Goal: Task Accomplishment & Management: Manage account settings

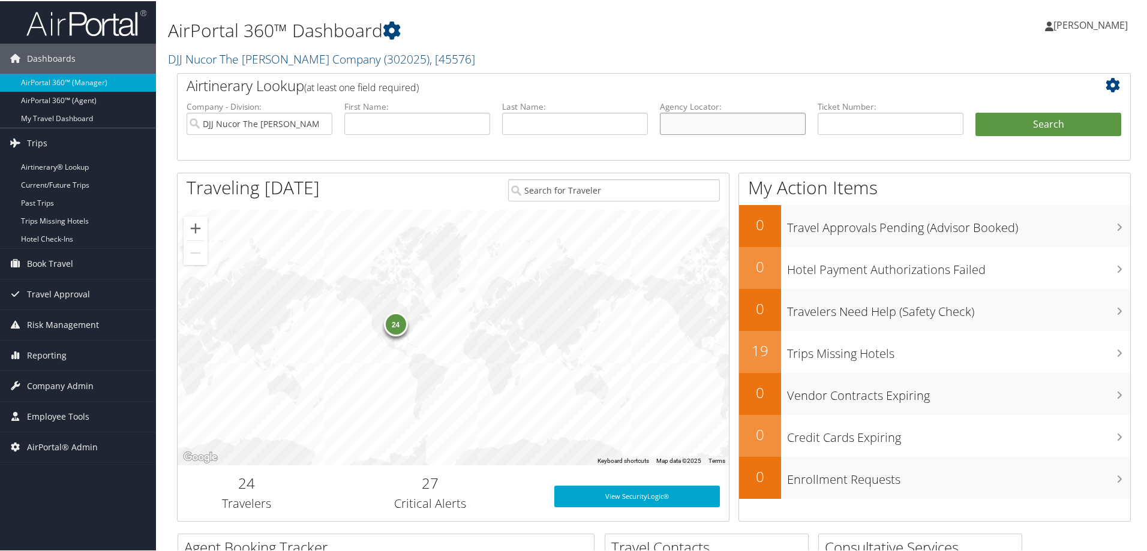
click at [687, 127] on input "text" at bounding box center [733, 123] width 146 height 22
paste input "DNFPJV"
type input "DNFPJV"
click at [323, 125] on input "DJJ Nucor The David Joseph Company" at bounding box center [260, 123] width 146 height 22
click at [985, 123] on button "Search" at bounding box center [1049, 124] width 146 height 24
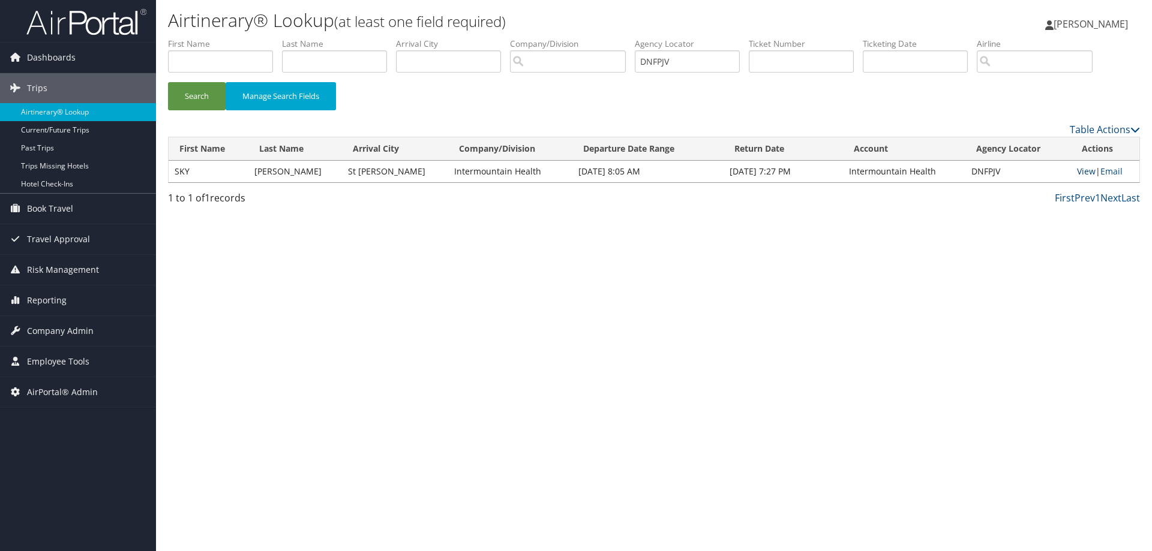
click at [1077, 170] on link "View" at bounding box center [1086, 171] width 19 height 11
drag, startPoint x: 721, startPoint y: 65, endPoint x: 510, endPoint y: 45, distance: 211.6
click at [579, 38] on ul "First Name Last Name Departure City Arrival City Company/Division Airport/City …" at bounding box center [654, 38] width 972 height 0
paste input "DN2P2K"
click at [168, 82] on button "Search" at bounding box center [197, 96] width 58 height 28
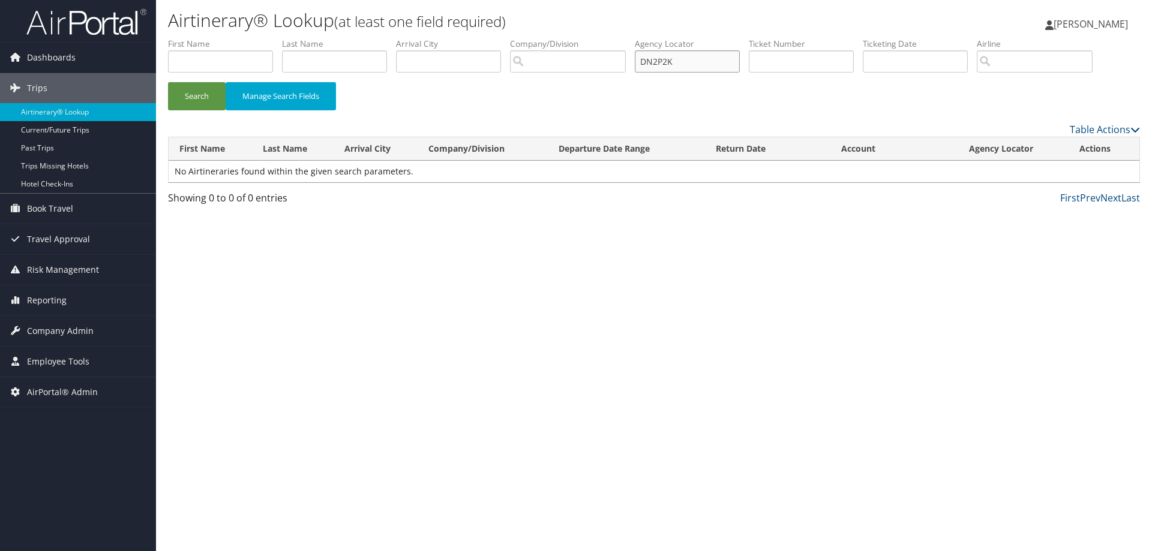
click at [650, 62] on input "DN2P2K" at bounding box center [687, 61] width 105 height 22
click at [689, 62] on input "DN2P2K" at bounding box center [687, 61] width 105 height 22
click at [651, 62] on input "DN2P2K" at bounding box center [687, 61] width 105 height 22
click at [688, 63] on input "DN2P2K" at bounding box center [687, 61] width 105 height 22
click at [168, 82] on button "Search" at bounding box center [197, 96] width 58 height 28
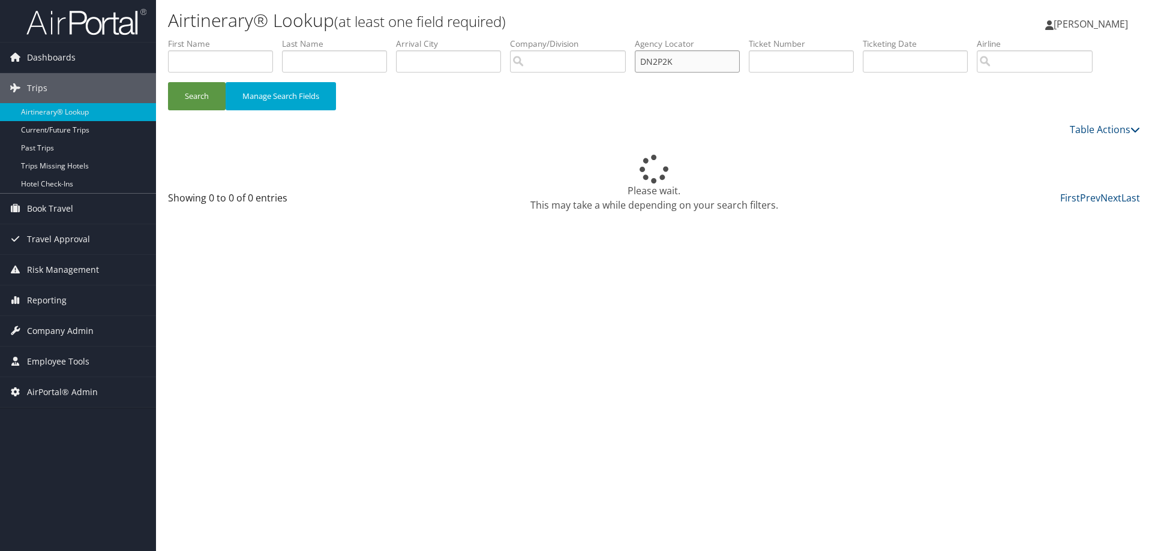
click at [168, 82] on button "Search" at bounding box center [197, 96] width 58 height 28
type input "DN2P2K\"
click at [168, 82] on button "Search" at bounding box center [197, 96] width 58 height 28
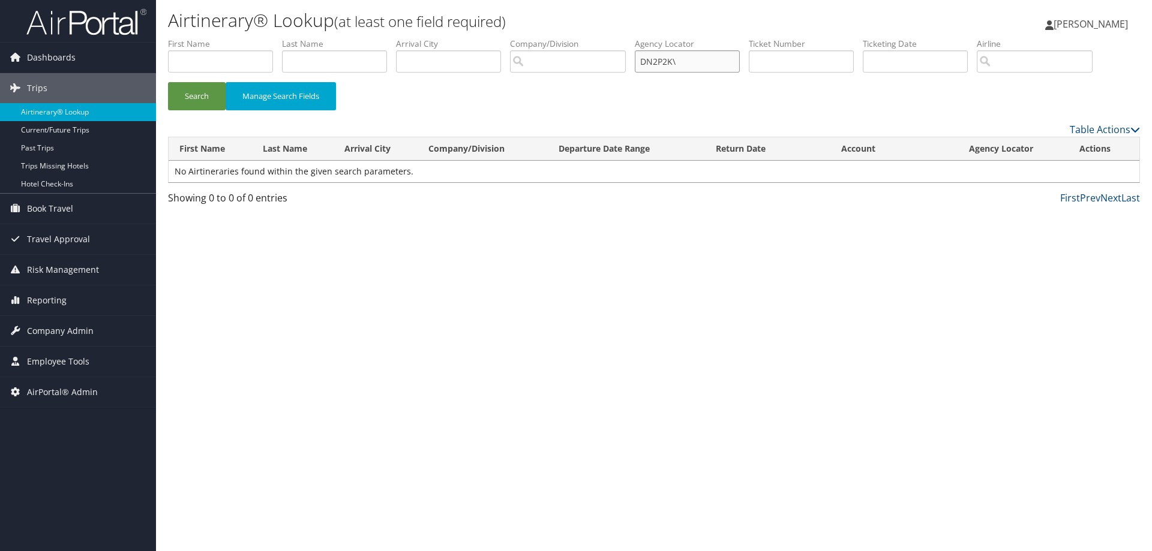
drag, startPoint x: 704, startPoint y: 61, endPoint x: 616, endPoint y: 56, distance: 87.7
click at [618, 38] on ul "First Name Last Name Departure City Arrival City Company/Division Airport/City …" at bounding box center [654, 38] width 972 height 0
type input "dn2"
drag, startPoint x: 676, startPoint y: 62, endPoint x: 642, endPoint y: 62, distance: 34.2
click at [642, 62] on input "dn2" at bounding box center [687, 61] width 105 height 22
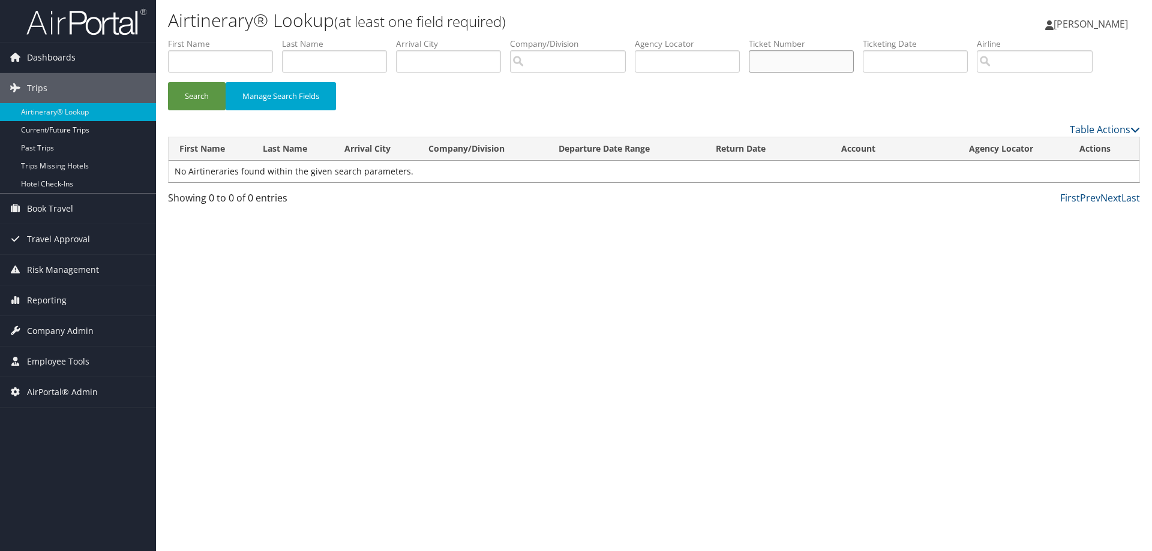
click at [811, 57] on input "text" at bounding box center [801, 61] width 105 height 22
paste input "5267311981821"
click at [168, 82] on button "Search" at bounding box center [197, 96] width 58 height 28
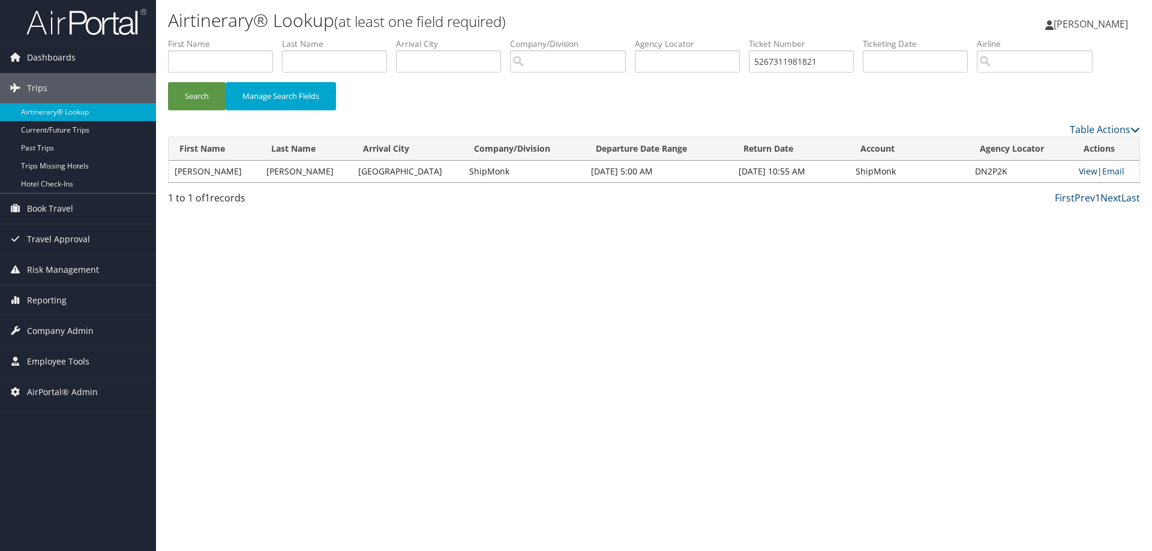
click at [1079, 169] on link "View" at bounding box center [1088, 171] width 19 height 11
drag, startPoint x: 844, startPoint y: 57, endPoint x: 772, endPoint y: 56, distance: 72.6
click at [772, 56] on input "5267311981821" at bounding box center [801, 61] width 105 height 22
type input "5"
click at [301, 65] on input "text" at bounding box center [334, 61] width 105 height 22
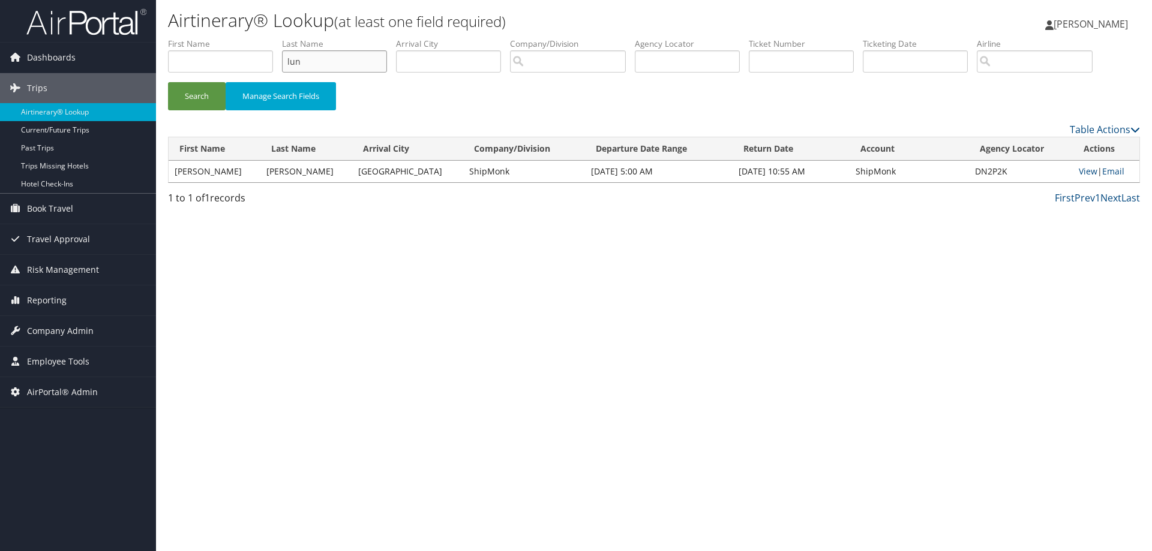
type input "luna"
drag, startPoint x: 338, startPoint y: 64, endPoint x: 254, endPoint y: 61, distance: 84.1
click at [254, 38] on ul "First Name Last Name luna Departure City Arrival City Company/Division Airport/…" at bounding box center [654, 38] width 972 height 0
click at [779, 68] on input "text" at bounding box center [801, 61] width 105 height 22
type input "7309868611"
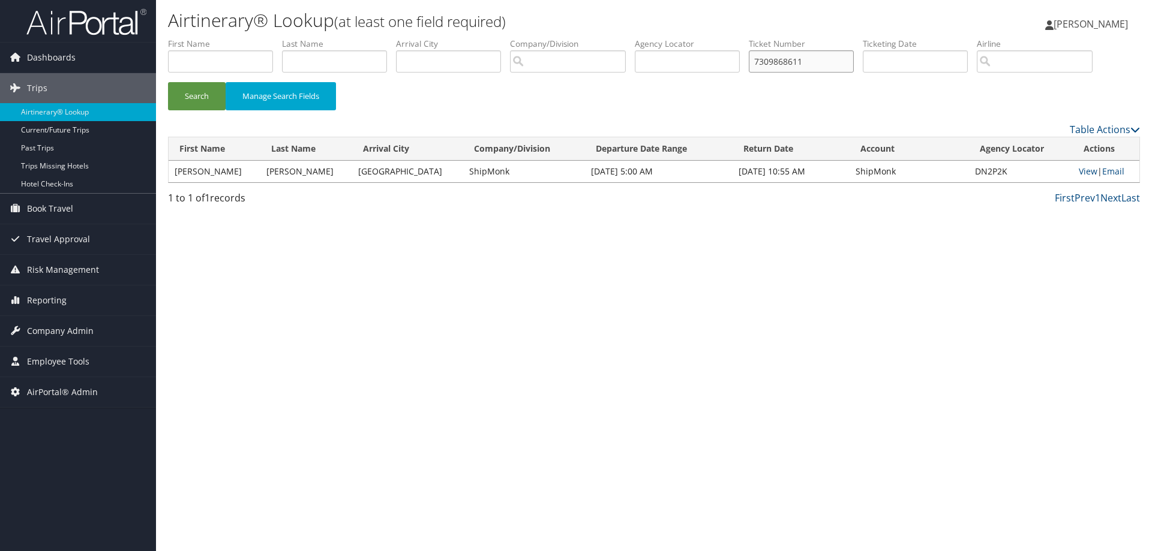
click at [168, 82] on button "Search" at bounding box center [197, 96] width 58 height 28
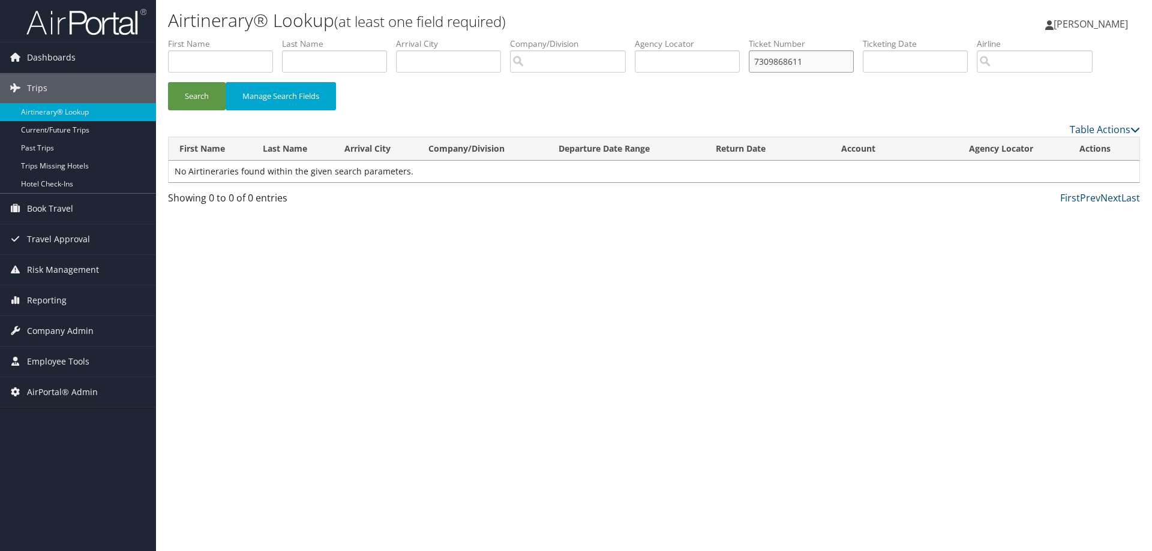
click at [763, 62] on input "7309868611" at bounding box center [801, 61] width 105 height 22
click at [212, 58] on input "text" at bounding box center [220, 61] width 105 height 22
type input ","
type input "Maria"
type input "luna"
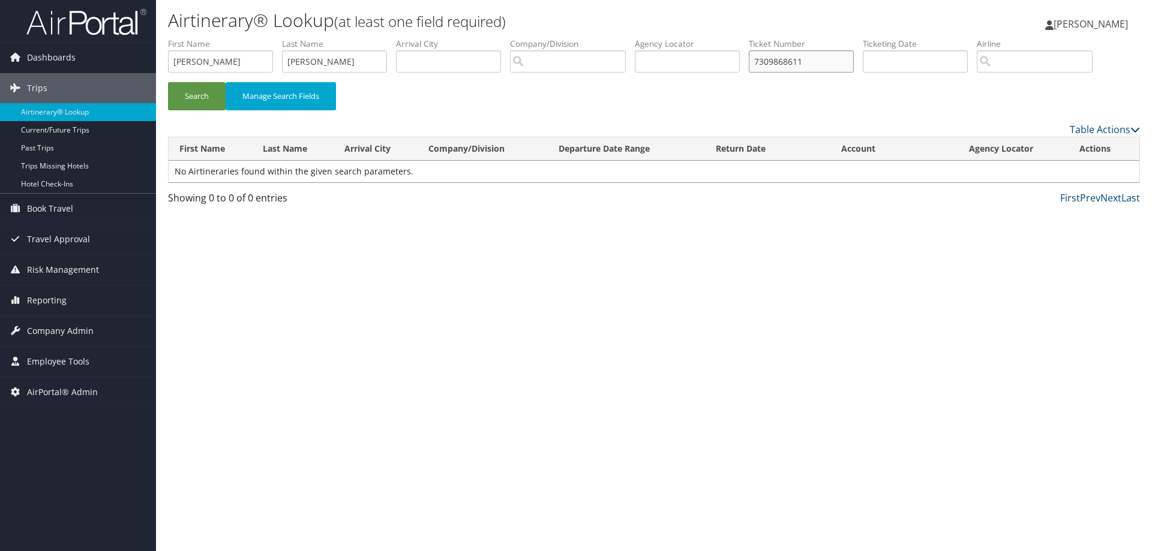
drag, startPoint x: 824, startPoint y: 66, endPoint x: 765, endPoint y: 61, distance: 59.6
click at [765, 61] on input "7309868611" at bounding box center [801, 61] width 105 height 22
click at [191, 97] on button "Search" at bounding box center [197, 96] width 58 height 28
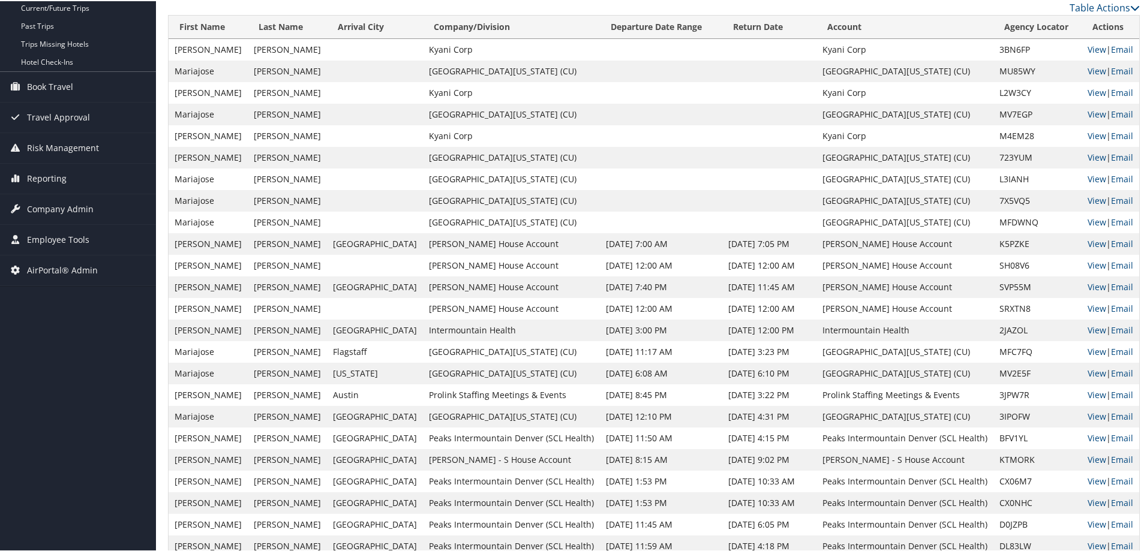
scroll to position [149, 0]
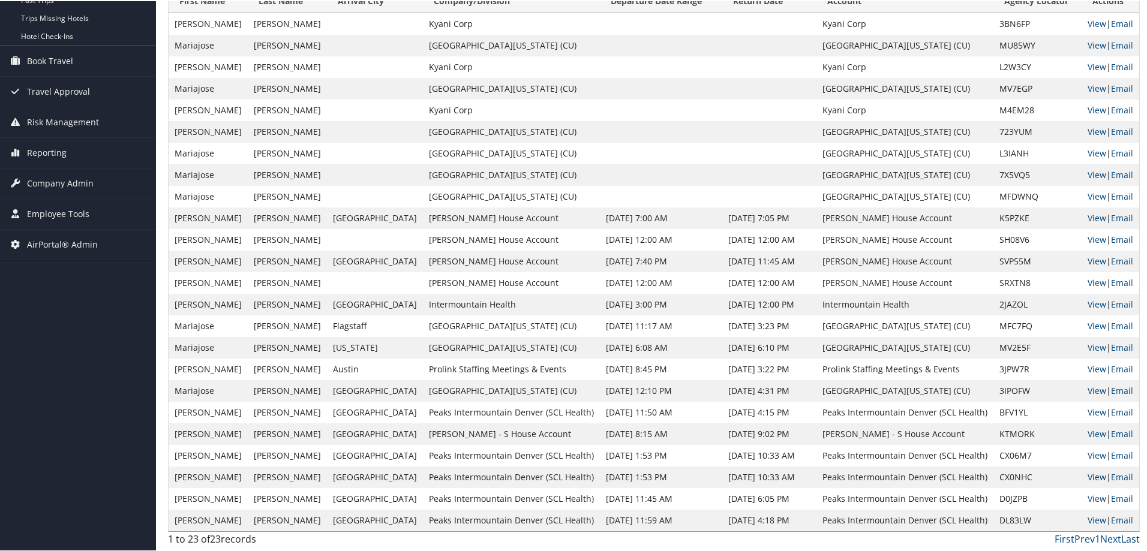
click at [1091, 476] on link "View" at bounding box center [1097, 475] width 19 height 11
click at [1088, 496] on link "View" at bounding box center [1097, 497] width 19 height 11
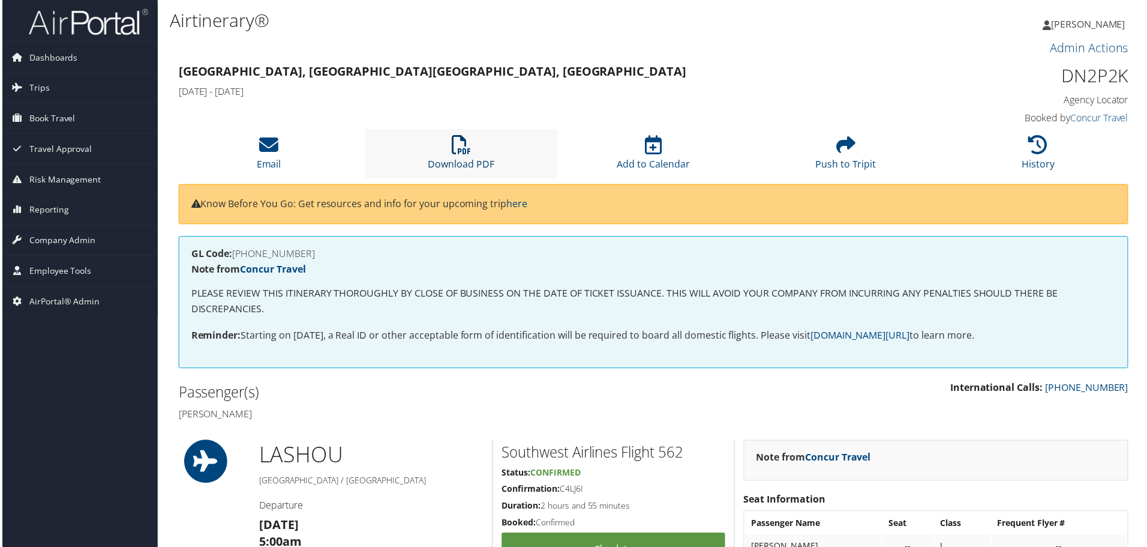
click at [459, 154] on icon at bounding box center [460, 145] width 19 height 19
drag, startPoint x: 1126, startPoint y: 77, endPoint x: 1060, endPoint y: 73, distance: 66.2
click at [1060, 73] on h1 "DN2P2K" at bounding box center [1018, 76] width 225 height 25
copy h1 "DN2P2K"
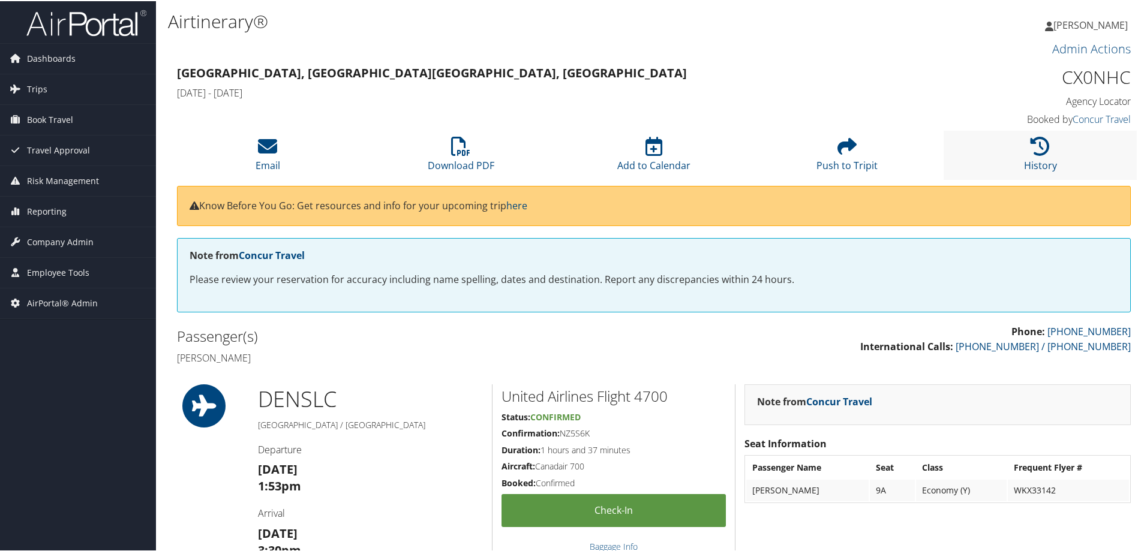
click at [1019, 142] on li "History" at bounding box center [1040, 154] width 193 height 49
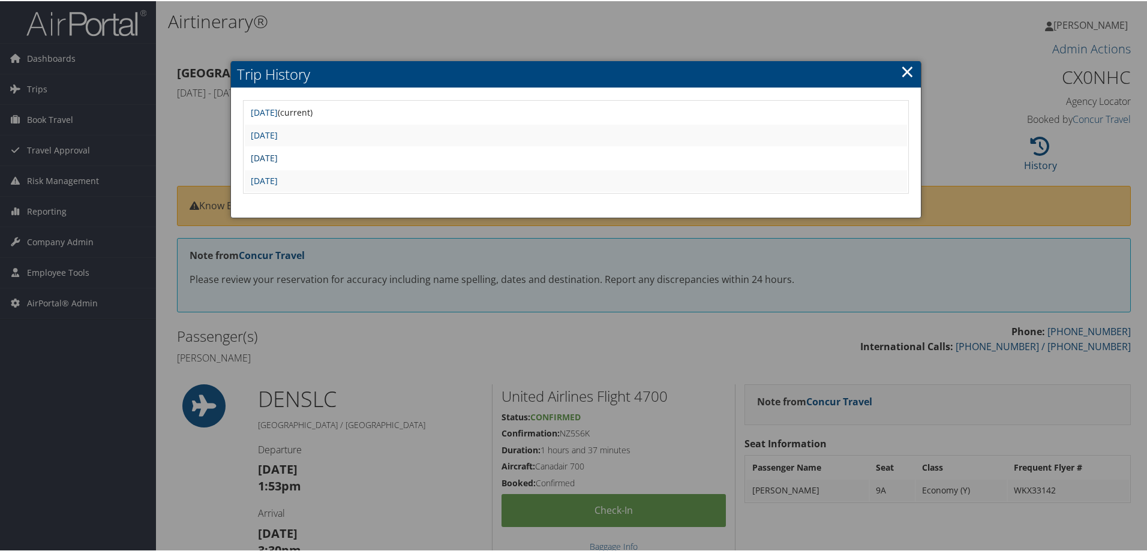
click at [278, 158] on link "Tue Jul 22 14:28:59 MDT 2025" at bounding box center [264, 156] width 27 height 11
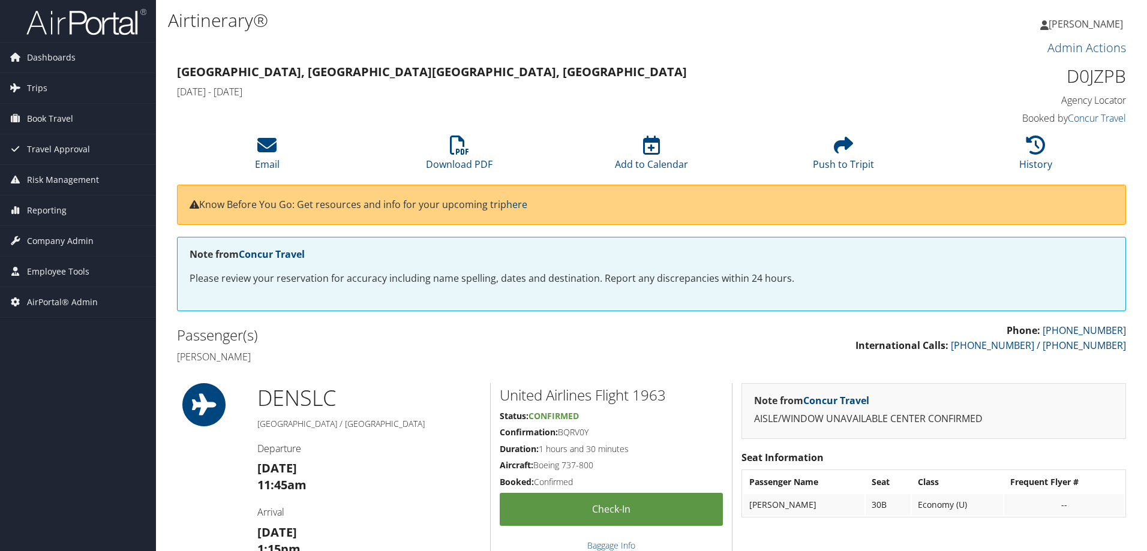
scroll to position [960, 0]
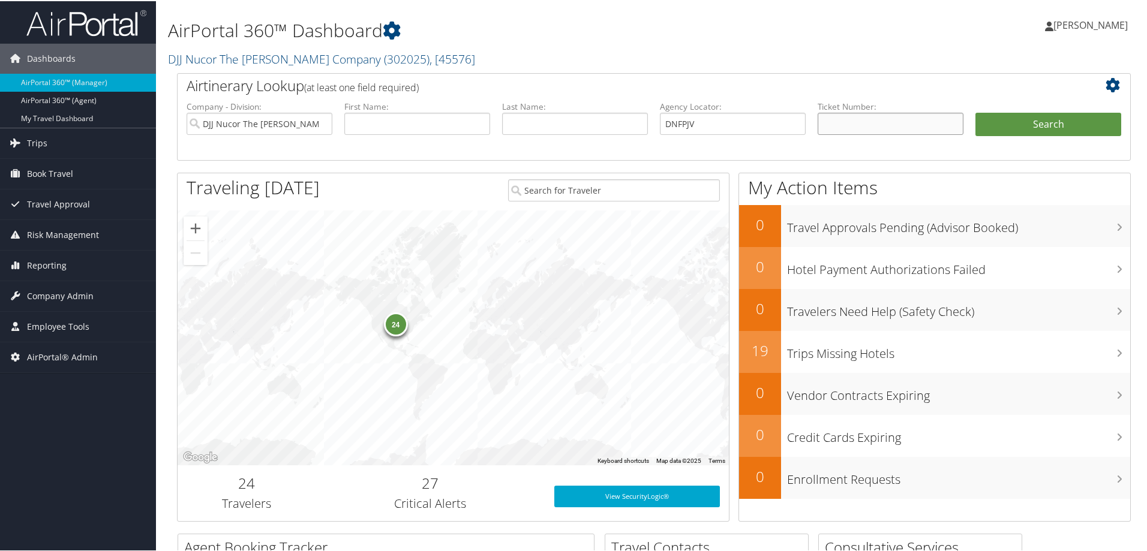
click at [835, 127] on input "text" at bounding box center [891, 123] width 146 height 22
drag, startPoint x: 725, startPoint y: 126, endPoint x: 668, endPoint y: 121, distance: 57.3
click at [668, 121] on input "DNFPJV" at bounding box center [733, 123] width 146 height 22
type input "D"
click at [319, 121] on input "DJJ Nucor The David Joseph Company" at bounding box center [260, 123] width 146 height 22
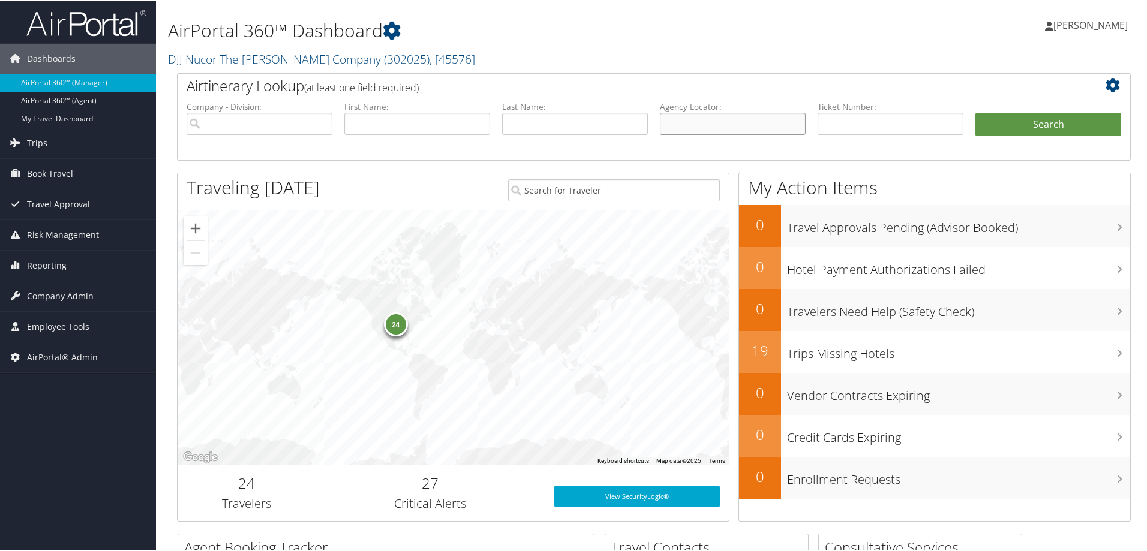
click at [692, 121] on input "text" at bounding box center [733, 123] width 146 height 22
click at [832, 124] on input "text" at bounding box center [891, 123] width 146 height 22
type input "526309868611"
click at [976, 112] on button "Search" at bounding box center [1049, 124] width 146 height 24
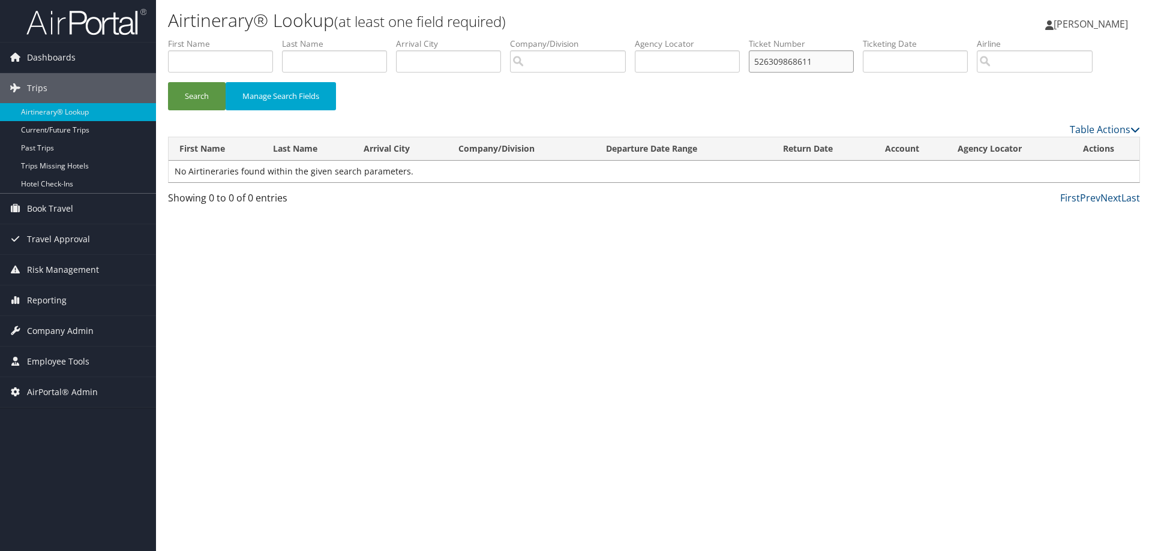
click at [778, 61] on input "526309868611" at bounding box center [801, 61] width 105 height 22
click at [829, 61] on input "5267309868611" at bounding box center [801, 61] width 105 height 22
click at [168, 82] on button "Search" at bounding box center [197, 96] width 58 height 28
type input "5267309868611"
click at [168, 82] on button "Search" at bounding box center [197, 96] width 58 height 28
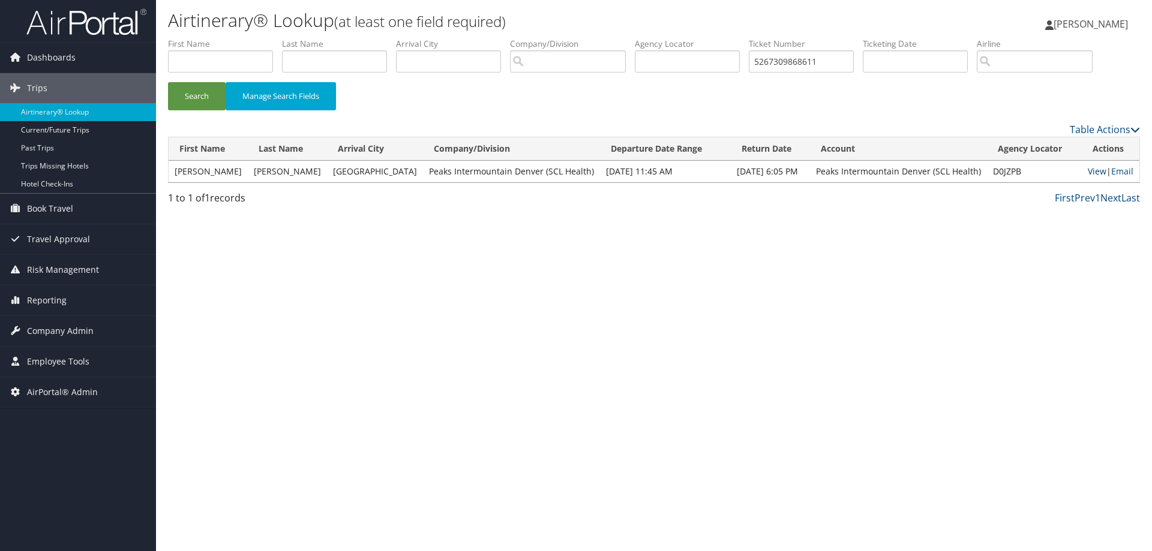
click at [1097, 169] on link "View" at bounding box center [1097, 171] width 19 height 11
click at [468, 416] on div "Airtinerary® Lookup (at least one field required) Dana Meighan Dana Meighan My …" at bounding box center [654, 275] width 996 height 551
drag, startPoint x: 837, startPoint y: 61, endPoint x: 703, endPoint y: 44, distance: 134.8
click at [725, 38] on ul "First Name Last Name Departure City Arrival City Company/Division Airport/City …" at bounding box center [654, 38] width 972 height 0
click at [678, 61] on input "text" at bounding box center [687, 61] width 105 height 22
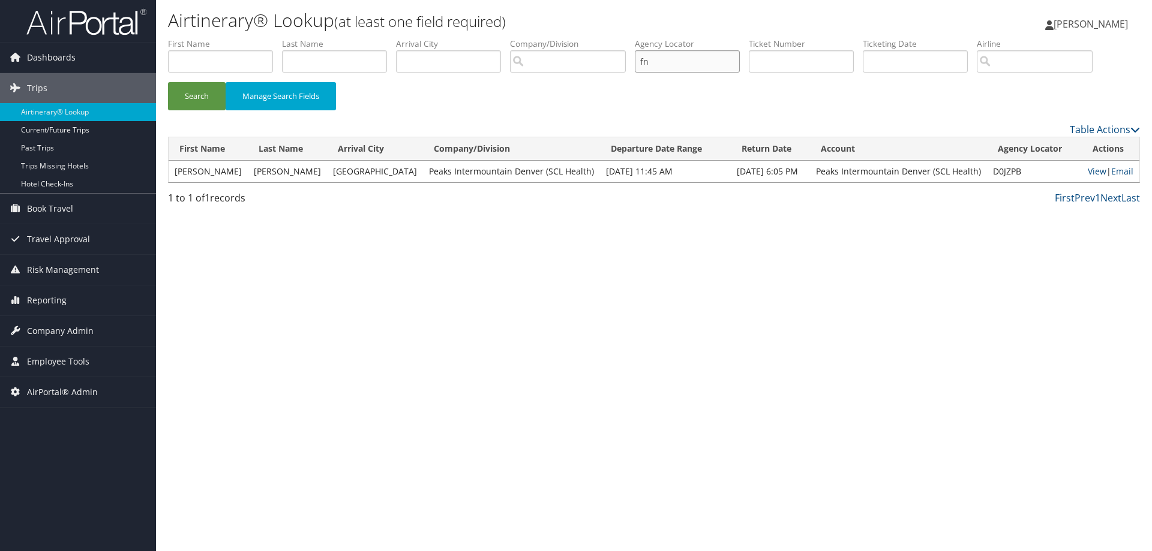
type input "f"
type input "dnf337"
click at [168, 82] on button "Search" at bounding box center [197, 96] width 58 height 28
click at [1085, 170] on link "View" at bounding box center [1094, 171] width 19 height 11
click at [425, 416] on div "Airtinerary® Lookup (at least one field required) Dana Meighan Dana Meighan My …" at bounding box center [654, 275] width 996 height 551
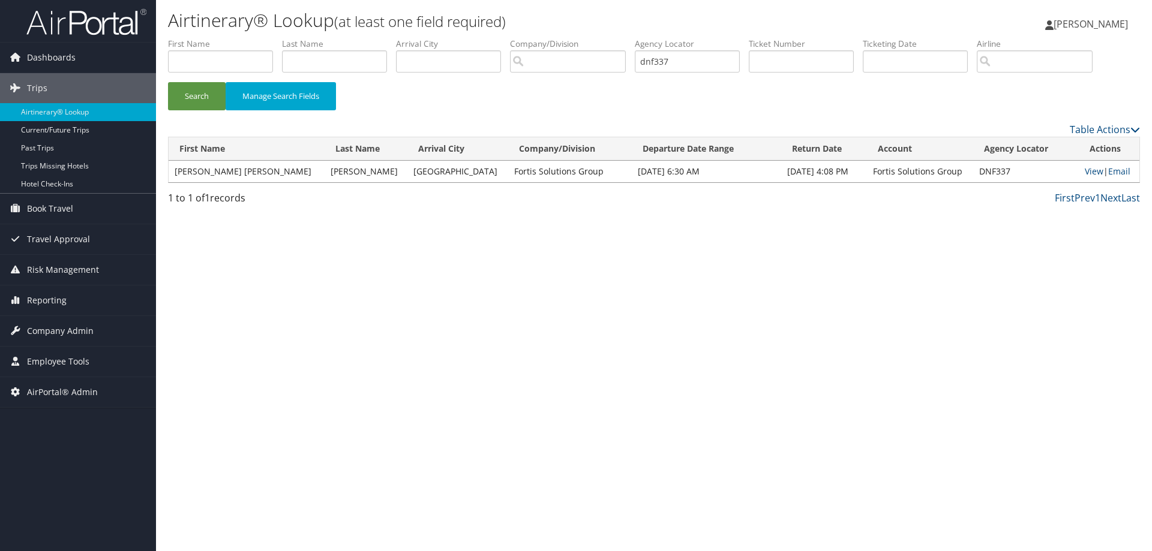
click at [776, 435] on div "Airtinerary® Lookup (at least one field required) Dana Meighan Dana Meighan My …" at bounding box center [654, 275] width 996 height 551
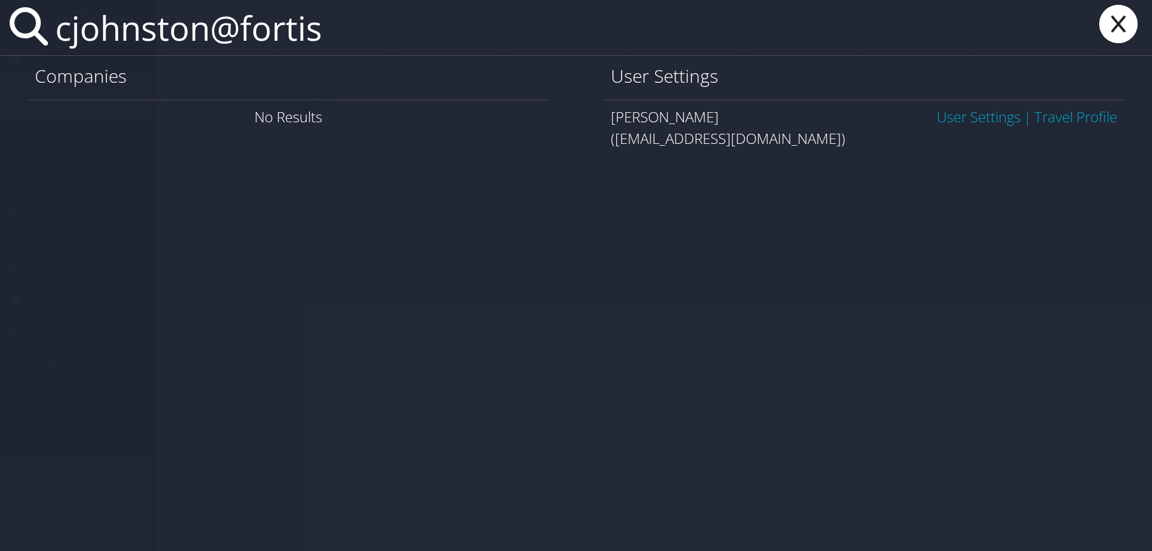
type input "cjohnston@fortis"
click at [960, 127] on link "User Settings" at bounding box center [979, 117] width 84 height 20
click at [959, 120] on link "User Settings" at bounding box center [979, 117] width 84 height 20
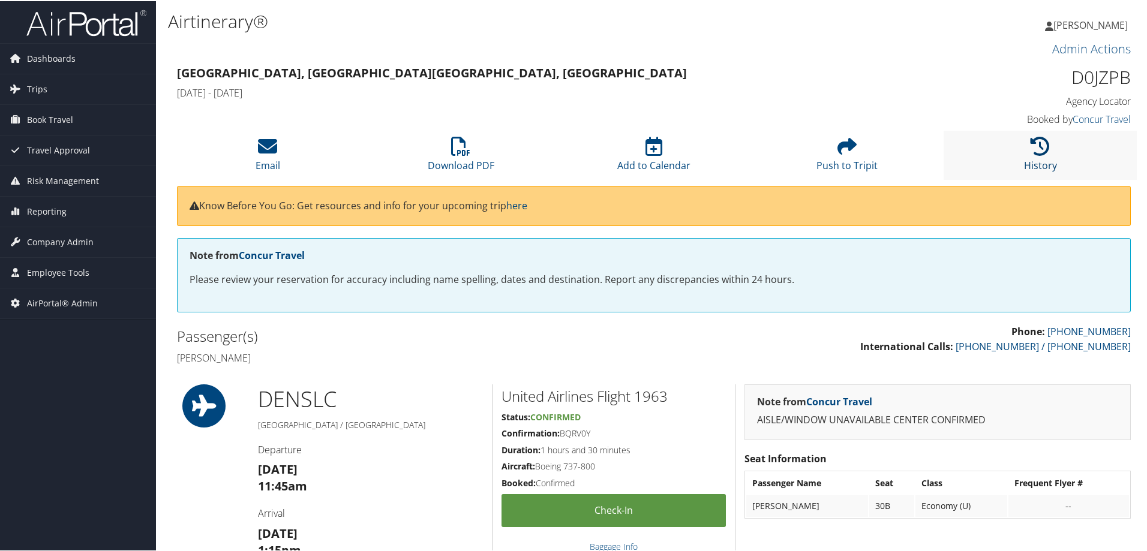
click at [1043, 151] on icon at bounding box center [1040, 145] width 19 height 19
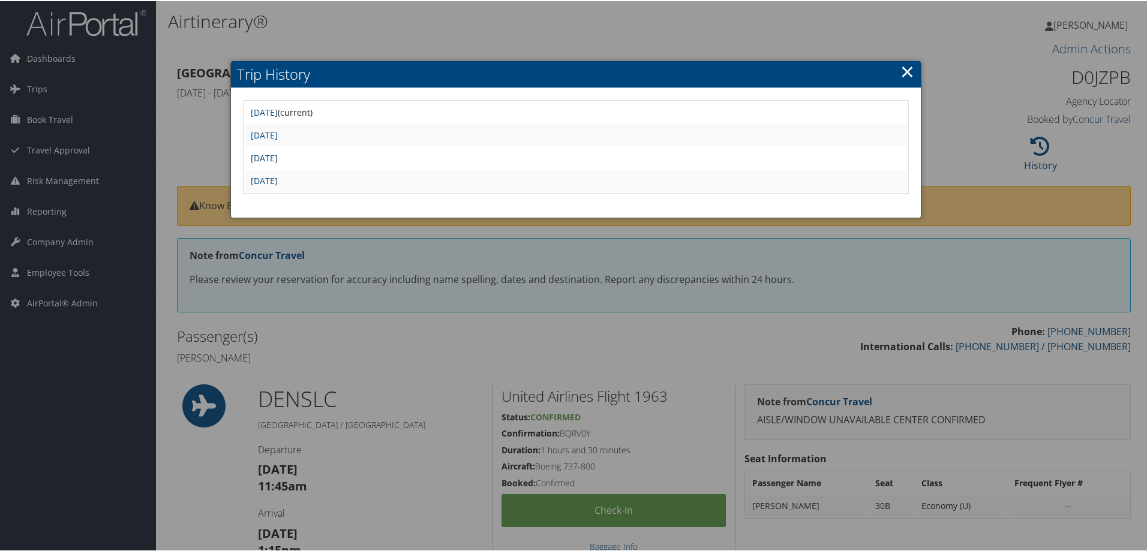
click at [278, 158] on link "[DATE]" at bounding box center [264, 156] width 27 height 11
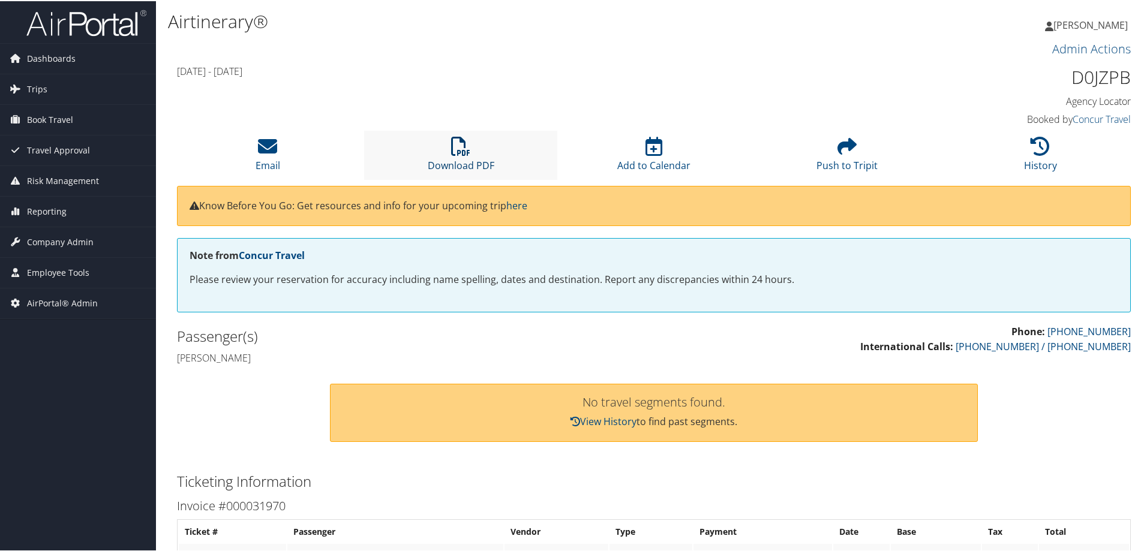
click at [457, 146] on icon at bounding box center [460, 145] width 19 height 19
click at [467, 149] on icon at bounding box center [460, 145] width 19 height 19
click at [1040, 142] on icon at bounding box center [1040, 145] width 19 height 19
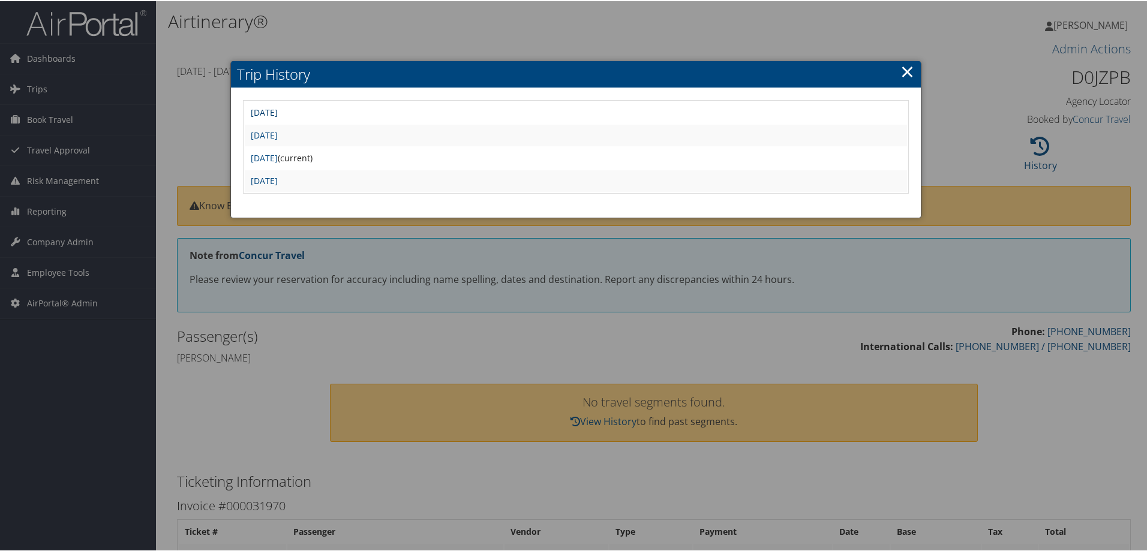
click at [278, 114] on link "Thu Sep 25 14:36:03 MDT 2025" at bounding box center [264, 111] width 27 height 11
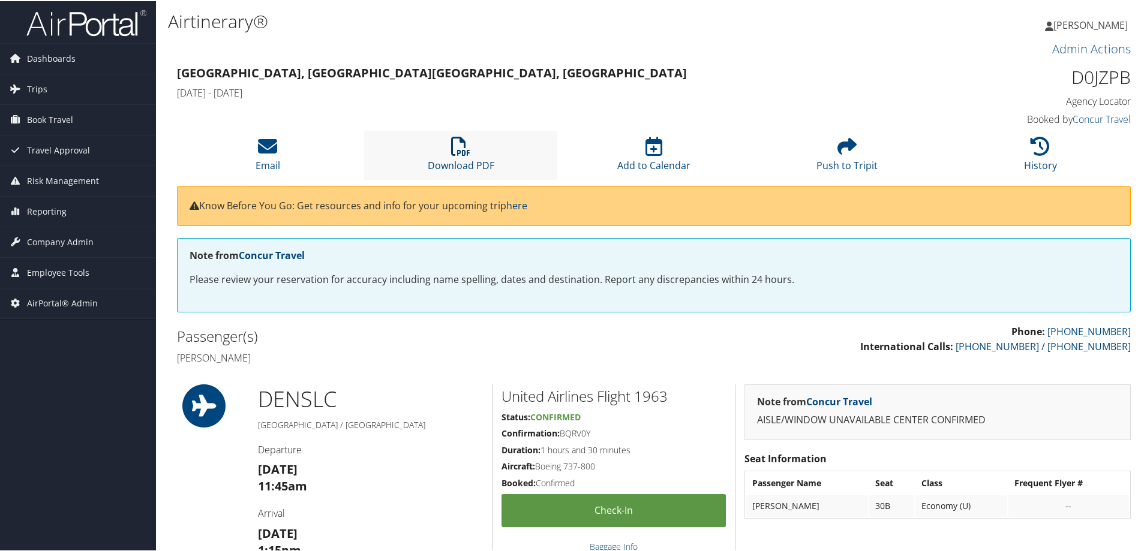
click at [453, 163] on link "Download PDF" at bounding box center [461, 156] width 67 height 29
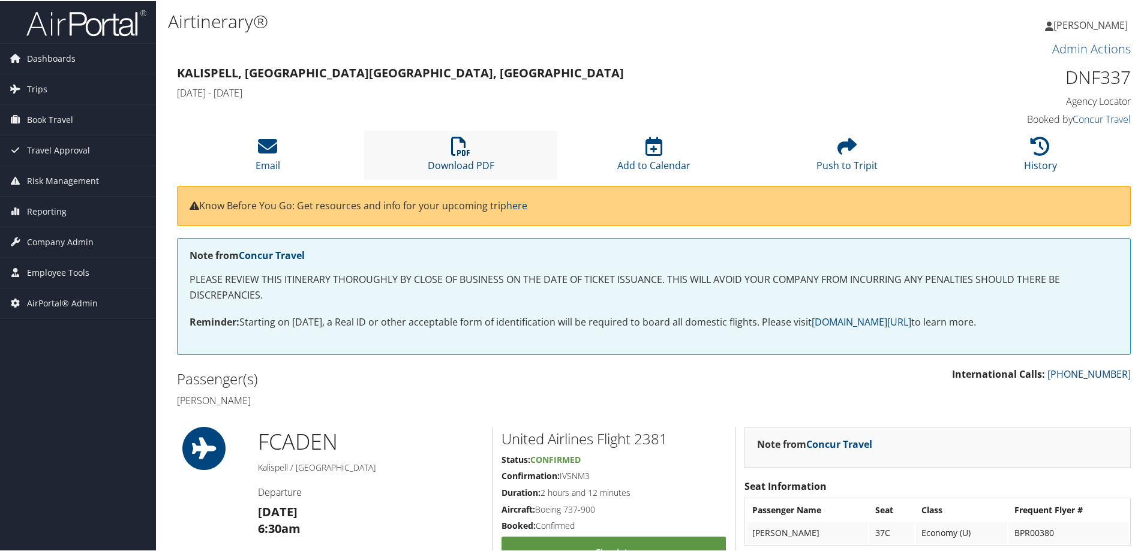
click at [454, 152] on icon at bounding box center [460, 145] width 19 height 19
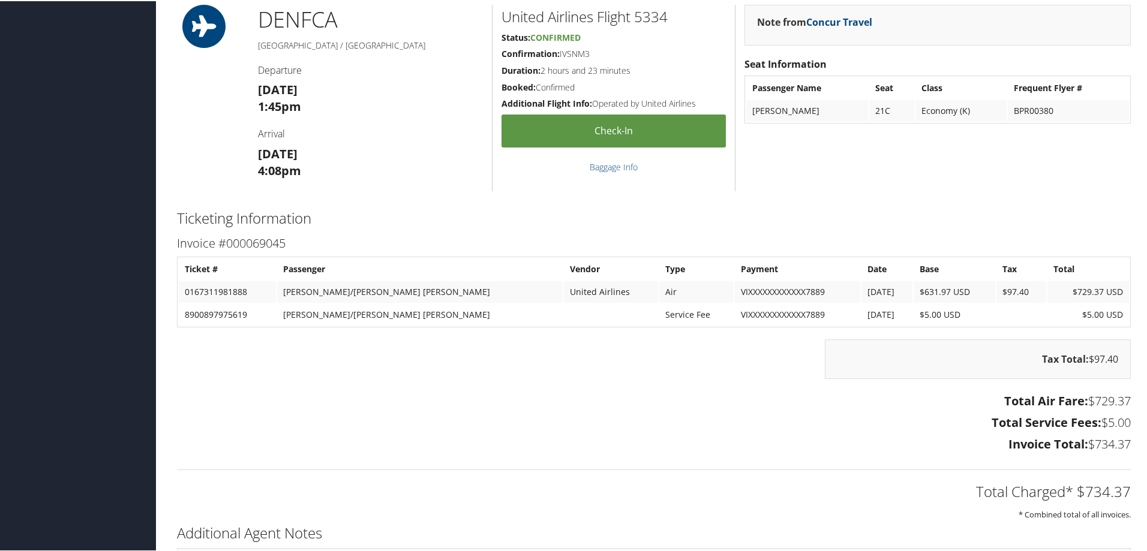
scroll to position [1440, 0]
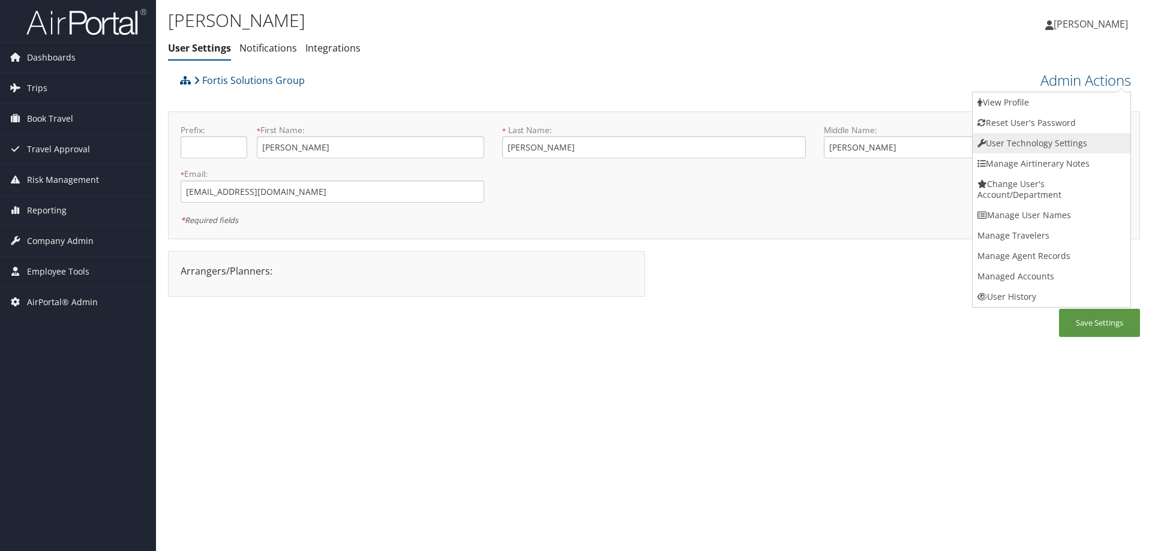
click at [1031, 144] on link "User Technology Settings" at bounding box center [1052, 143] width 158 height 20
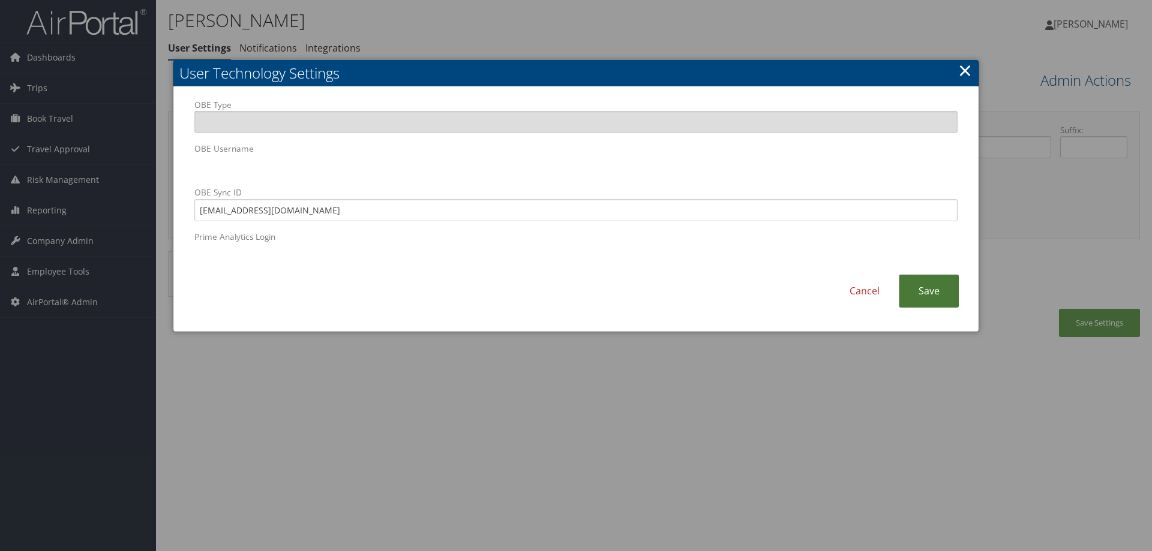
click at [914, 290] on link "Save" at bounding box center [929, 291] width 60 height 33
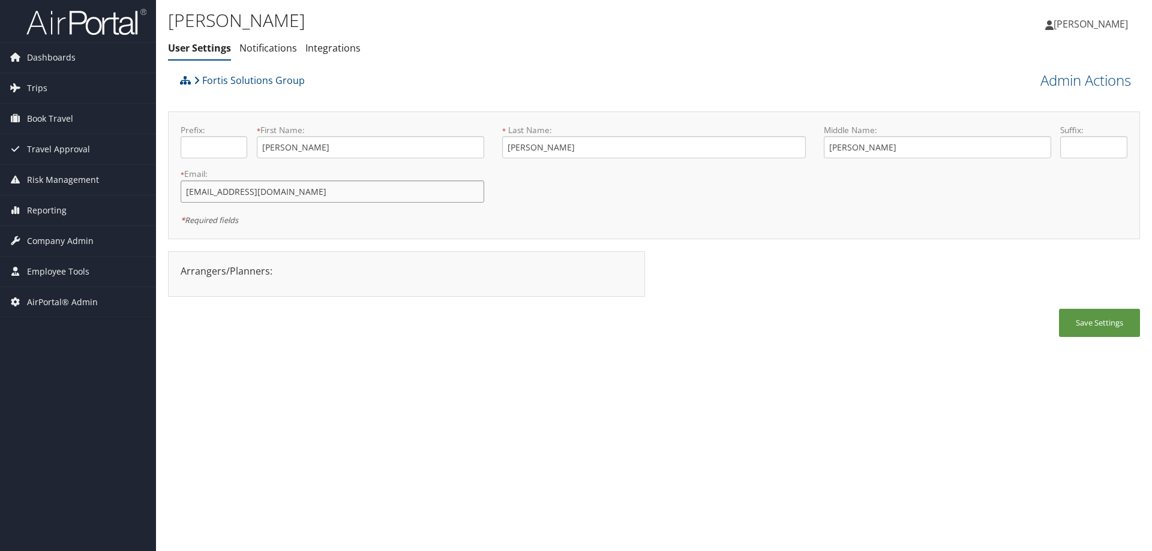
drag, startPoint x: 389, startPoint y: 199, endPoint x: 169, endPoint y: 196, distance: 220.2
click at [169, 196] on div "Prefix: * First Name: Christopher This field is required * Last Name: Johnston …" at bounding box center [654, 176] width 972 height 128
drag, startPoint x: 1088, startPoint y: 1, endPoint x: 782, endPoint y: 23, distance: 306.2
click at [776, 39] on div "Dana Meighan Dana Meighan My Settings Travel Agency Contacts Log Consulting Tim…" at bounding box center [960, 29] width 384 height 46
click at [1114, 319] on button "Save Settings" at bounding box center [1099, 323] width 81 height 28
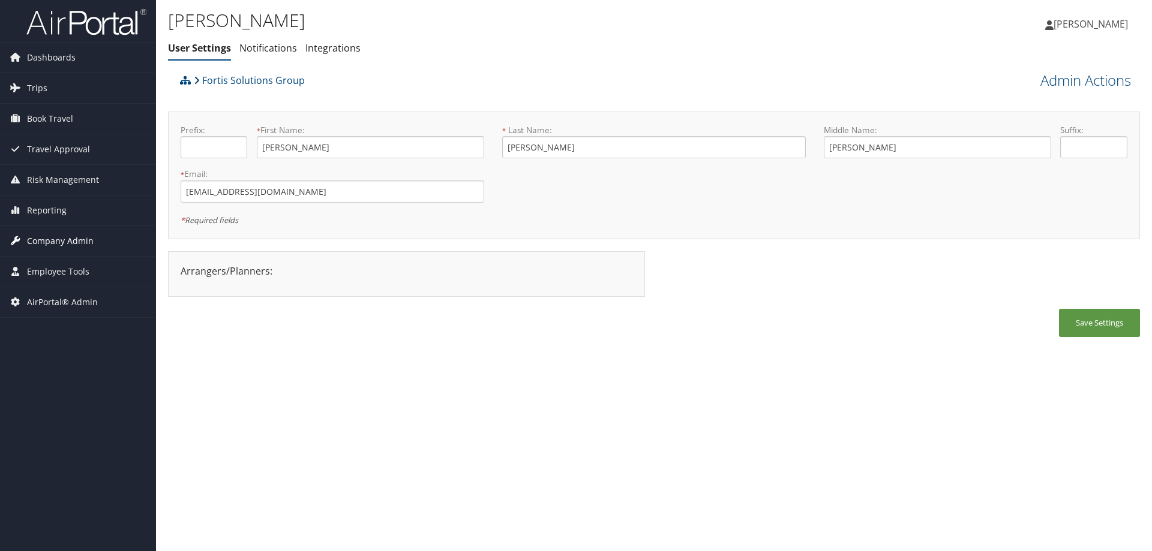
click at [59, 241] on span "Company Admin" at bounding box center [60, 241] width 67 height 30
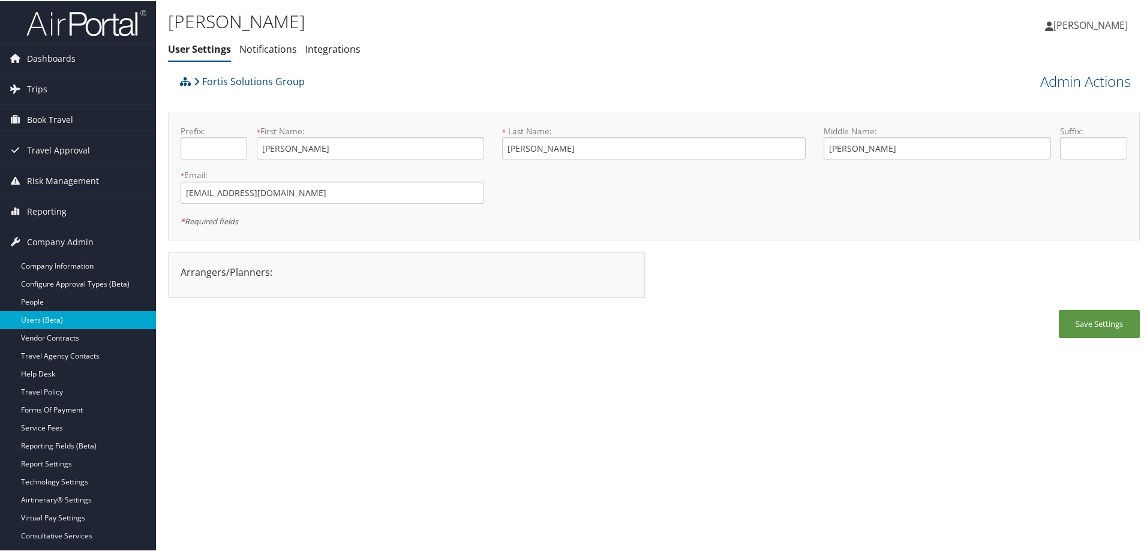
click at [94, 319] on link "Users (Beta)" at bounding box center [78, 319] width 156 height 18
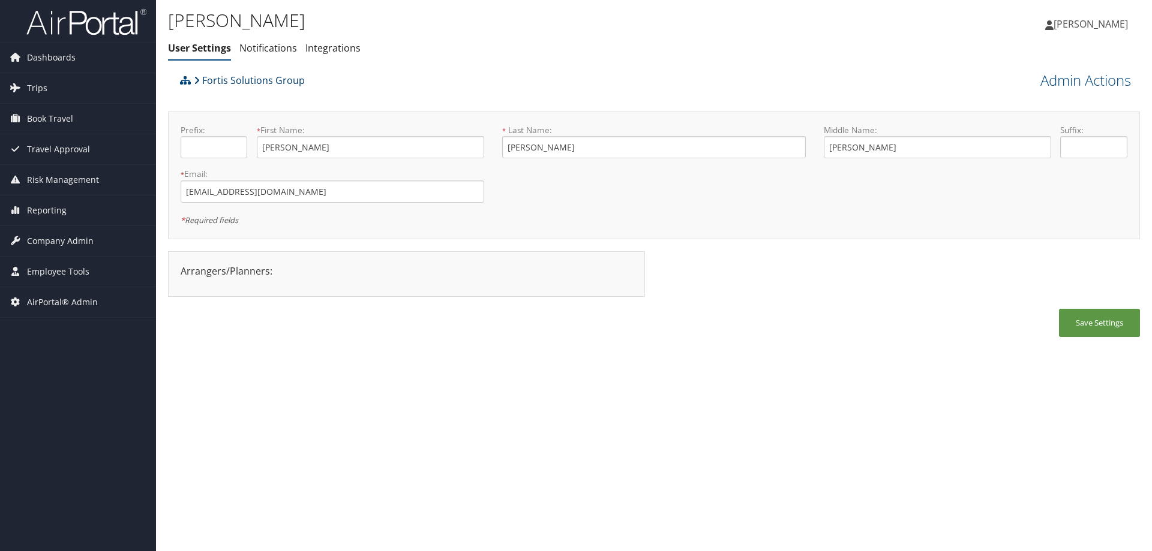
click at [248, 83] on link "Fortis Solutions Group" at bounding box center [249, 80] width 111 height 24
click at [266, 50] on link "Notifications" at bounding box center [268, 47] width 58 height 13
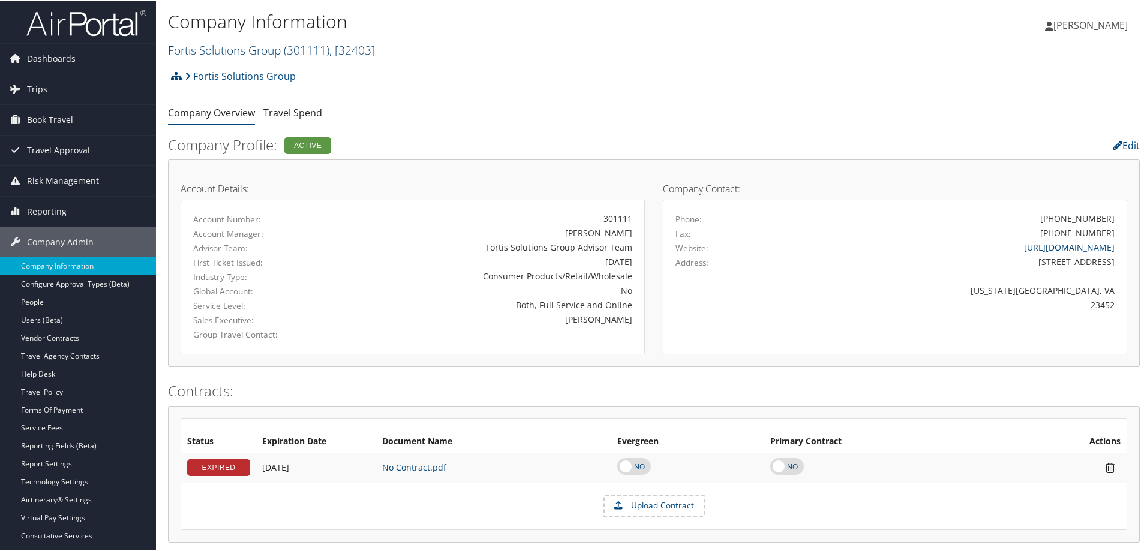
click at [238, 43] on link "Fortis Solutions Group ( 301111 ) , [ 32403 ]" at bounding box center [271, 49] width 207 height 16
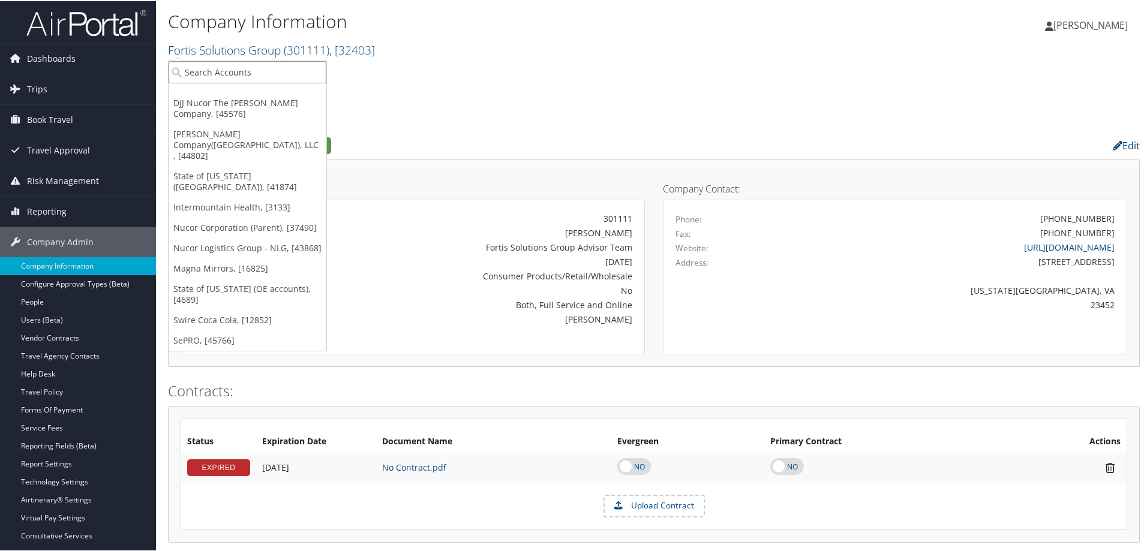
click at [266, 64] on input "search" at bounding box center [248, 71] width 158 height 22
click at [542, 65] on div "Fortis Solutions Group Account Structure Fortis Solutions Group (301111) ACTIVE…" at bounding box center [654, 79] width 972 height 32
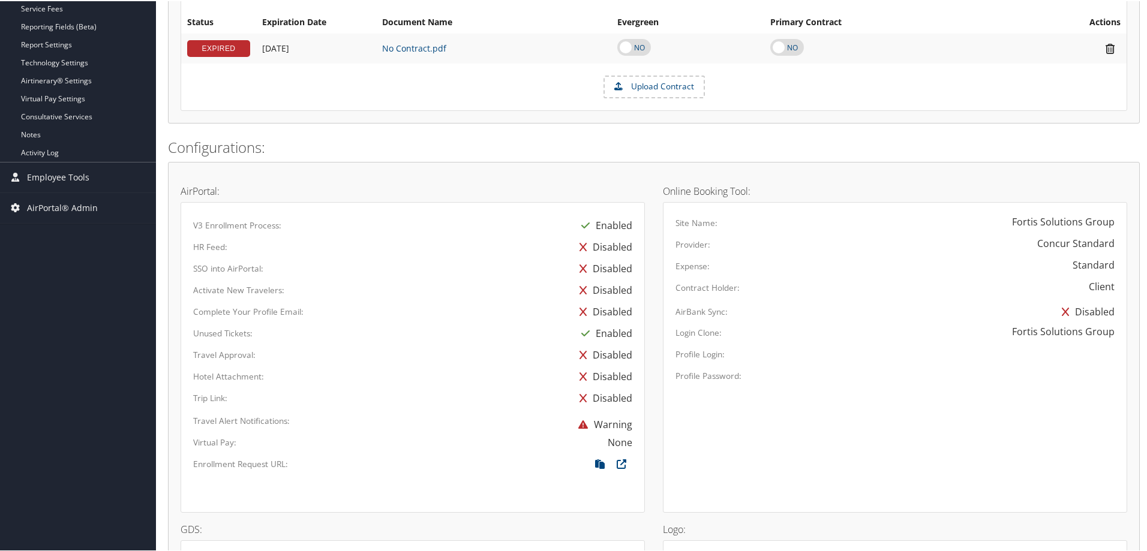
scroll to position [420, 0]
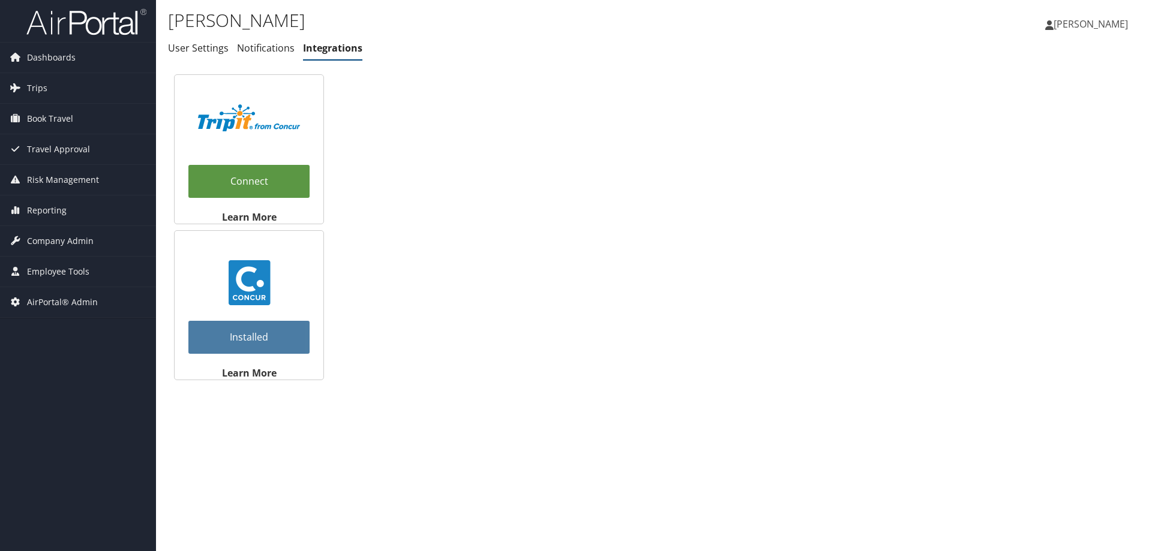
click at [542, 529] on div "[PERSON_NAME] User Settings Notifications Integrations User Settings Notificati…" at bounding box center [654, 275] width 996 height 551
click at [263, 335] on link "Installed" at bounding box center [248, 337] width 121 height 33
click at [261, 339] on link "Installed" at bounding box center [248, 337] width 121 height 33
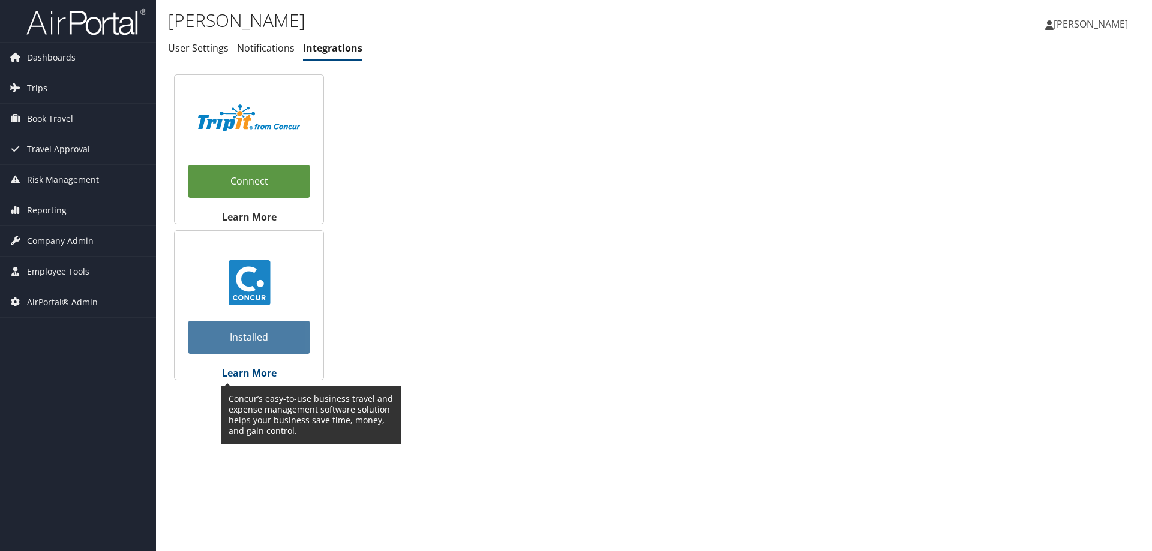
click at [257, 370] on strong "Learn More" at bounding box center [249, 373] width 55 height 13
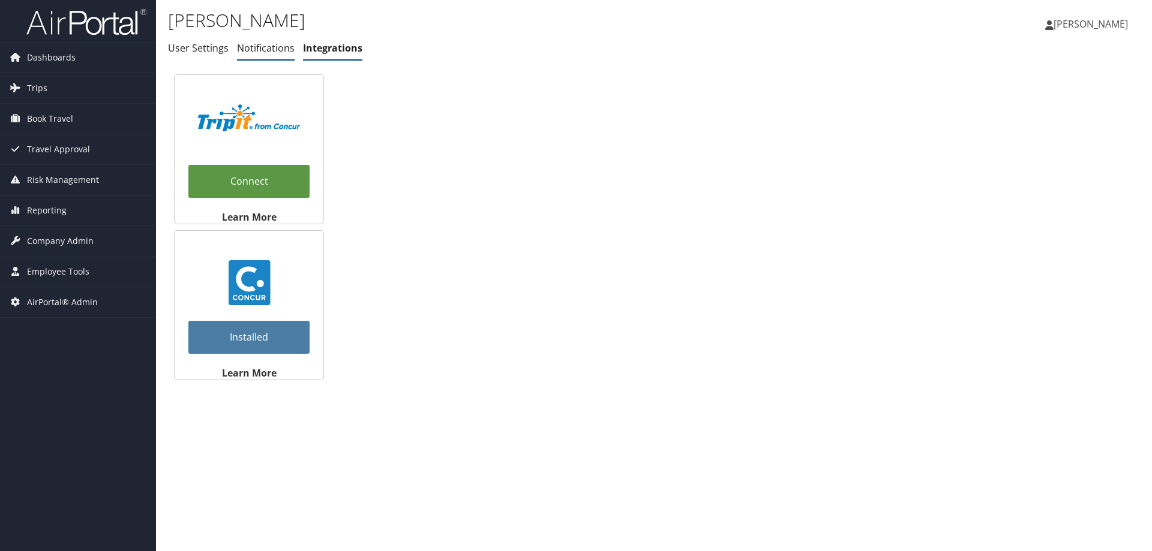
click at [268, 50] on link "Notifications" at bounding box center [266, 47] width 58 height 13
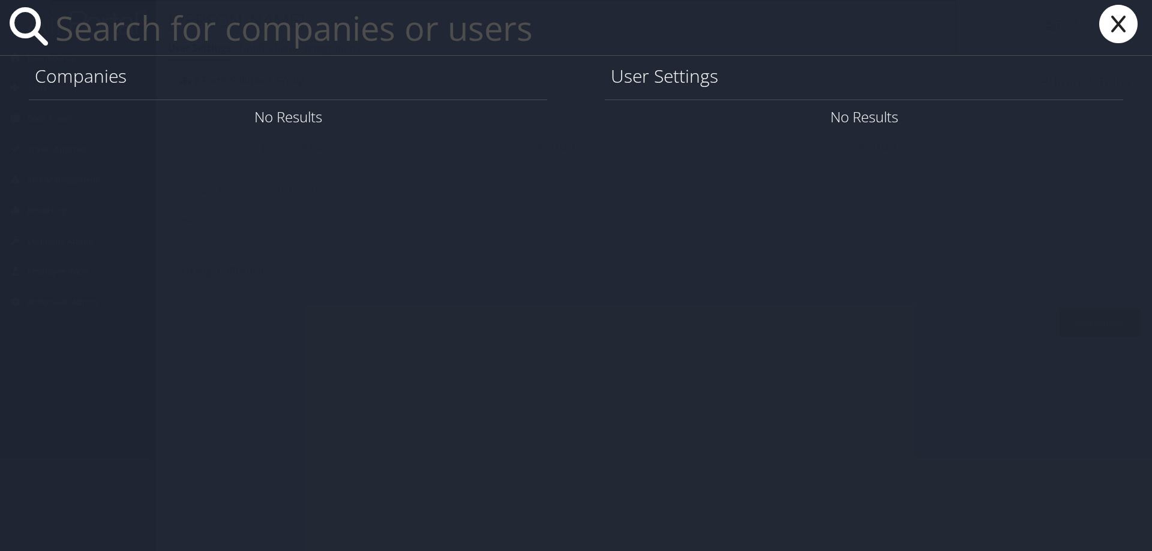
paste input "[EMAIL_ADDRESS][DOMAIN_NAME]"
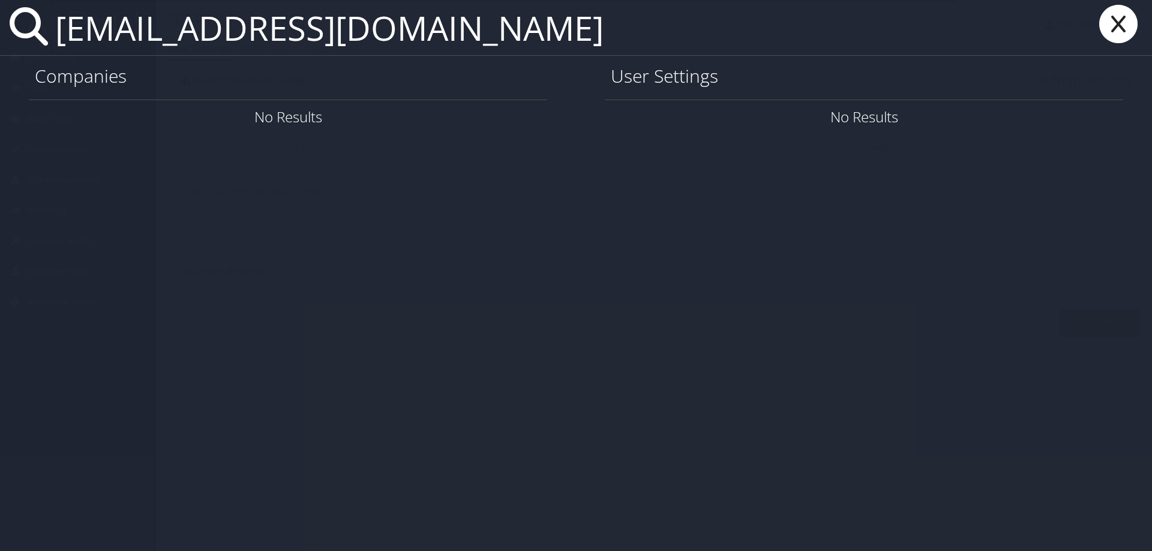
type input "[EMAIL_ADDRESS][DOMAIN_NAME]"
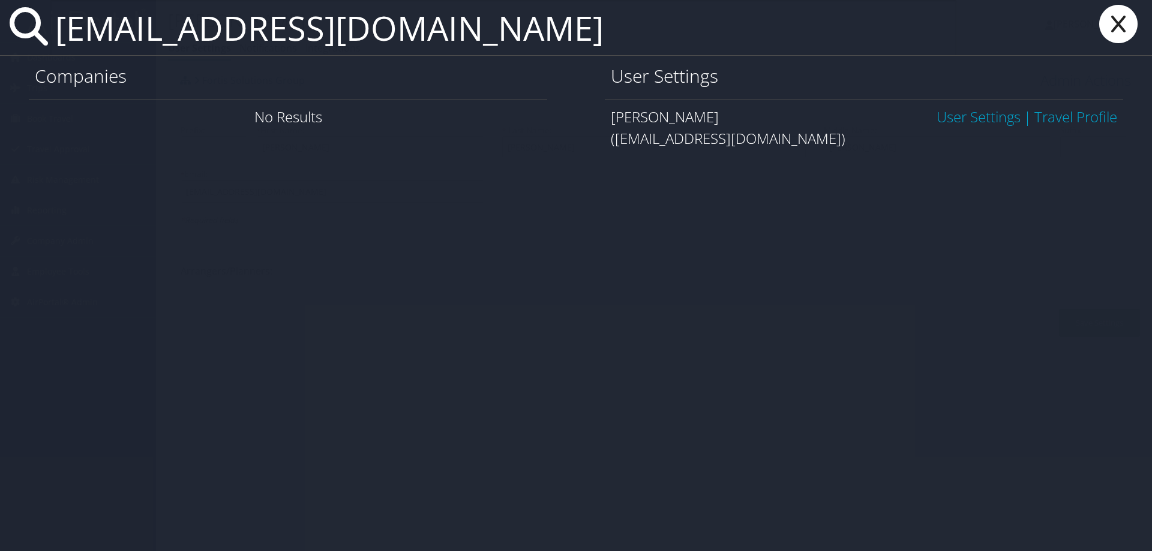
click at [966, 113] on link "User Settings" at bounding box center [979, 117] width 84 height 20
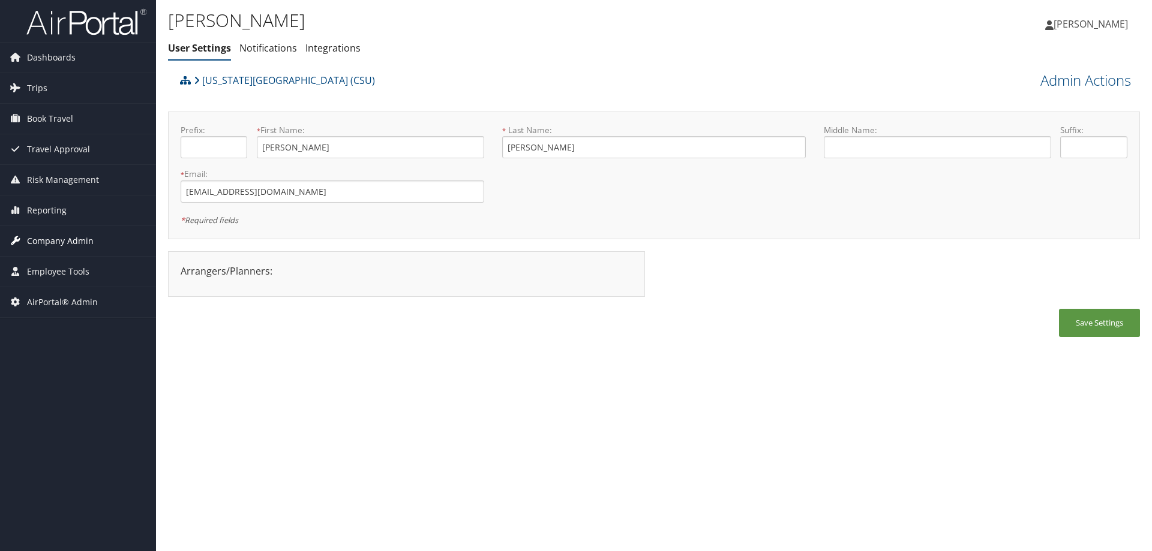
click at [64, 235] on span "Company Admin" at bounding box center [60, 241] width 67 height 30
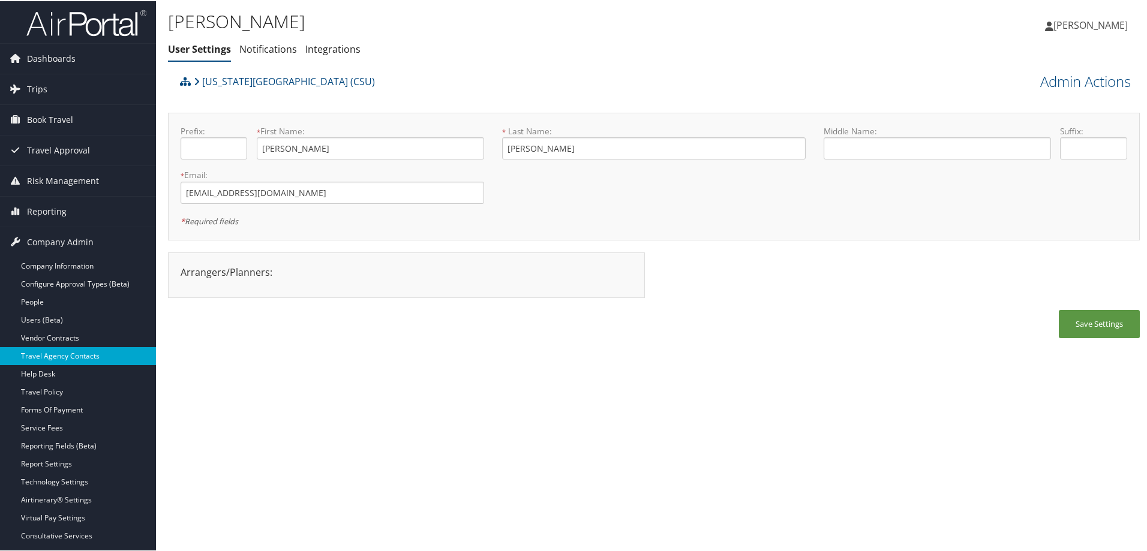
click at [91, 353] on link "Travel Agency Contacts" at bounding box center [78, 355] width 156 height 18
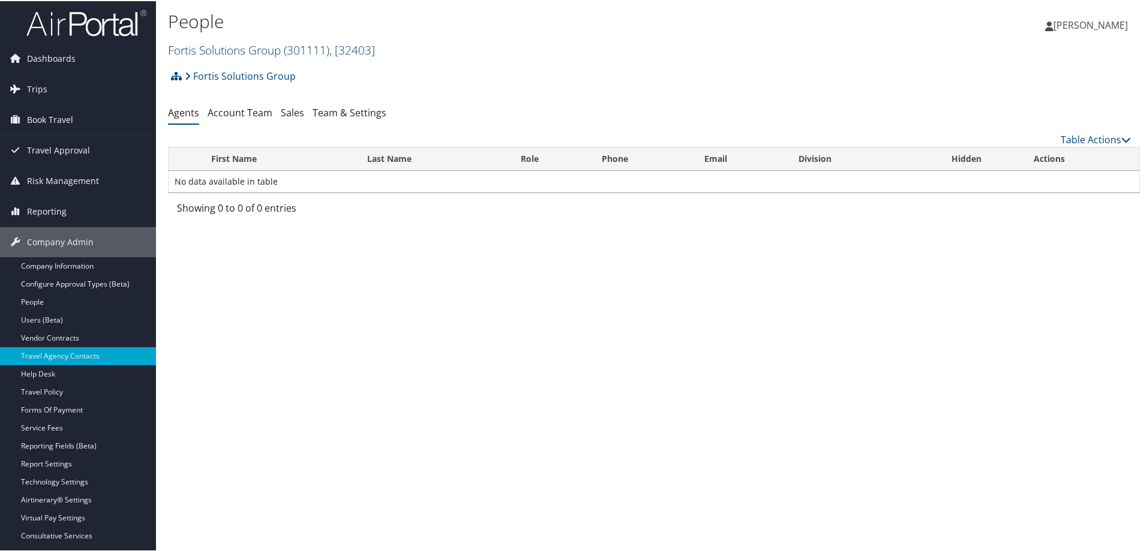
click at [281, 50] on link "Fortis Solutions Group ( 301111 ) , [ 32403 ]" at bounding box center [271, 49] width 207 height 16
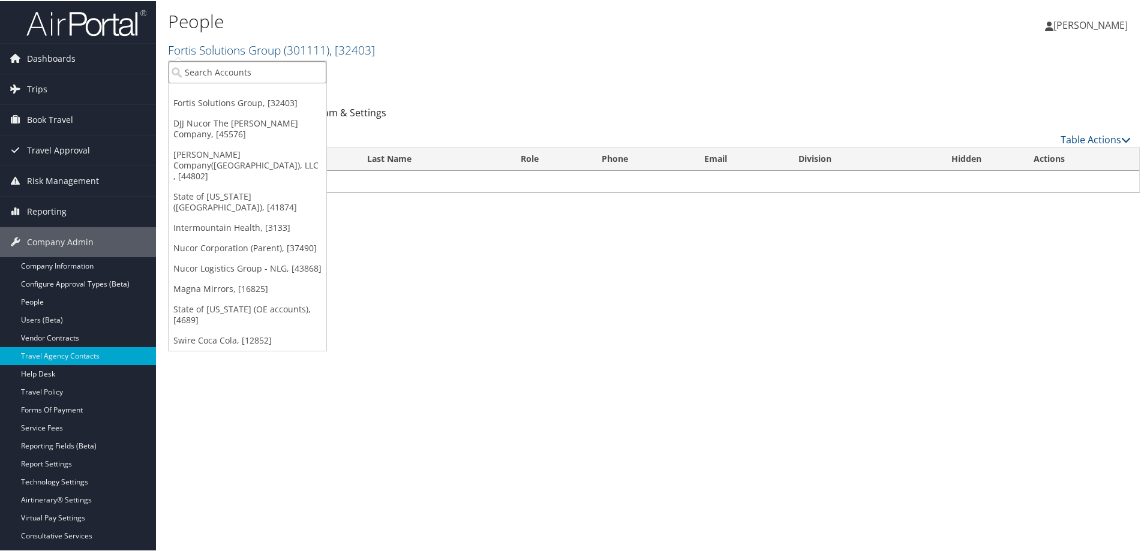
click at [260, 74] on input "search" at bounding box center [248, 71] width 158 height 22
type input "csu"
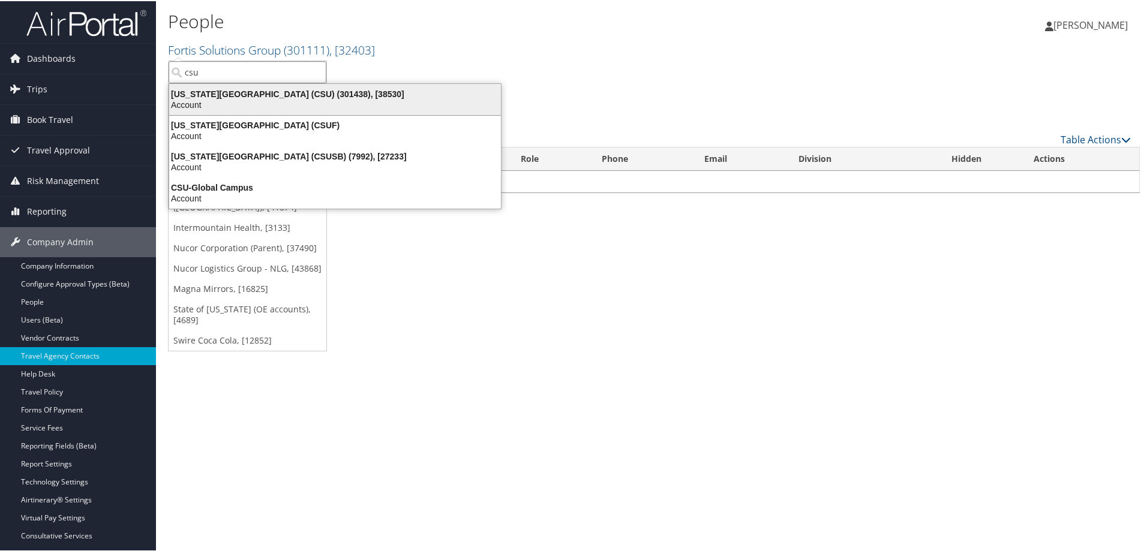
click at [274, 103] on div "Account" at bounding box center [335, 103] width 346 height 11
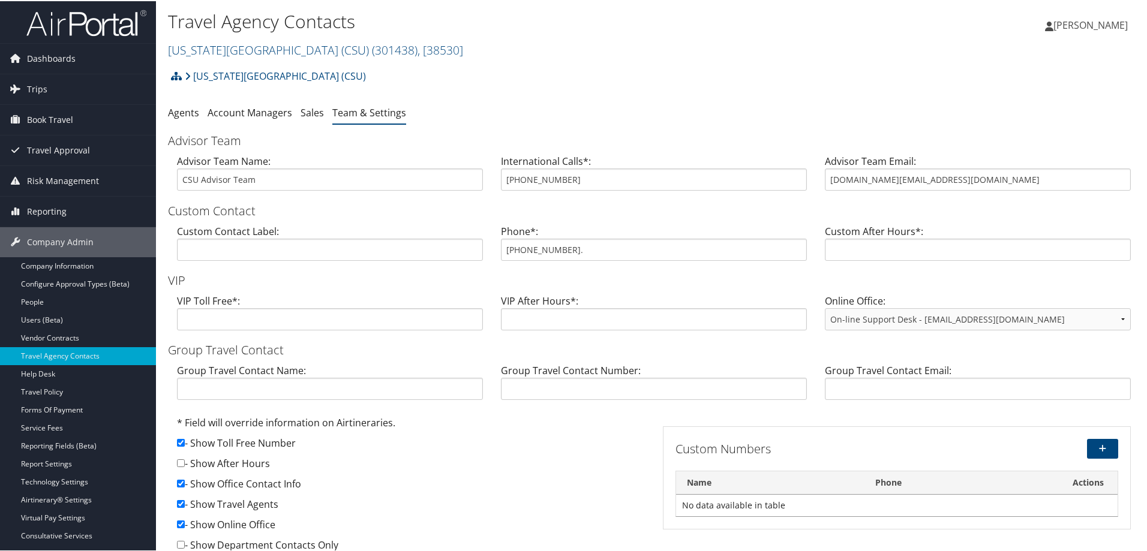
click at [560, 251] on input "855-993-0939." at bounding box center [654, 249] width 306 height 22
click at [553, 249] on input "855-993-0939." at bounding box center [654, 249] width 306 height 22
drag, startPoint x: 557, startPoint y: 248, endPoint x: 494, endPoint y: 250, distance: 62.4
click at [494, 250] on div "Phone*: 855-993-0939." at bounding box center [654, 246] width 324 height 46
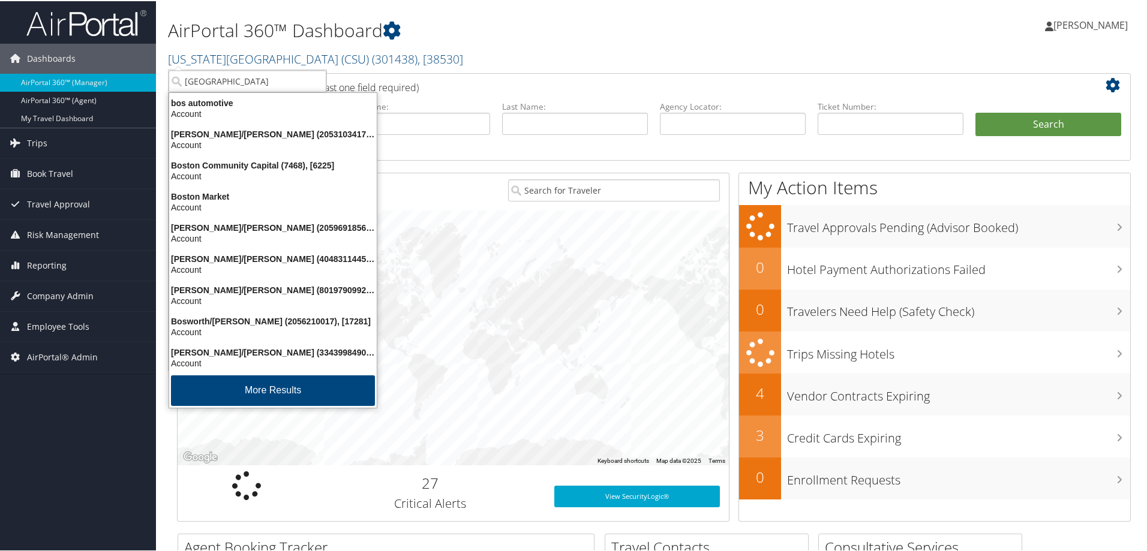
type input "[GEOGRAPHIC_DATA]"
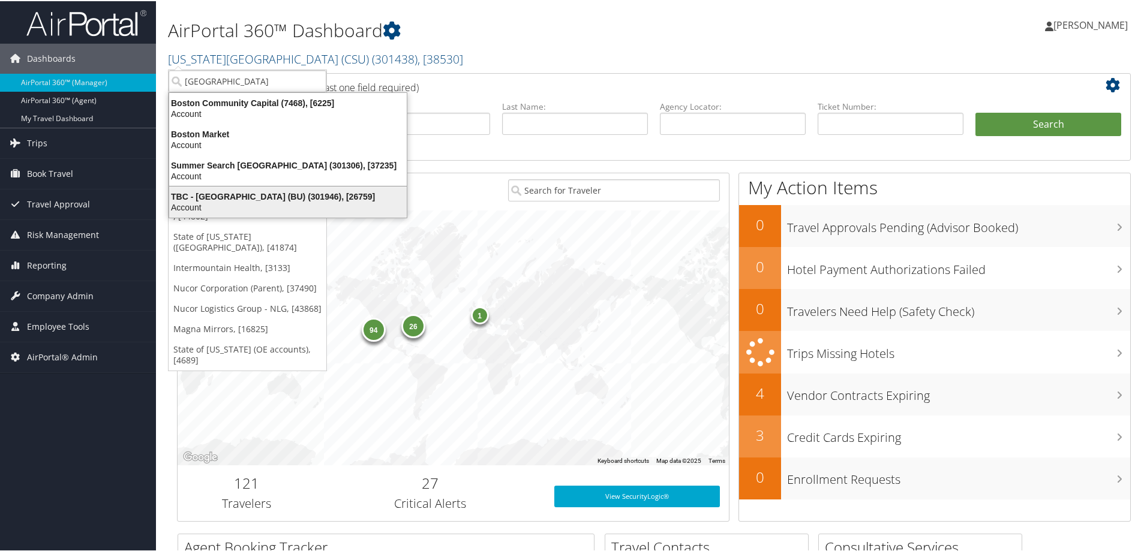
click at [253, 190] on div "TBC - [GEOGRAPHIC_DATA] (BU) (301946), [26759] Account" at bounding box center [288, 201] width 234 height 28
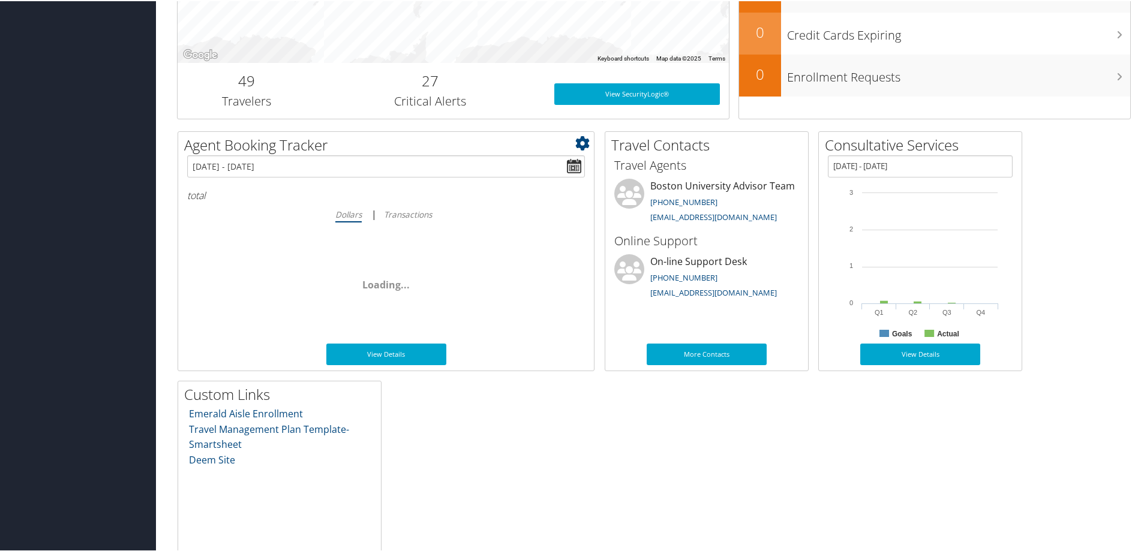
scroll to position [482, 0]
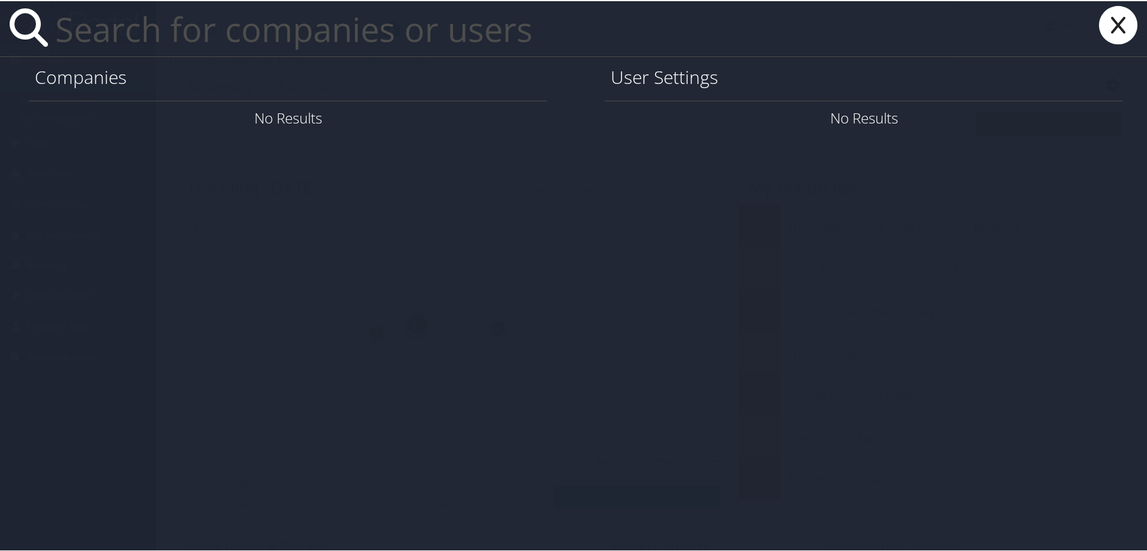
paste input "[EMAIL_ADDRESS][DOMAIN_NAME] needs"
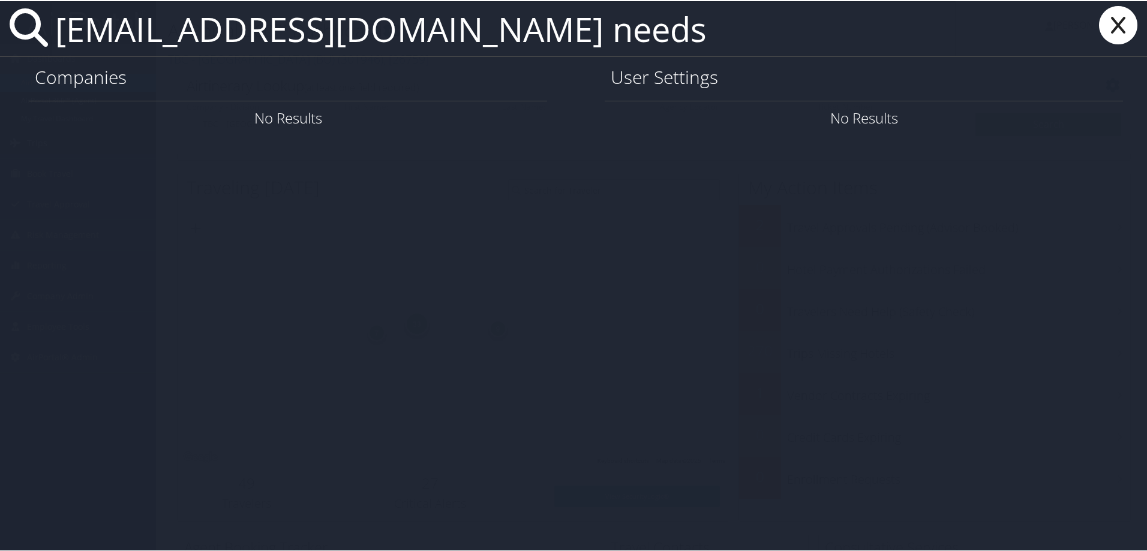
drag, startPoint x: 596, startPoint y: 33, endPoint x: 493, endPoint y: 30, distance: 102.6
click at [493, 30] on input "[EMAIL_ADDRESS][DOMAIN_NAME] needs" at bounding box center [503, 27] width 906 height 55
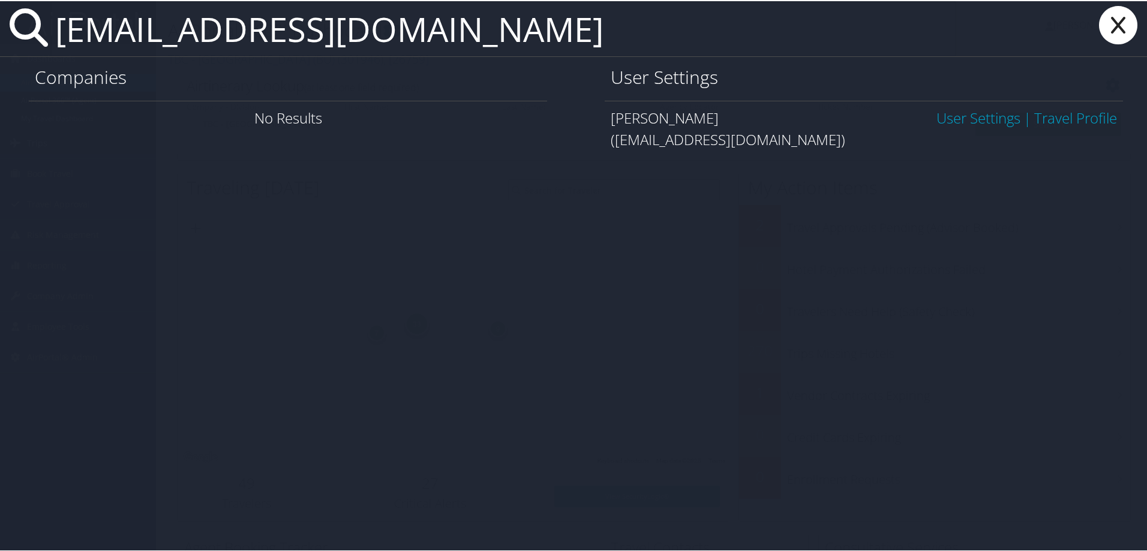
type input "[EMAIL_ADDRESS][DOMAIN_NAME]"
click at [938, 116] on link "User Settings" at bounding box center [979, 117] width 84 height 20
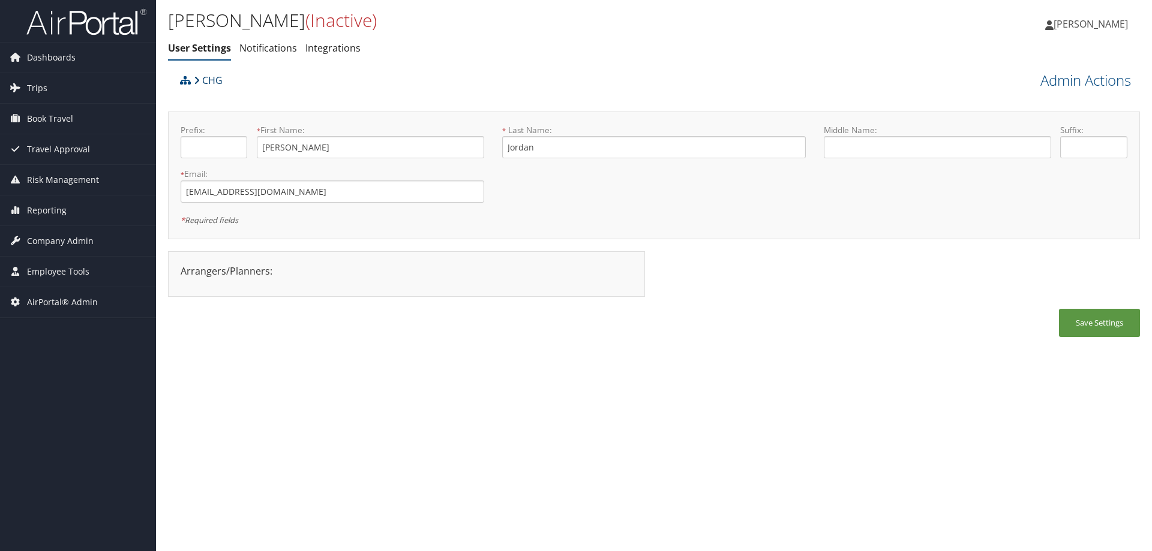
click at [208, 81] on link "CHG" at bounding box center [208, 80] width 29 height 24
click at [206, 79] on link "CHG" at bounding box center [208, 80] width 29 height 24
click at [205, 72] on link "CHG" at bounding box center [208, 80] width 29 height 24
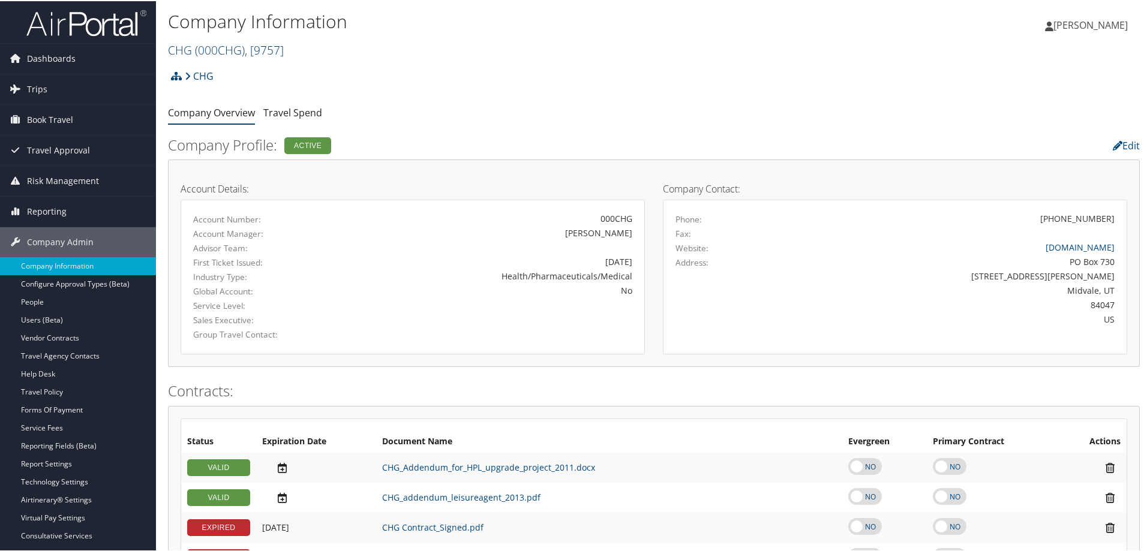
click at [205, 47] on span "( 000CHG )" at bounding box center [220, 49] width 50 height 16
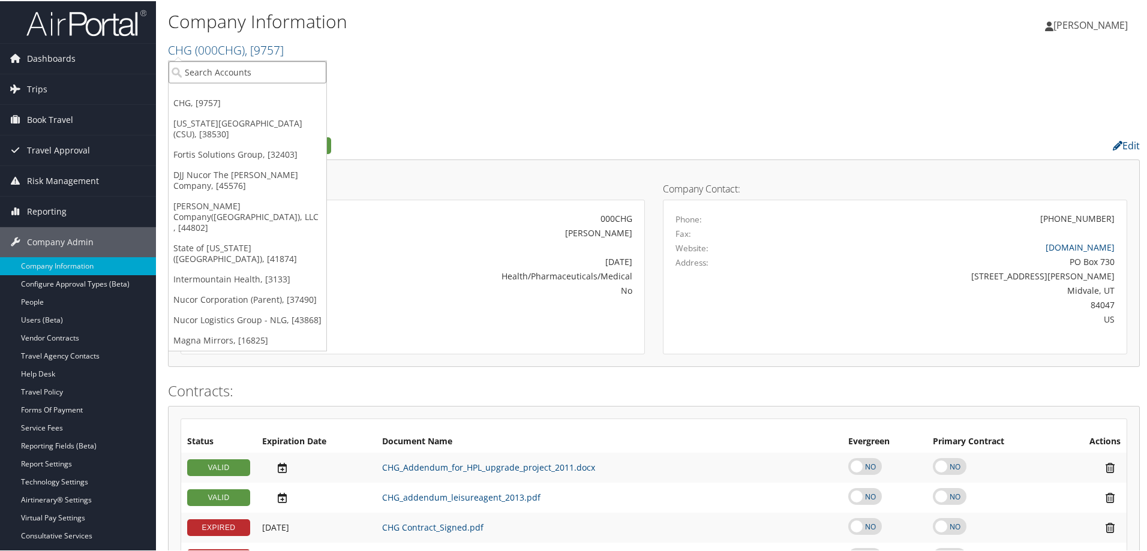
click at [206, 70] on input "search" at bounding box center [248, 71] width 158 height 22
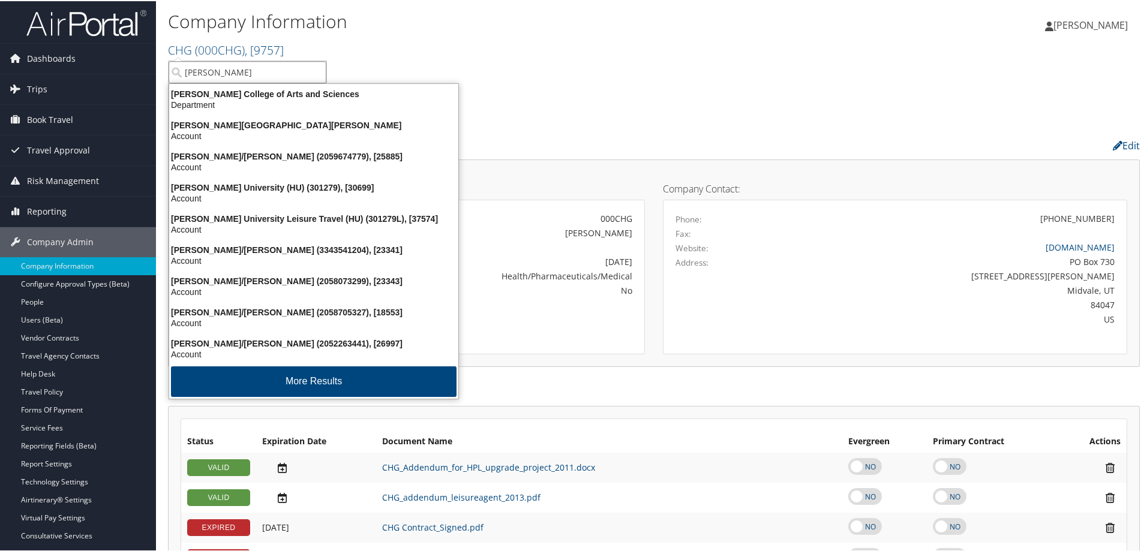
type input "howard un"
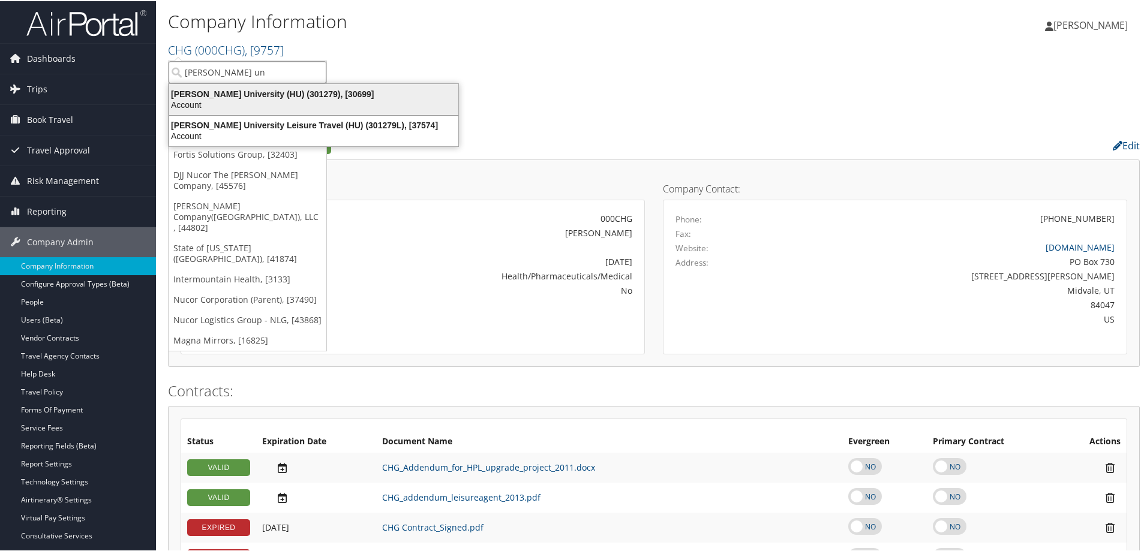
click at [265, 94] on div "Howard University (HU) (301279), [30699]" at bounding box center [314, 93] width 304 height 11
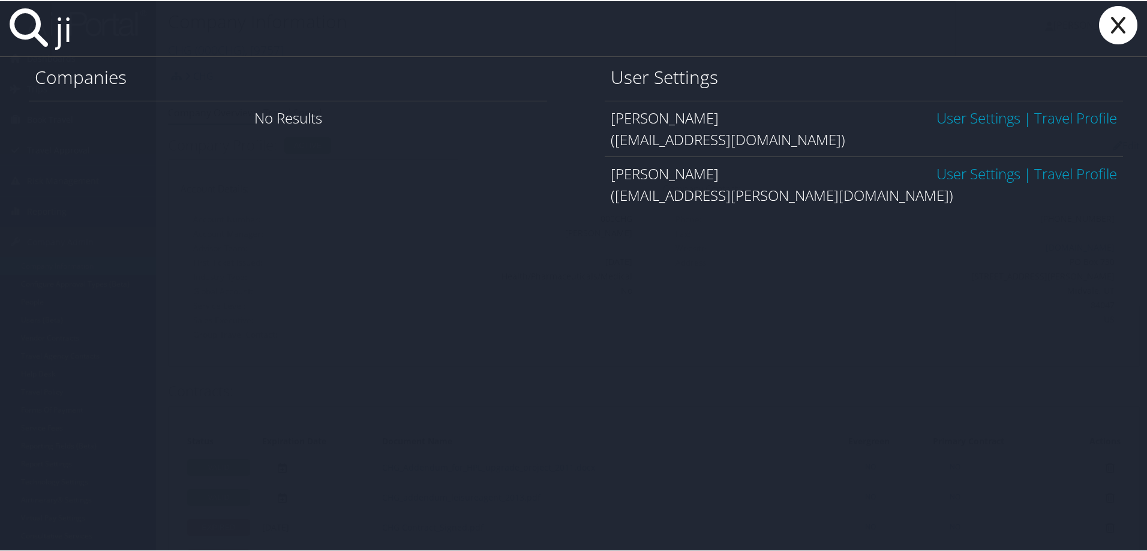
type input "j"
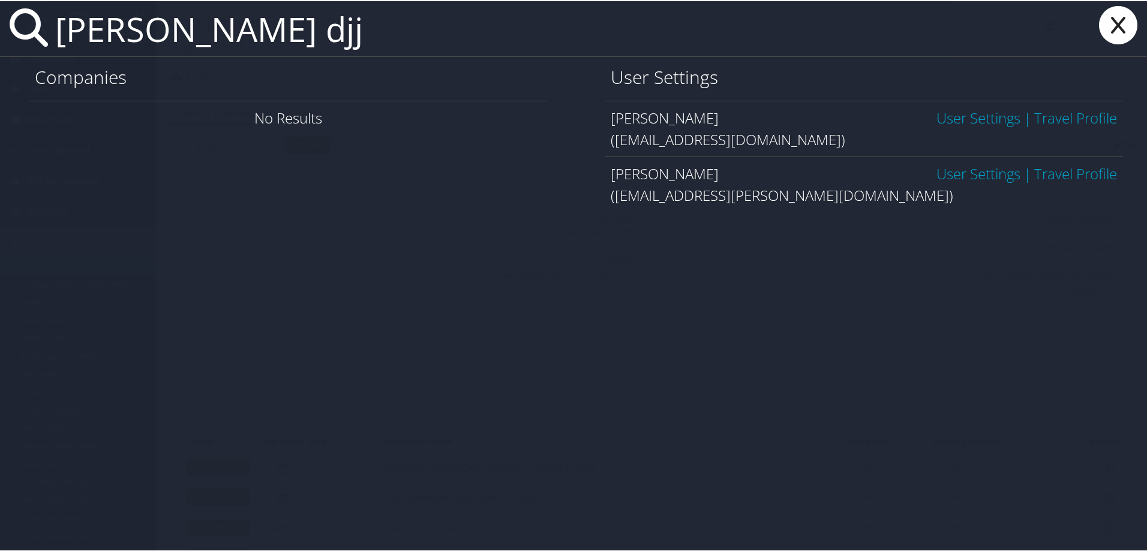
type input "jimmy stewart djj"
click at [948, 115] on link "User Settings" at bounding box center [979, 117] width 84 height 20
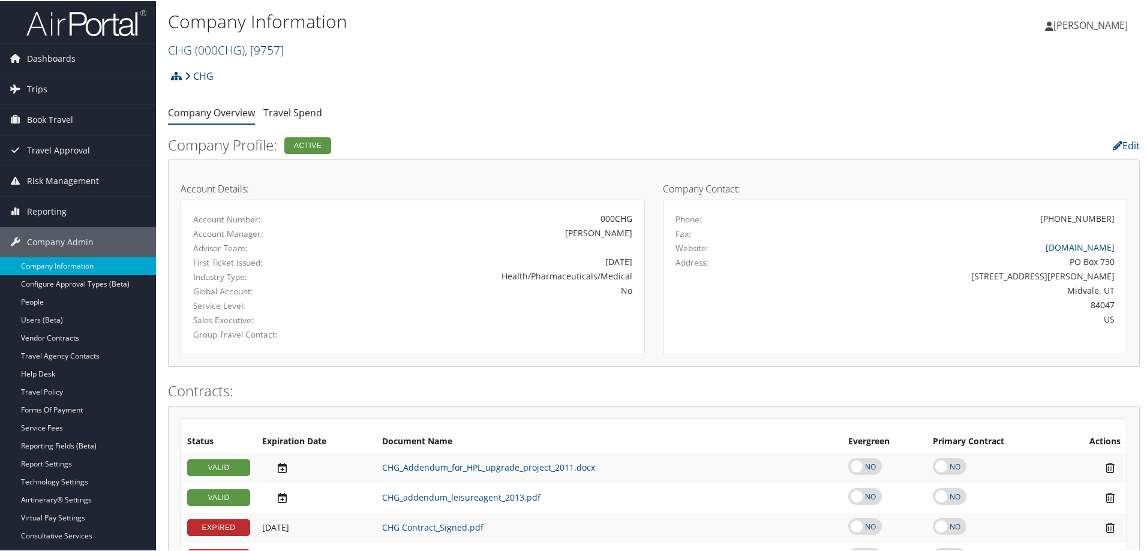
click at [214, 51] on span "( 000CHG )" at bounding box center [220, 49] width 50 height 16
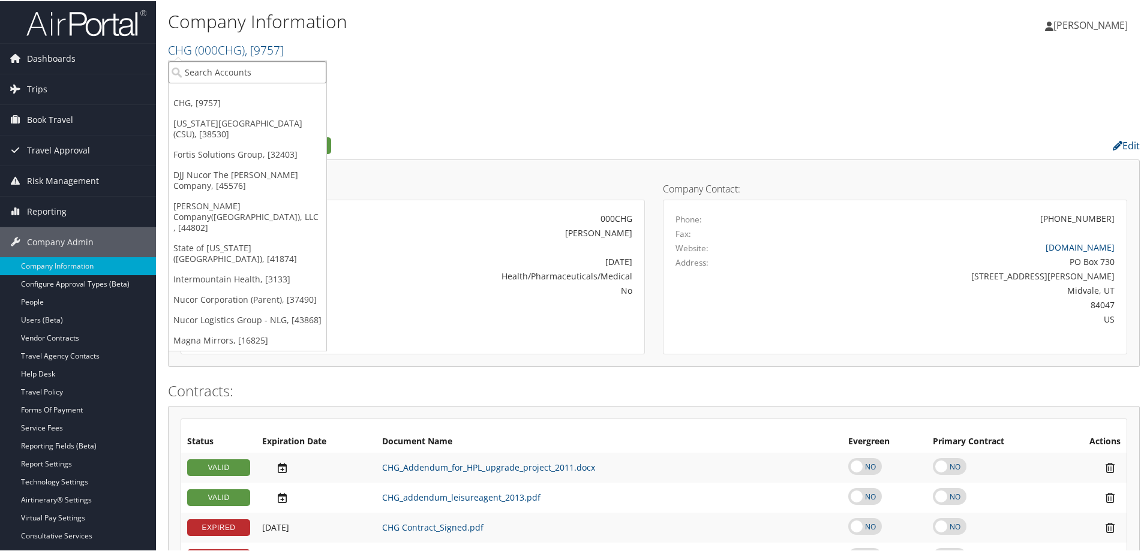
click at [217, 73] on input "search" at bounding box center [248, 71] width 158 height 22
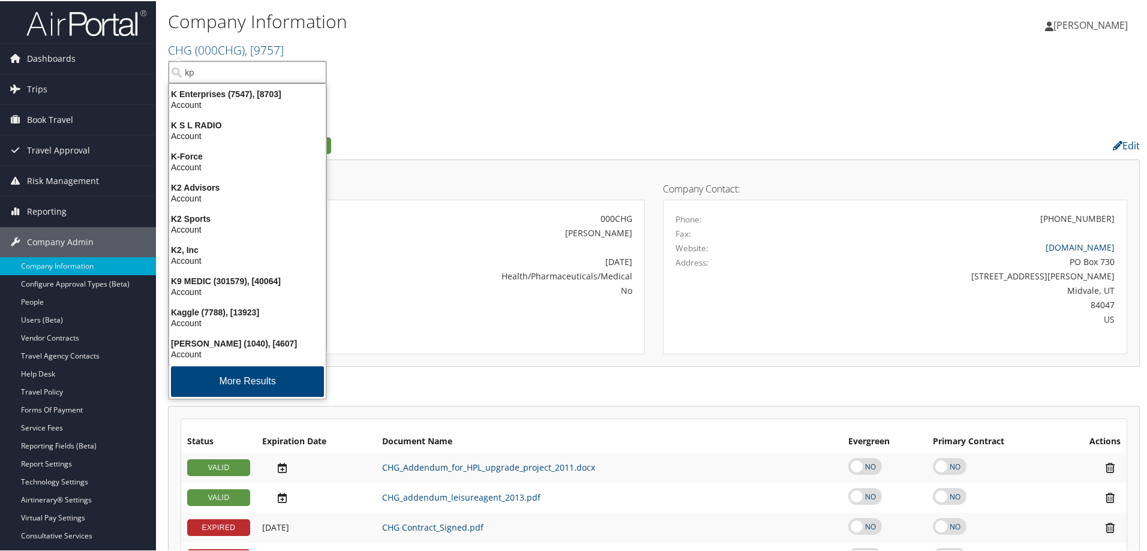
type input "kpg"
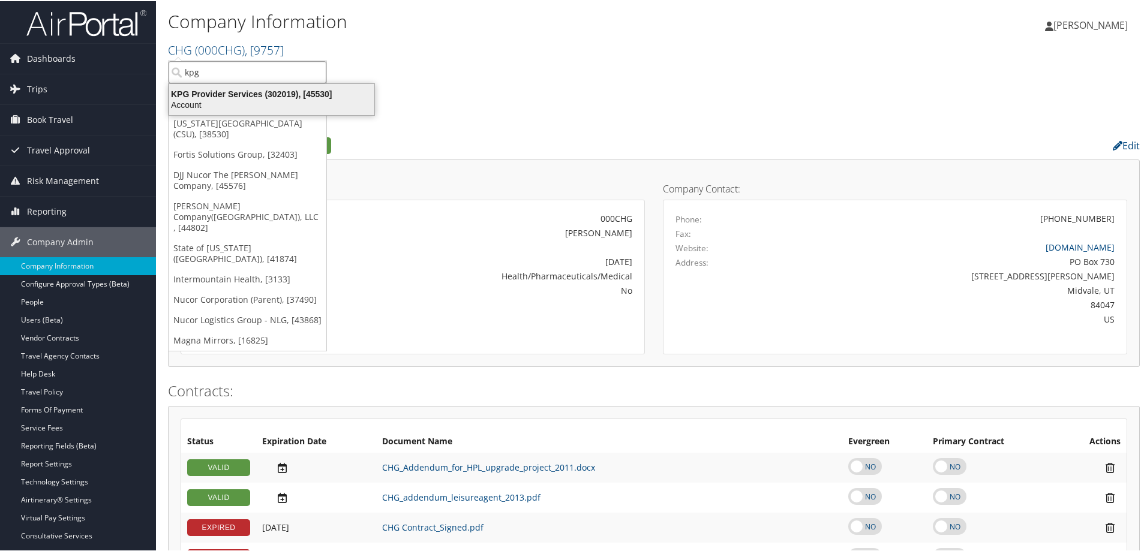
drag, startPoint x: 259, startPoint y: 100, endPoint x: 268, endPoint y: 95, distance: 10.5
click at [259, 99] on div "Account" at bounding box center [272, 103] width 220 height 11
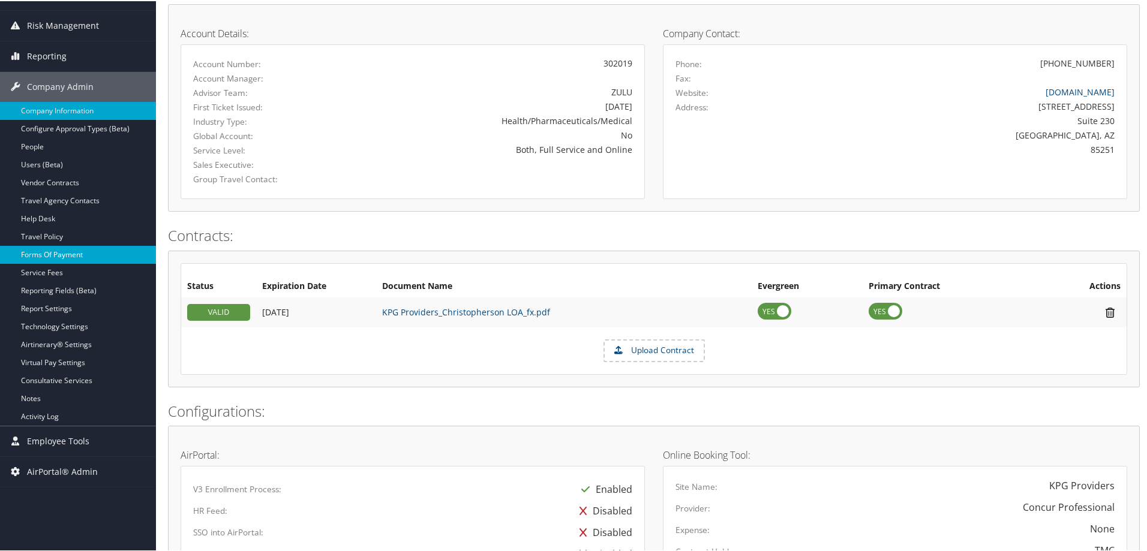
scroll to position [160, 0]
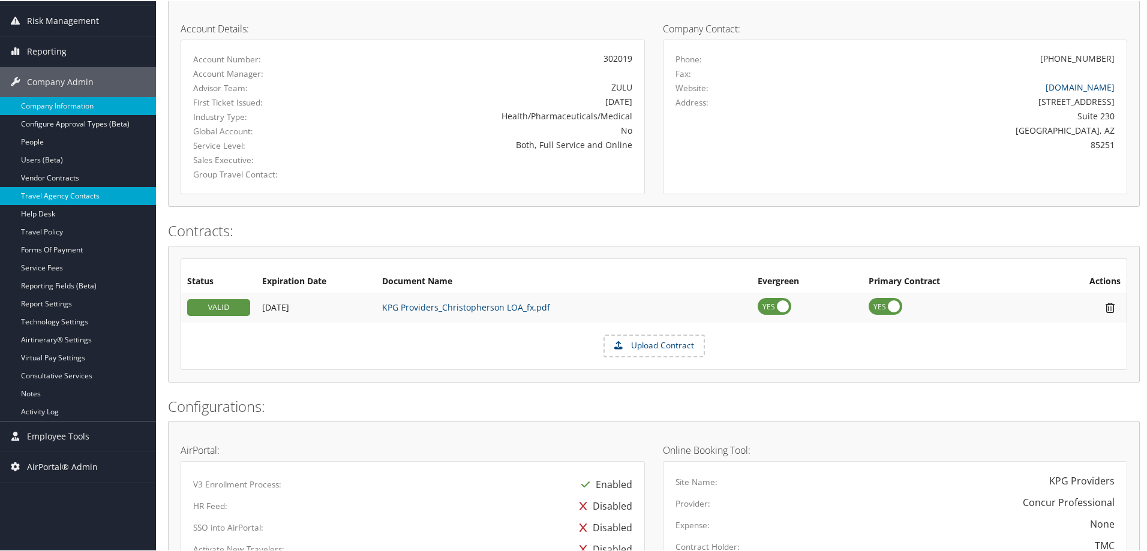
click at [99, 196] on link "Travel Agency Contacts" at bounding box center [78, 195] width 156 height 18
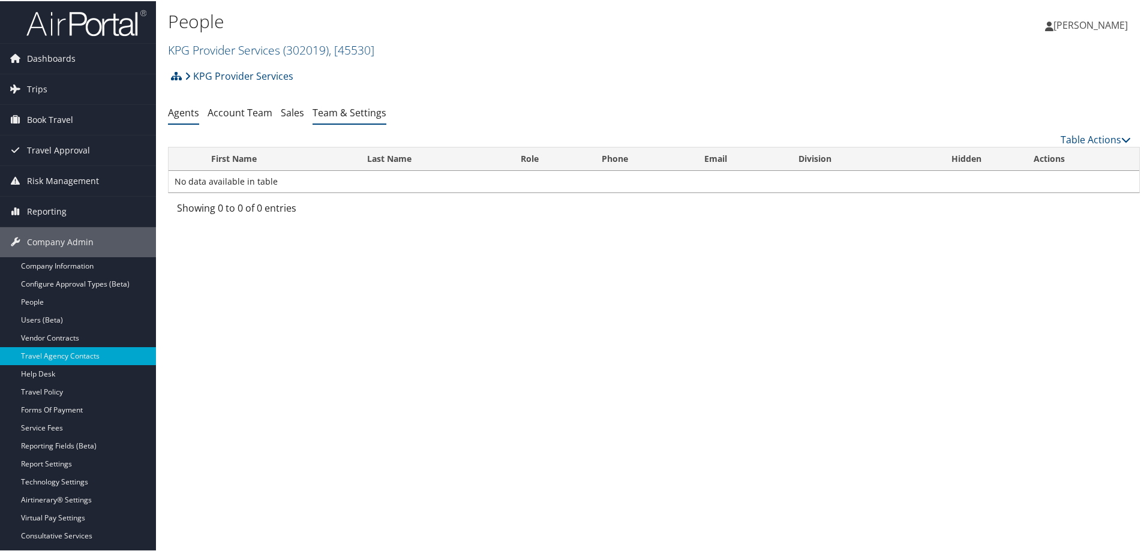
click at [379, 112] on link "Team & Settings" at bounding box center [350, 111] width 74 height 13
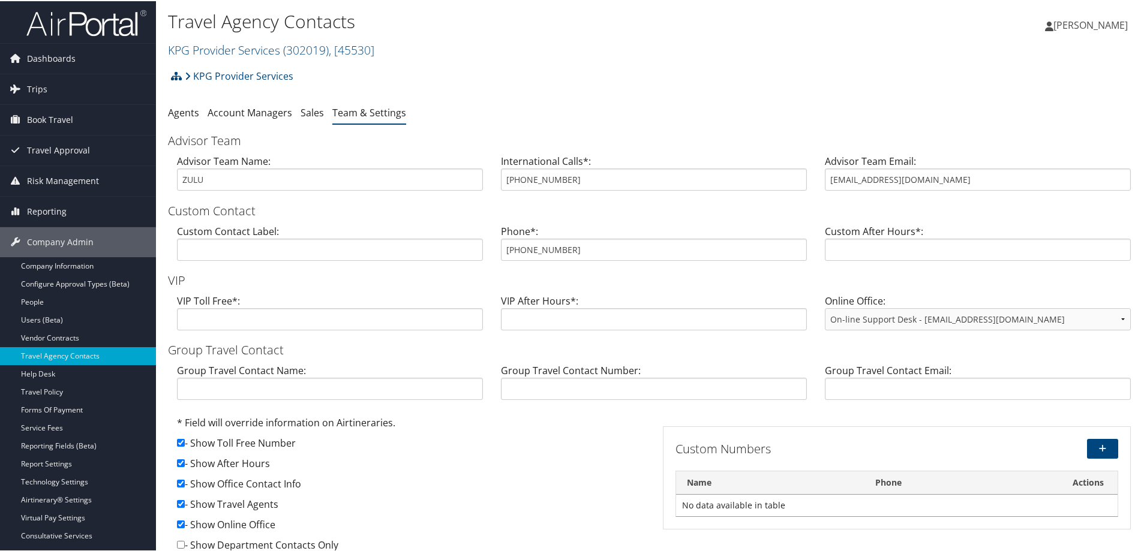
drag, startPoint x: 589, startPoint y: 260, endPoint x: 527, endPoint y: 247, distance: 62.7
click at [487, 251] on div "Custom Contact Label: Phone*: 800-537-4451 Custom After Hours*:" at bounding box center [654, 246] width 972 height 46
drag, startPoint x: 575, startPoint y: 254, endPoint x: 536, endPoint y: 243, distance: 41.0
click at [495, 244] on div "Phone*: 800-537-4451" at bounding box center [654, 246] width 324 height 46
drag, startPoint x: 925, startPoint y: 177, endPoint x: 773, endPoint y: 163, distance: 153.0
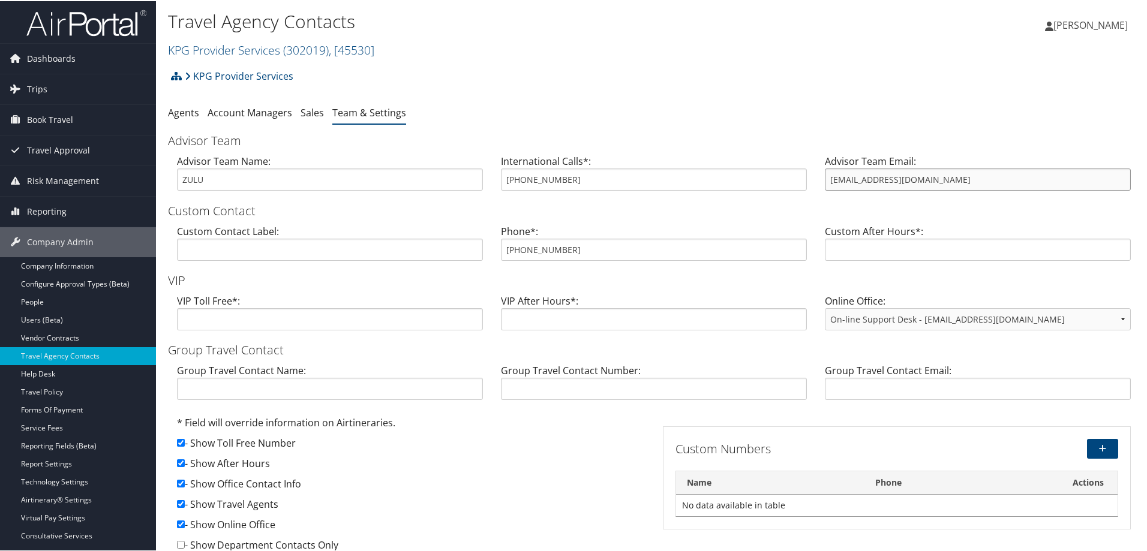
click at [725, 181] on div "Advisor Team Name: ZULU International Calls*: 801-997-6993 Advisor Team Email: …" at bounding box center [654, 176] width 972 height 46
drag, startPoint x: 817, startPoint y: 172, endPoint x: 933, endPoint y: 46, distance: 170.7
click at [933, 46] on div "Dana Meighan Dana Meighan My Settings Travel Agency Contacts Log Consulting Tim…" at bounding box center [960, 29] width 384 height 46
drag, startPoint x: 909, startPoint y: 182, endPoint x: 796, endPoint y: 170, distance: 114.0
click at [794, 170] on div "Advisor Team Name: ZULU International Calls*: 801-997-6993 Advisor Team Email: …" at bounding box center [654, 176] width 972 height 46
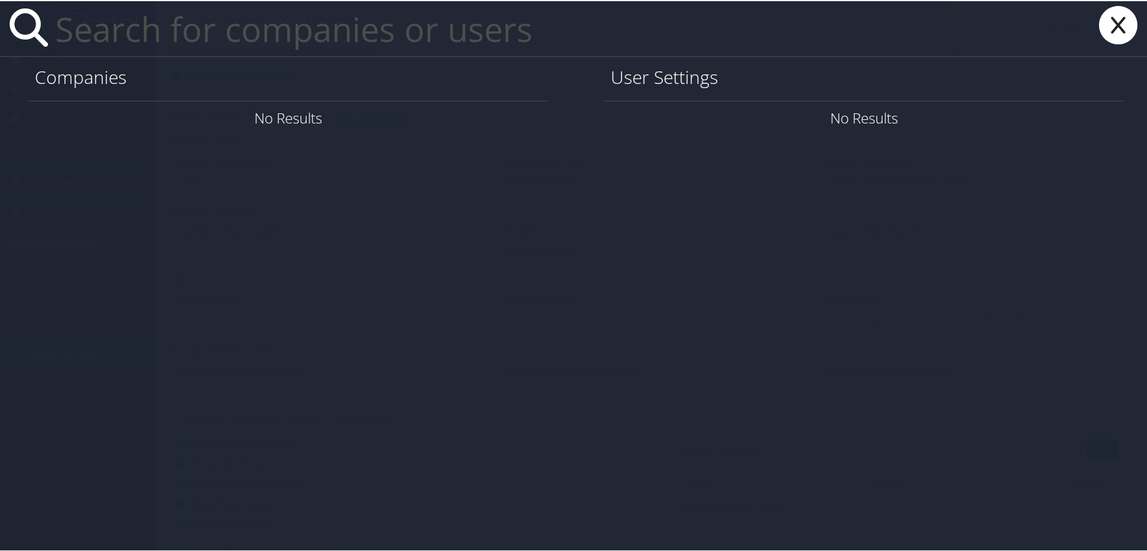
click at [108, 30] on input "text" at bounding box center [503, 27] width 906 height 55
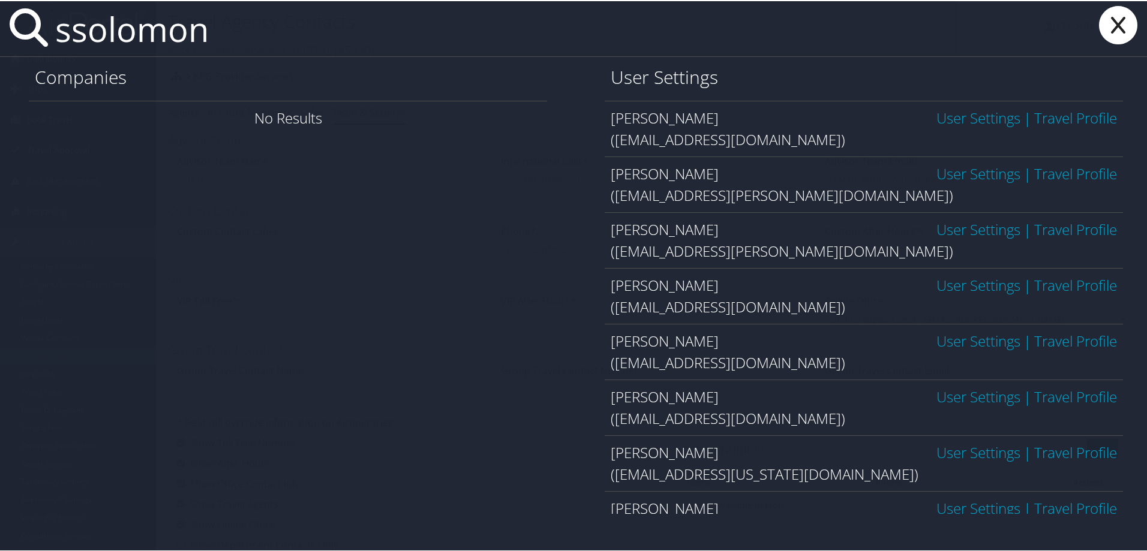
type input "ssolomon"
click at [964, 118] on link "User Settings" at bounding box center [979, 117] width 84 height 20
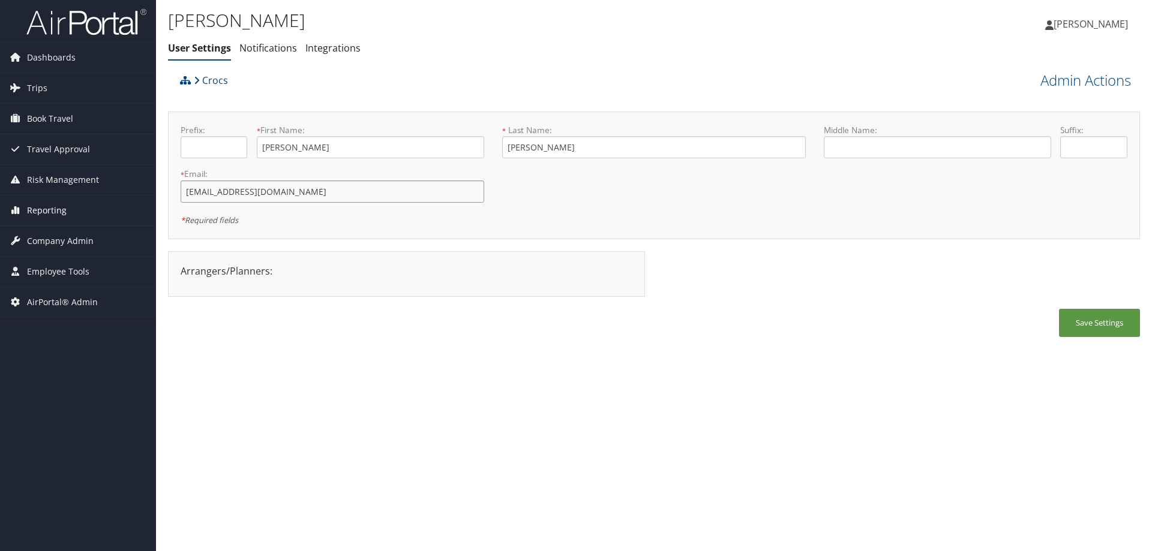
drag, startPoint x: 348, startPoint y: 194, endPoint x: 129, endPoint y: 197, distance: 219.0
click at [129, 197] on div "Dashboards AirPortal 360™ (Manager) AirPortal 360™ (Agent) My Travel Dashboard …" at bounding box center [576, 275] width 1152 height 551
click at [46, 241] on span "Company Admin" at bounding box center [60, 241] width 67 height 30
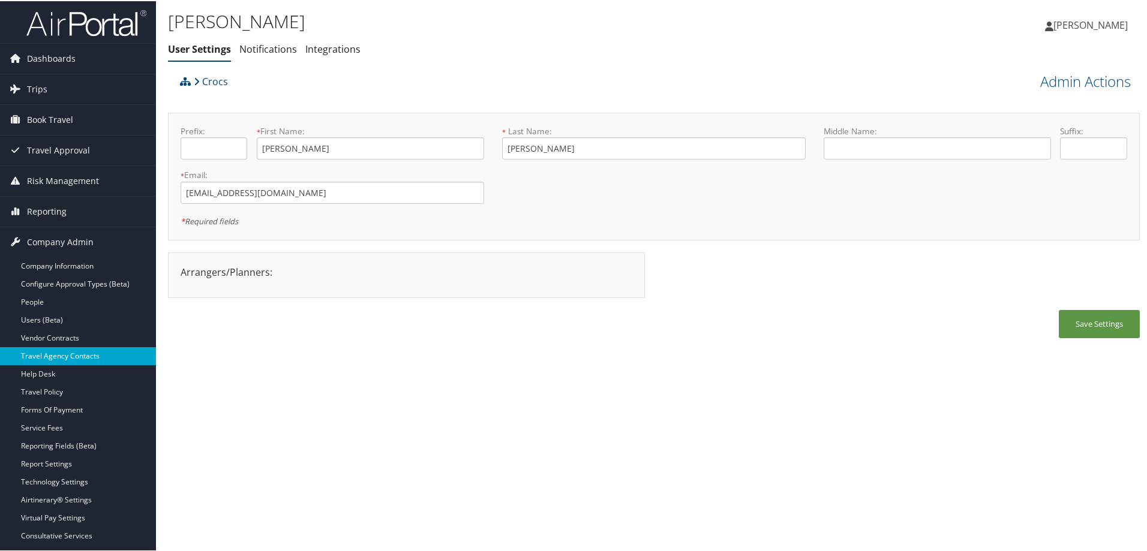
click at [75, 354] on link "Travel Agency Contacts" at bounding box center [78, 355] width 156 height 18
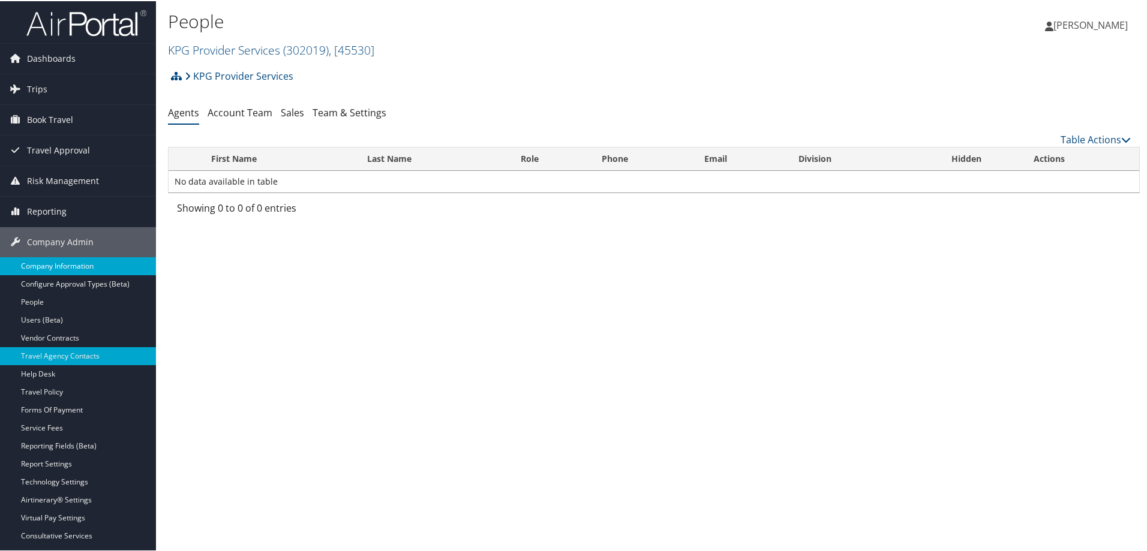
click at [71, 263] on link "Company Information" at bounding box center [78, 265] width 156 height 18
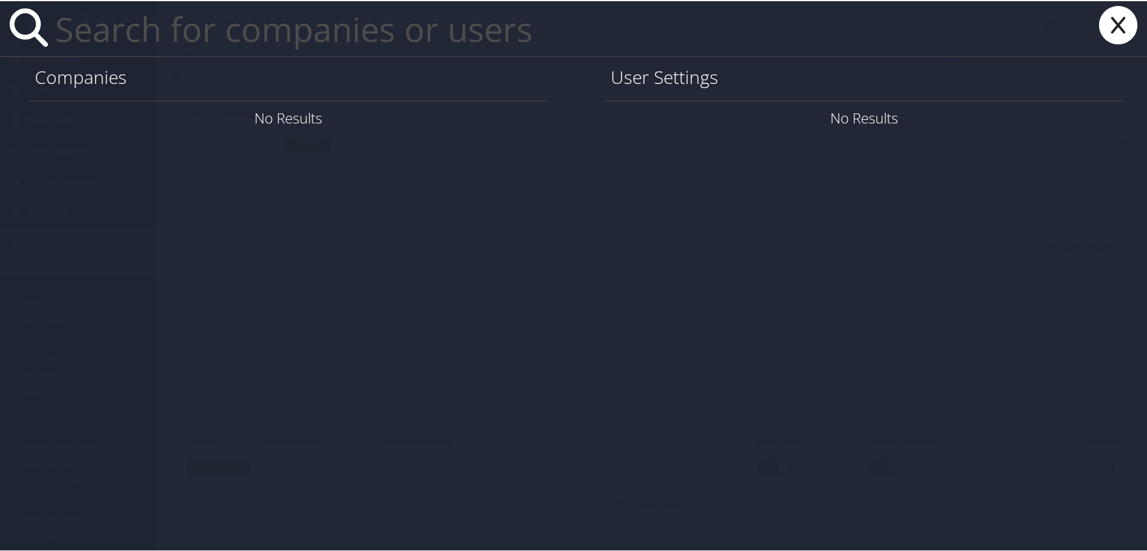
paste input "SSOLOMON@CROCS.COM"
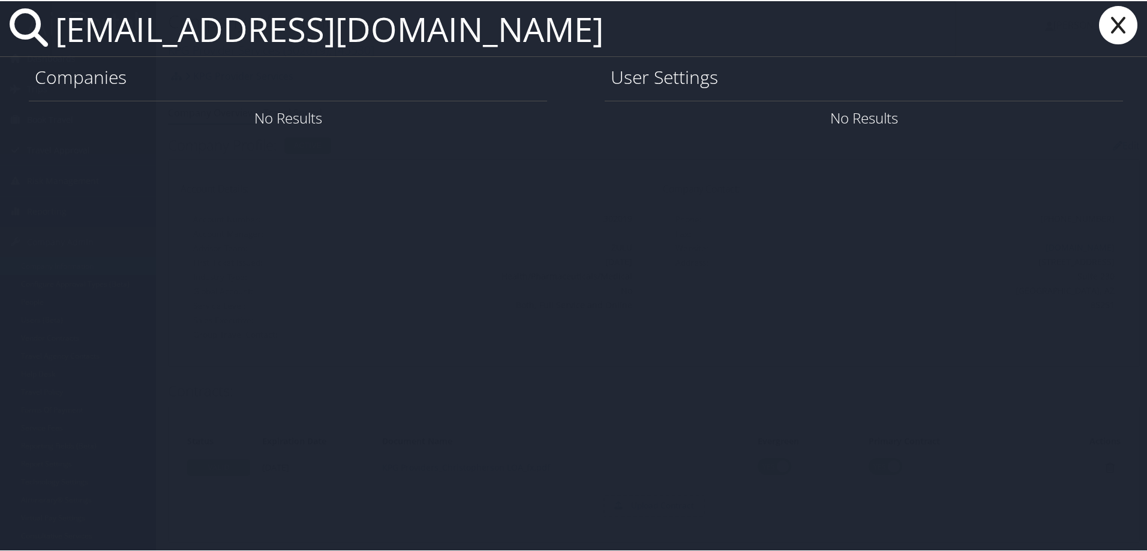
type input "[EMAIL_ADDRESS][DOMAIN_NAME]"
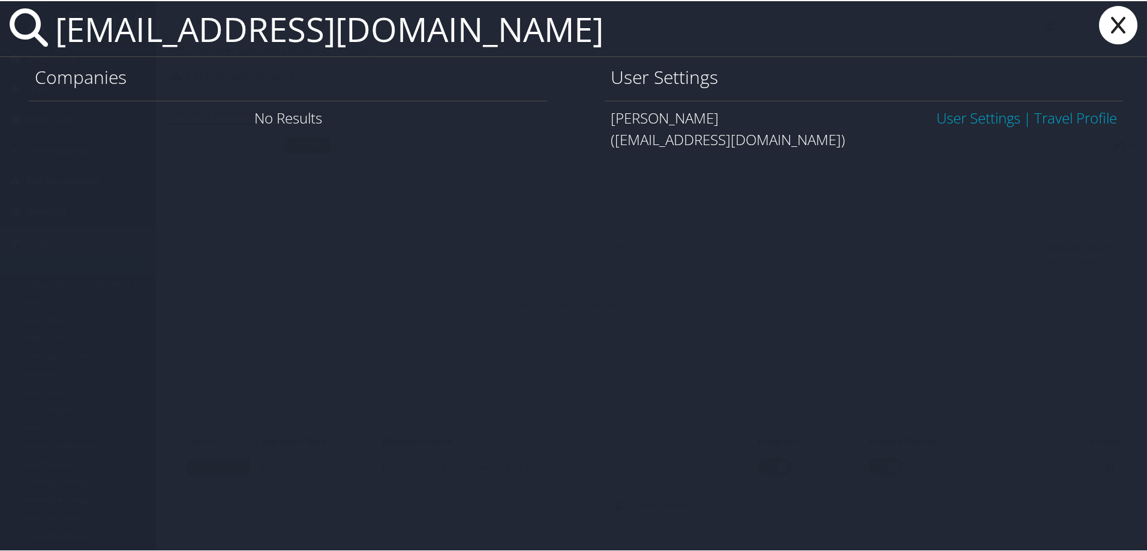
click at [955, 121] on link "User Settings" at bounding box center [979, 117] width 84 height 20
click at [954, 113] on link "User Settings" at bounding box center [979, 117] width 84 height 20
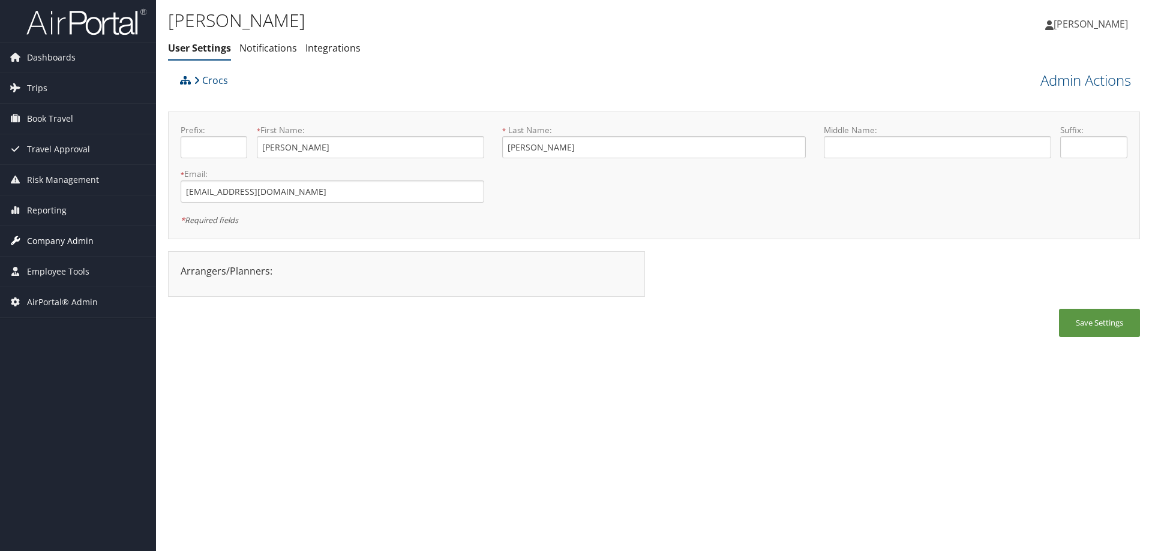
click at [79, 234] on span "Company Admin" at bounding box center [60, 241] width 67 height 30
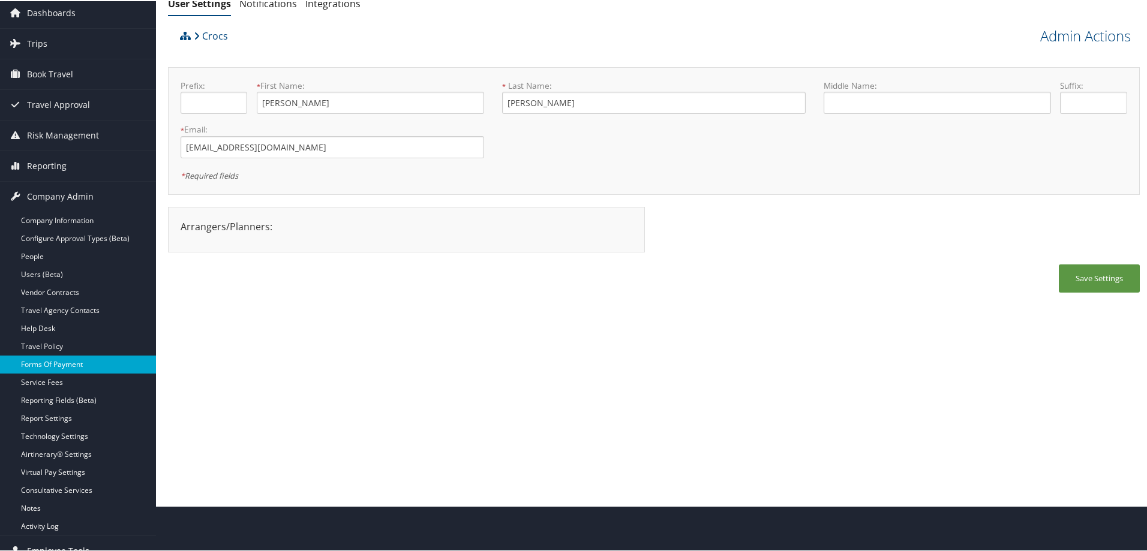
scroll to position [91, 0]
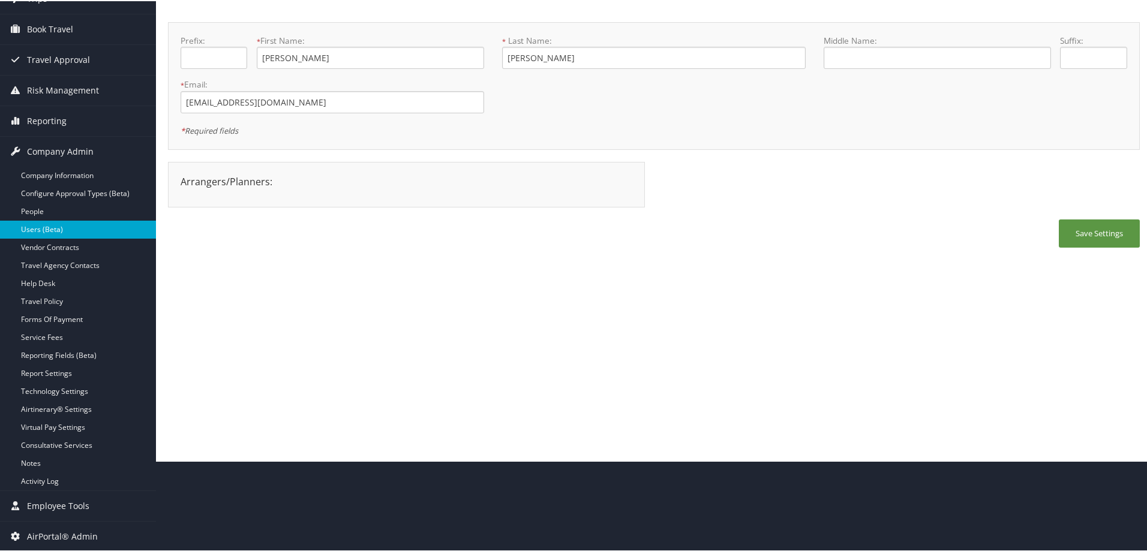
click at [66, 233] on link "Users (Beta)" at bounding box center [78, 229] width 156 height 18
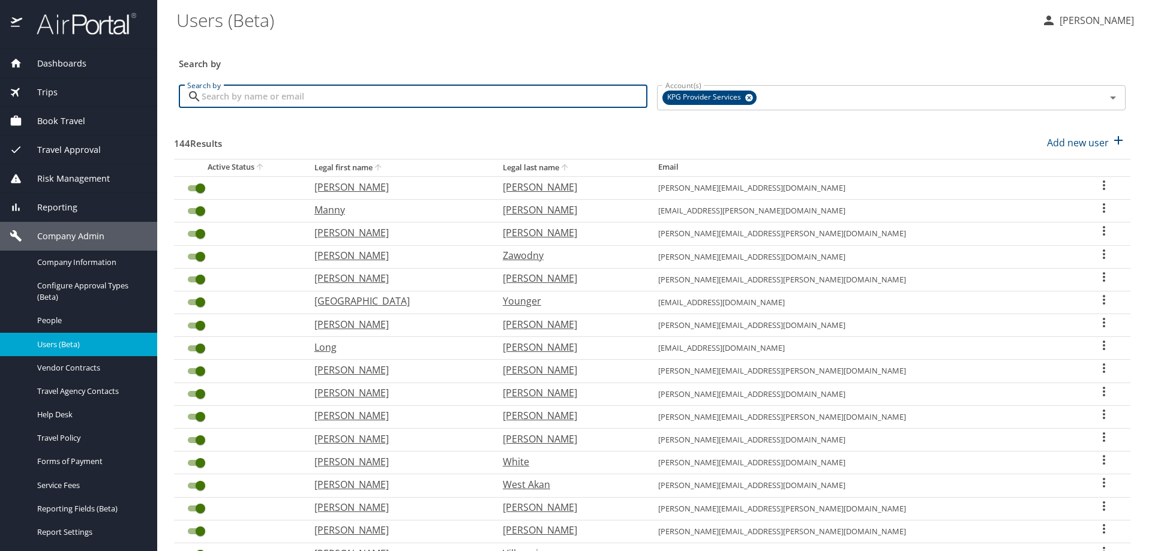
click at [270, 100] on input "Search by" at bounding box center [425, 96] width 446 height 23
paste input "[EMAIL_ADDRESS][DOMAIN_NAME]"
type input "[EMAIL_ADDRESS][DOMAIN_NAME]"
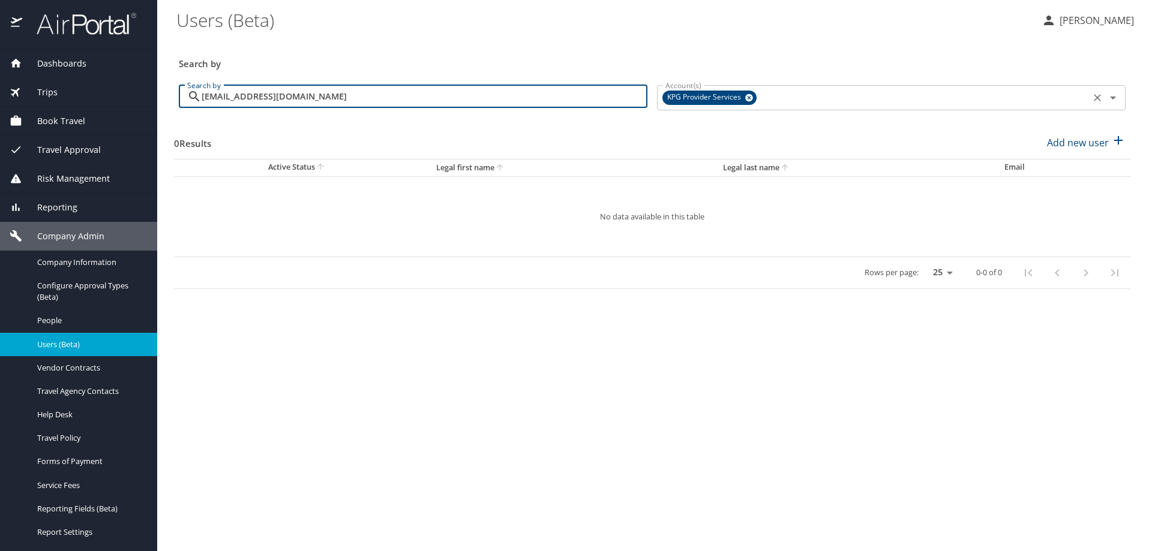
click at [745, 99] on icon at bounding box center [749, 98] width 8 height 8
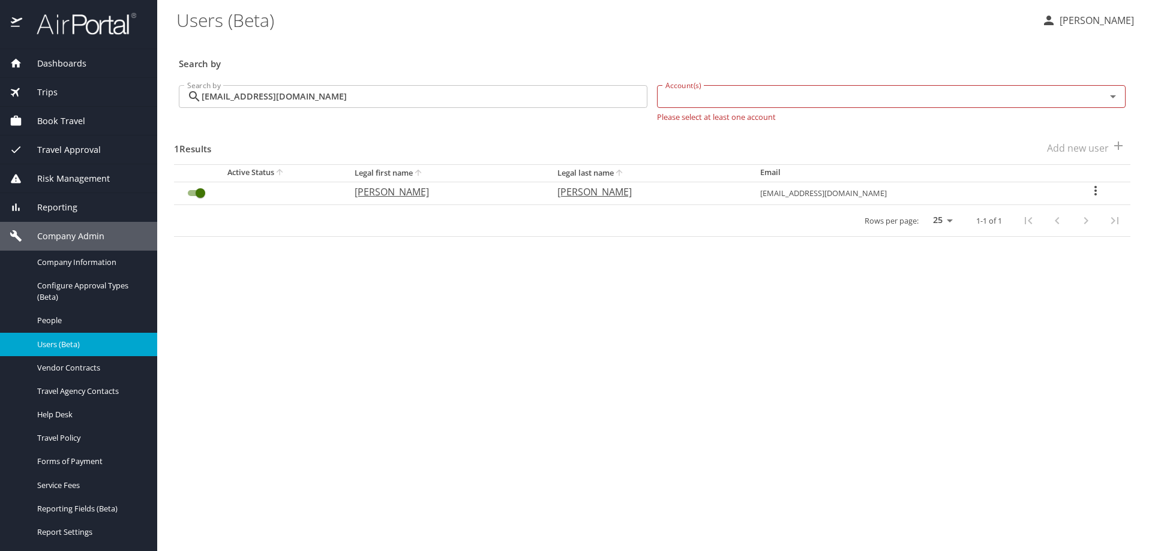
click at [1088, 191] on icon "User Search Table" at bounding box center [1095, 191] width 14 height 14
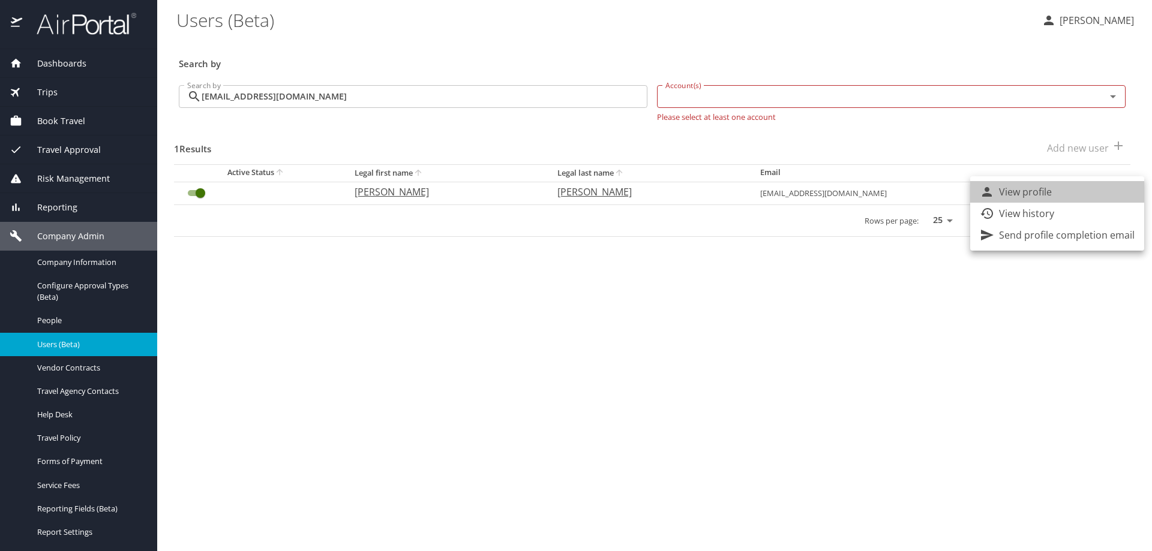
click at [1085, 190] on li "View profile" at bounding box center [1057, 192] width 174 height 22
select select "US"
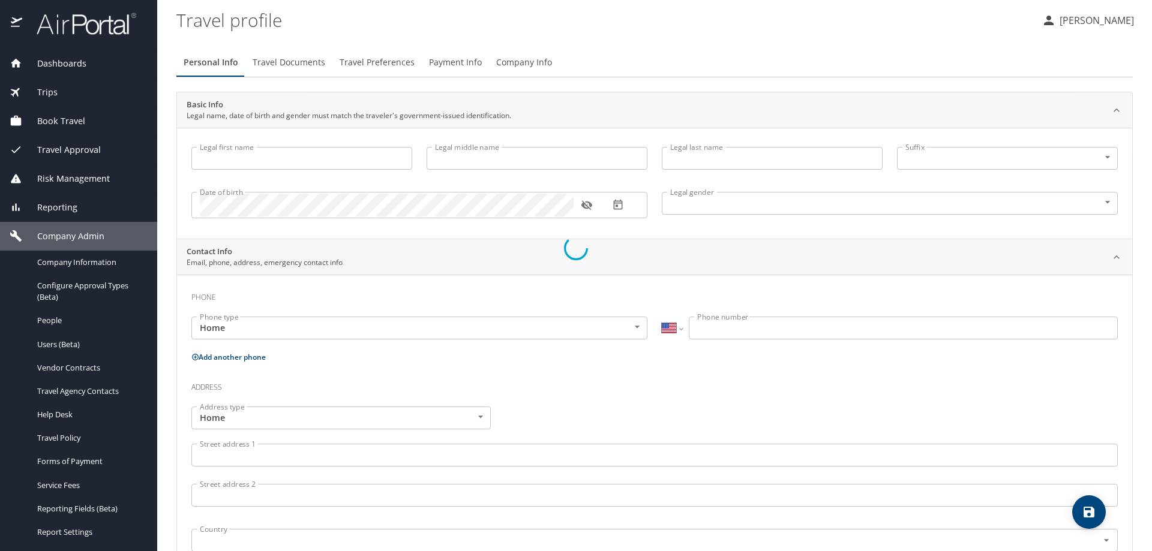
type input "[PERSON_NAME]"
type input "[DEMOGRAPHIC_DATA]"
select select "US"
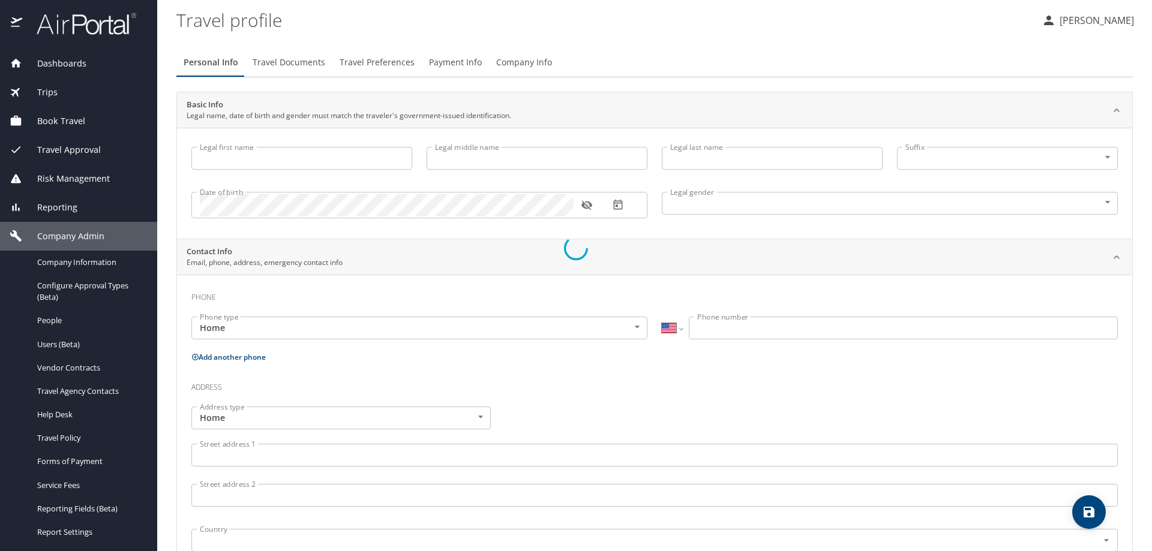
select select "US"
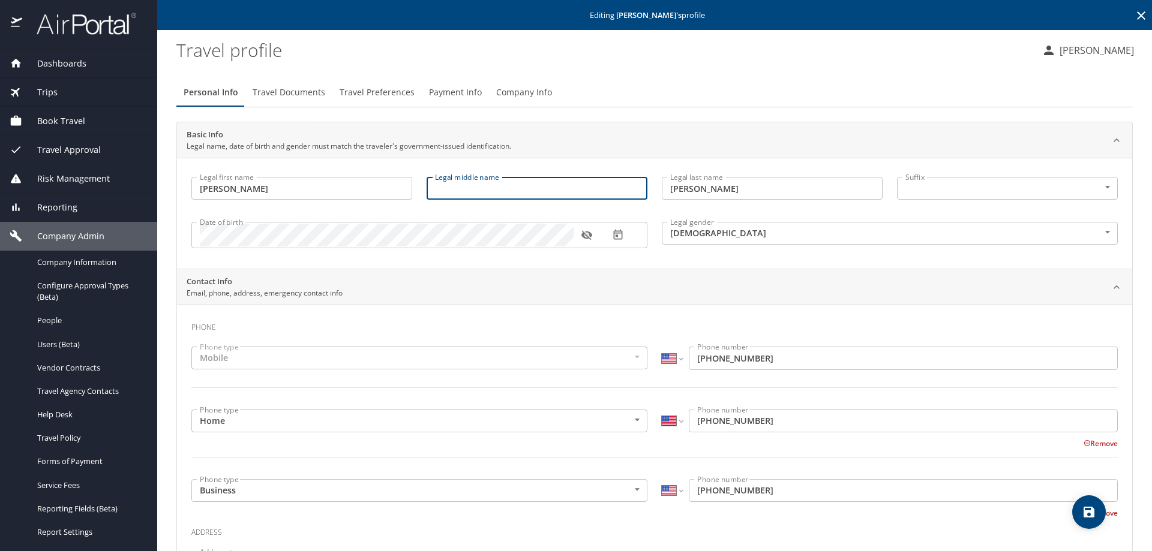
click at [517, 185] on input "Legal middle name" at bounding box center [537, 188] width 221 height 23
type input "Margaret"
click at [589, 235] on icon "button" at bounding box center [586, 236] width 11 height 10
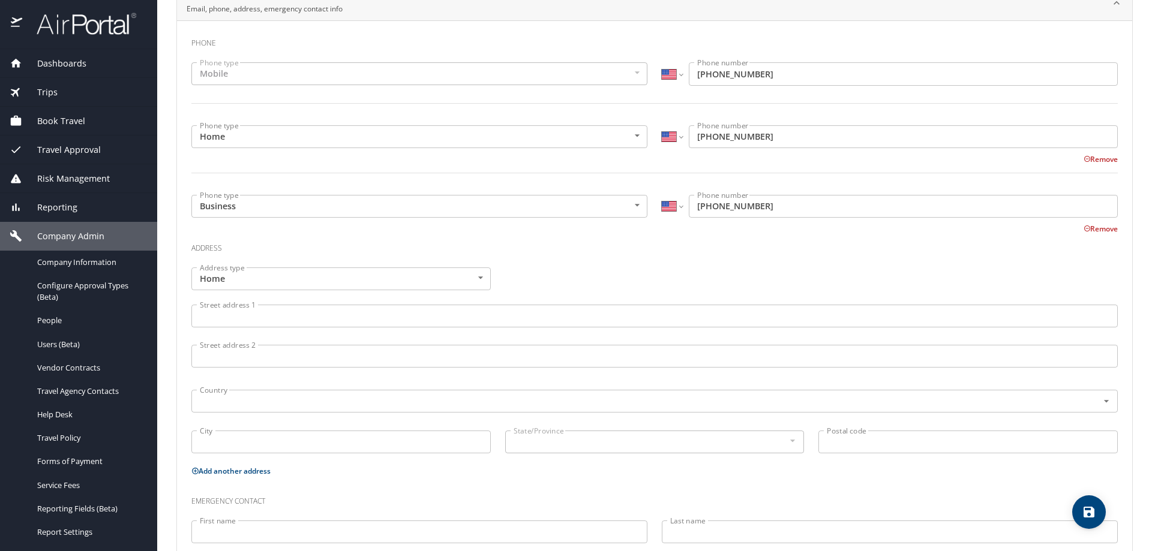
scroll to position [300, 0]
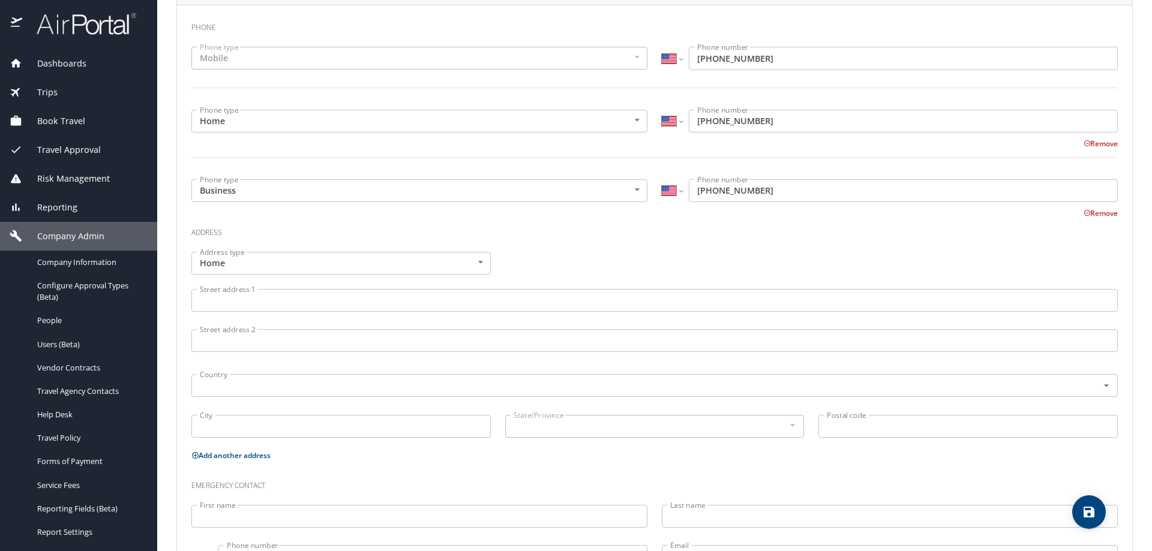
click at [1094, 512] on icon "save" at bounding box center [1089, 512] width 11 height 11
select select "US"
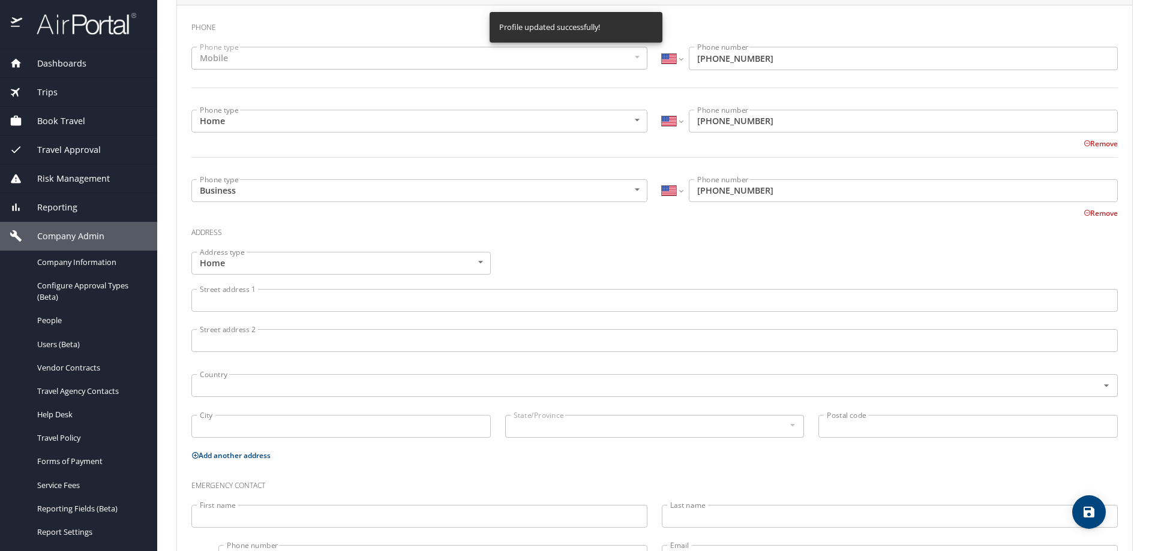
select select "US"
click at [1100, 517] on span "save" at bounding box center [1089, 512] width 34 height 14
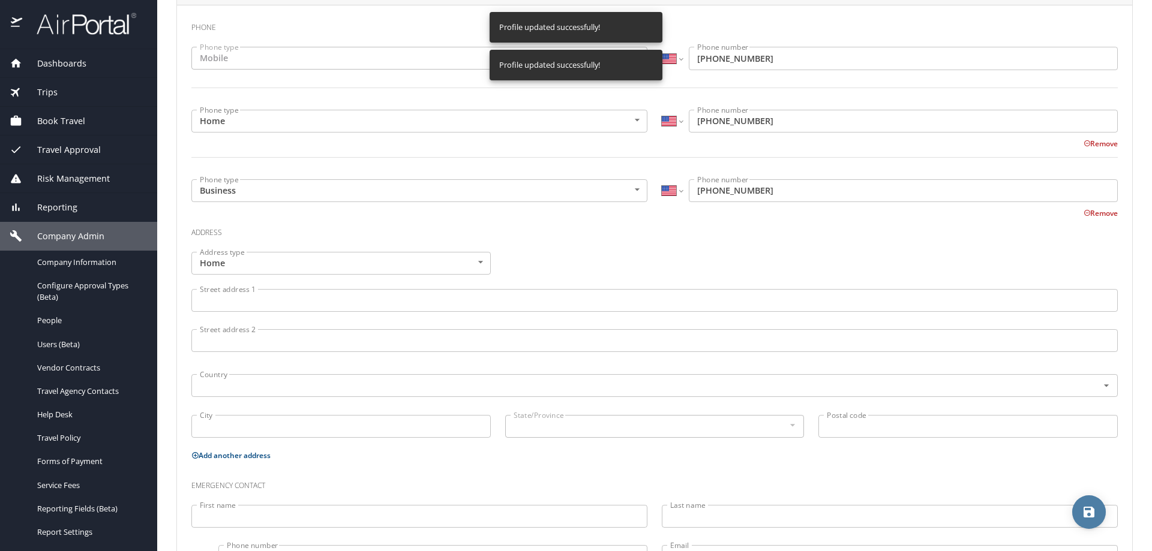
click at [1087, 515] on icon "save" at bounding box center [1089, 512] width 11 height 11
select select "US"
click at [1087, 515] on div at bounding box center [576, 248] width 1152 height 607
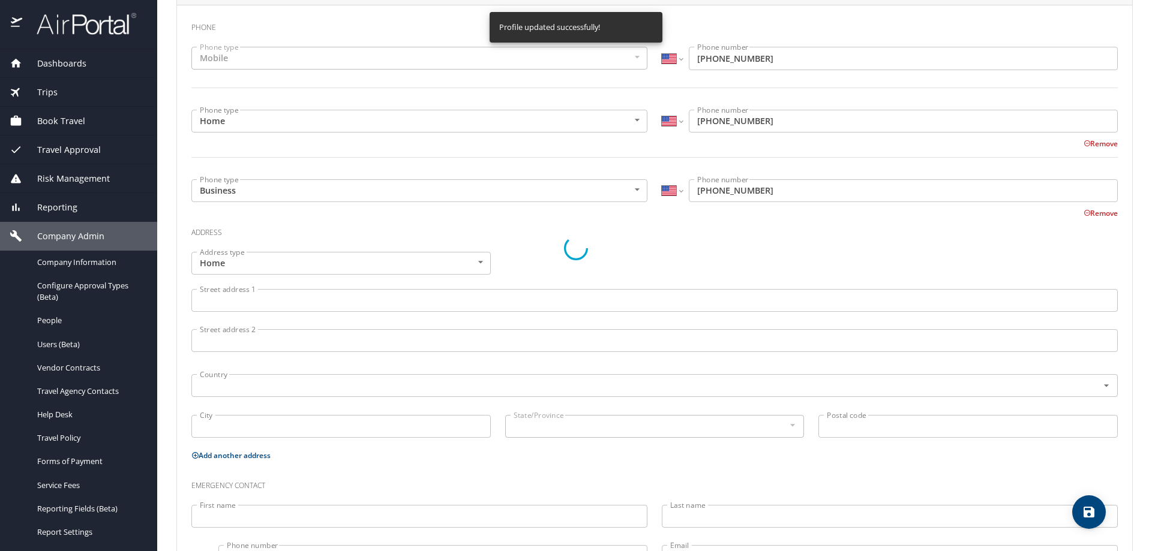
select select "US"
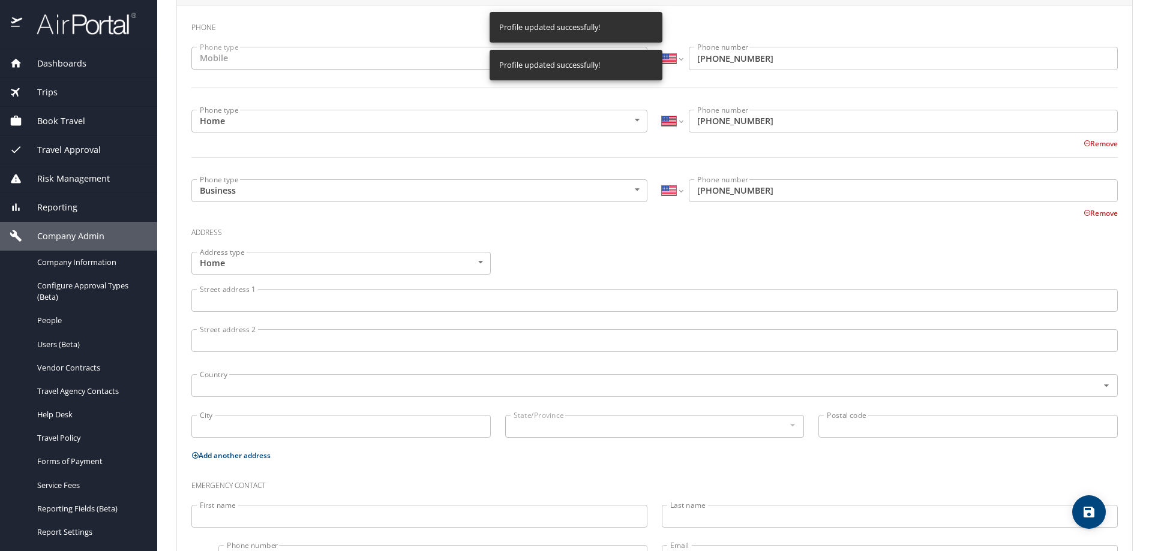
select select "US"
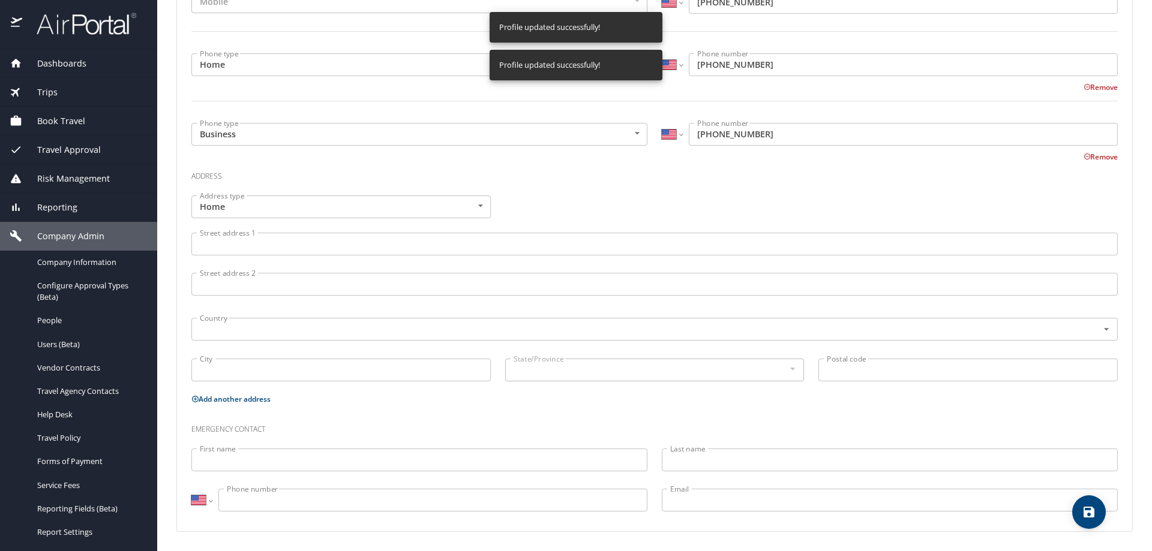
scroll to position [0, 0]
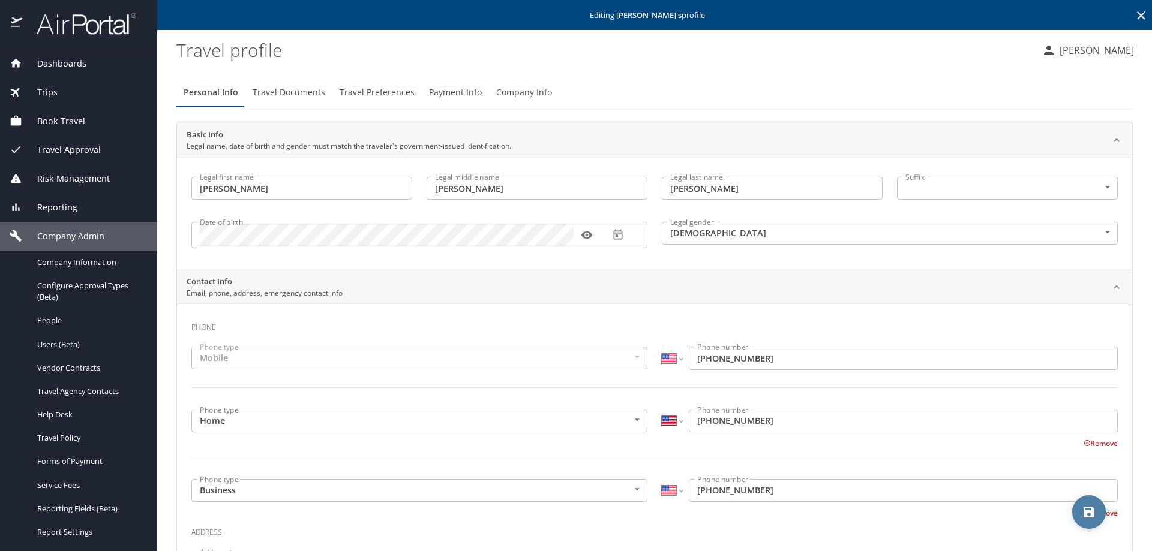
click at [1079, 514] on span "save" at bounding box center [1089, 512] width 34 height 14
select select "US"
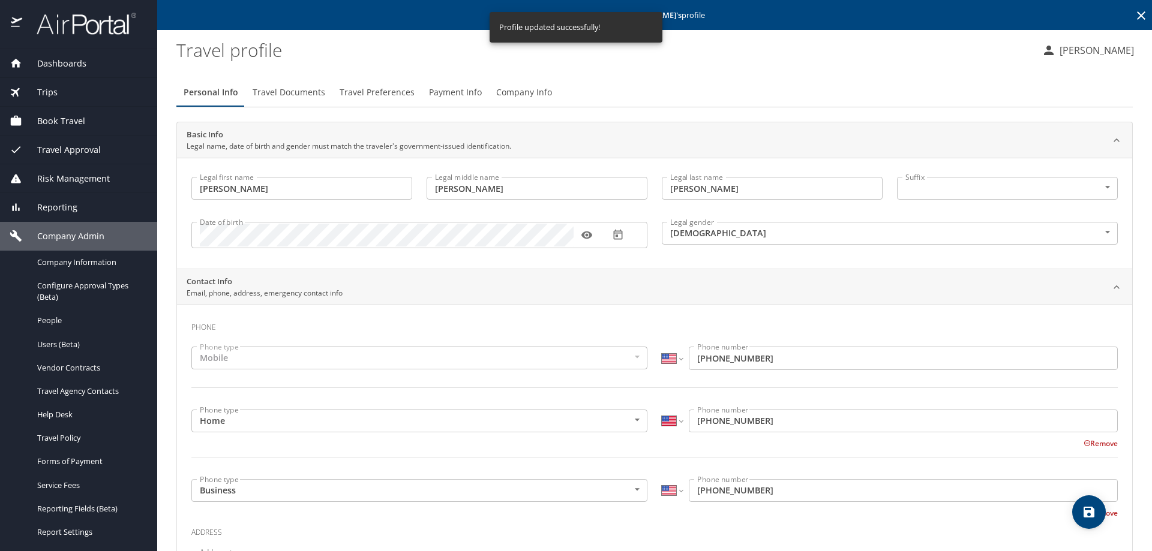
select select "US"
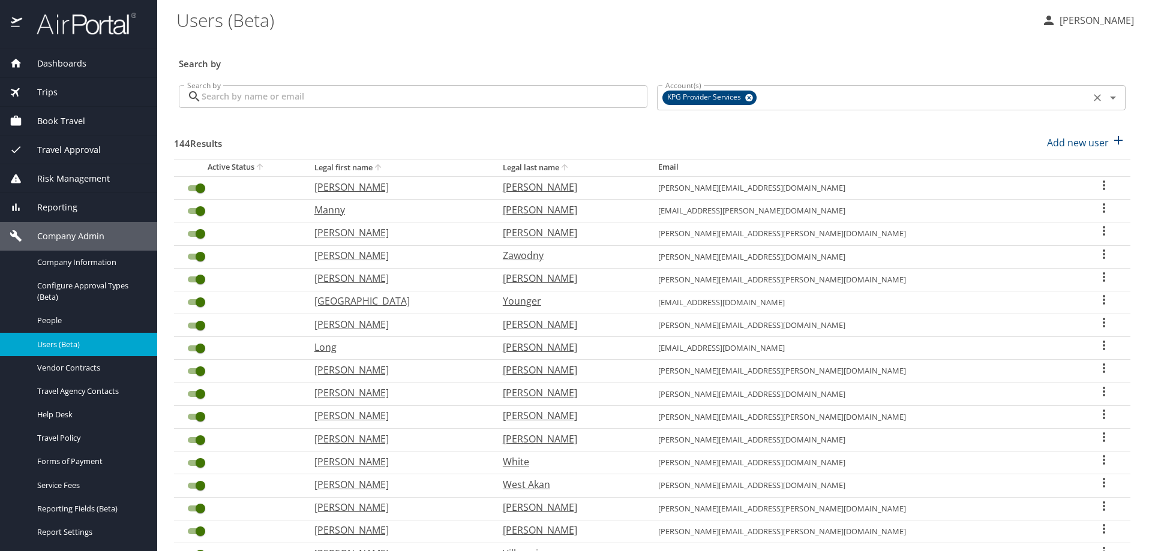
click at [745, 99] on icon at bounding box center [749, 98] width 8 height 8
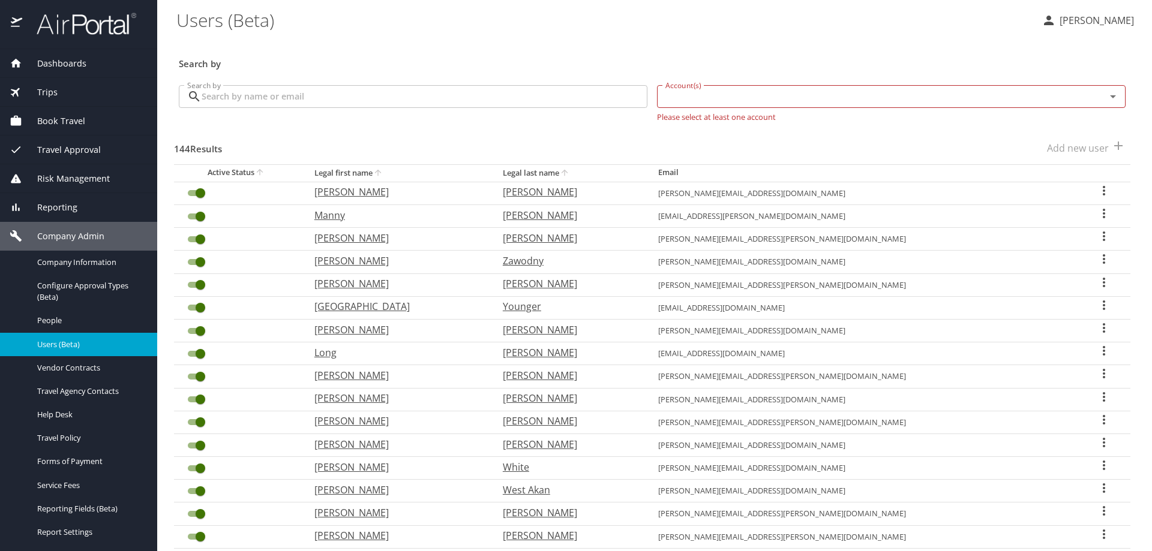
click at [380, 115] on div "Search by Search by" at bounding box center [413, 101] width 478 height 50
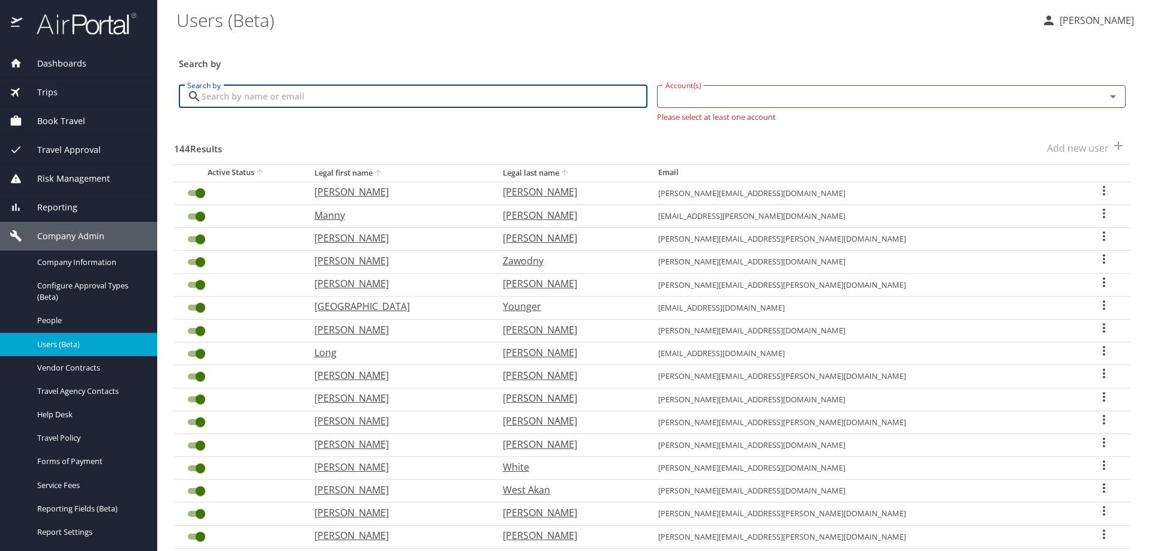
paste input "DN2QNL"
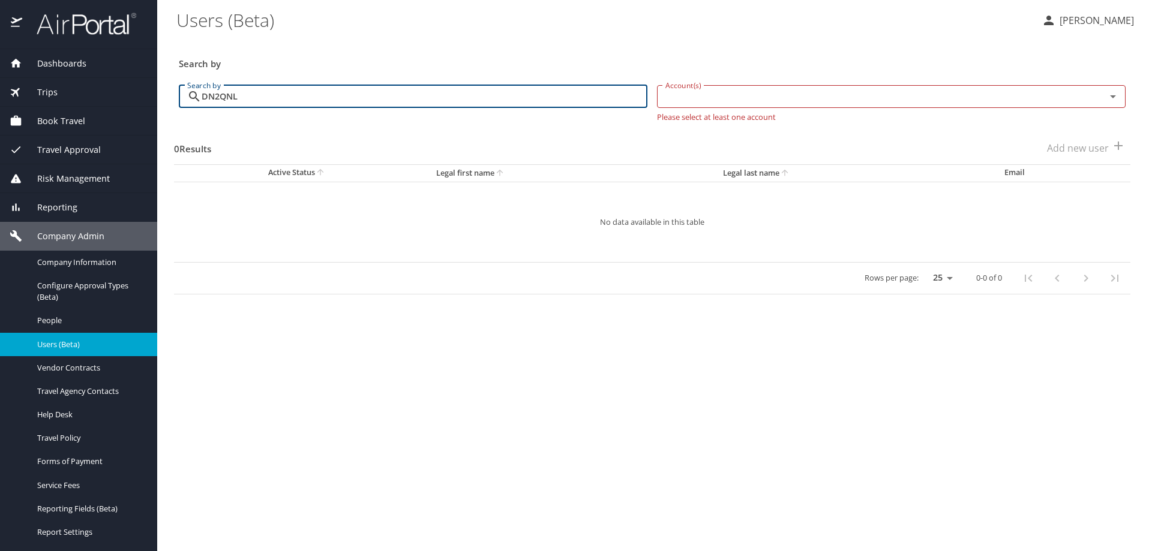
type input "DN2QNL"
click at [61, 84] on div "Trips" at bounding box center [78, 92] width 157 height 29
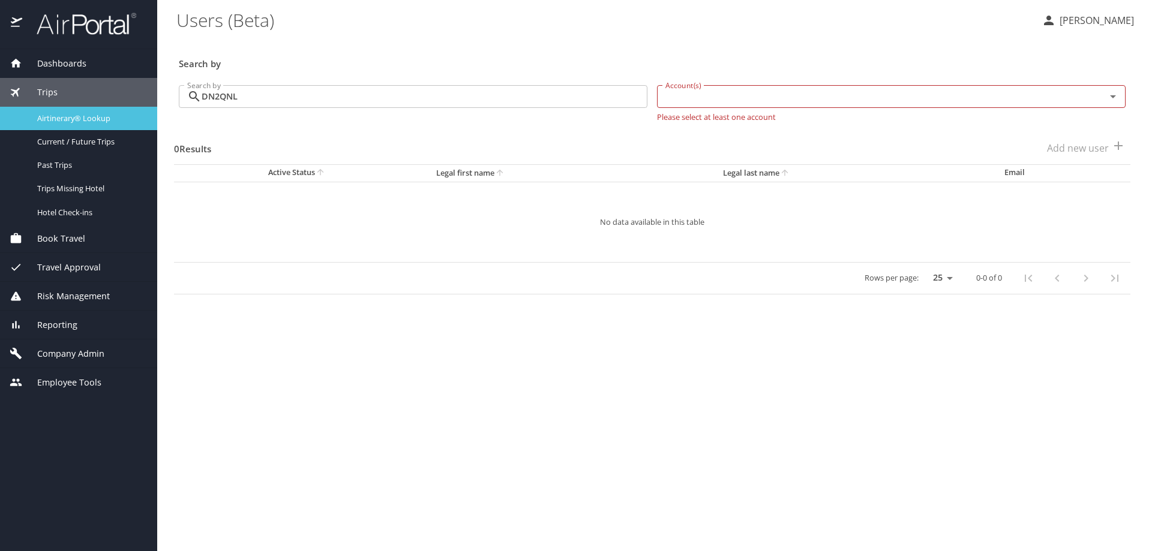
click at [74, 116] on span "Airtinerary® Lookup" at bounding box center [90, 118] width 106 height 11
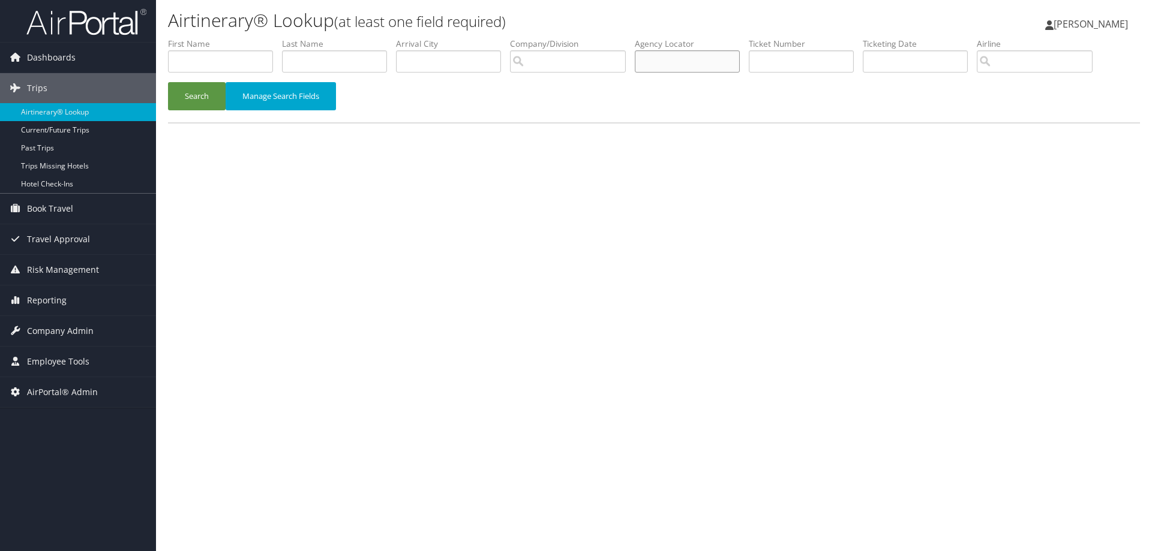
click at [691, 68] on input "text" at bounding box center [687, 61] width 105 height 22
paste input "DN2QNL"
type input "DN2QNL"
click at [190, 95] on button "Search" at bounding box center [197, 96] width 58 height 28
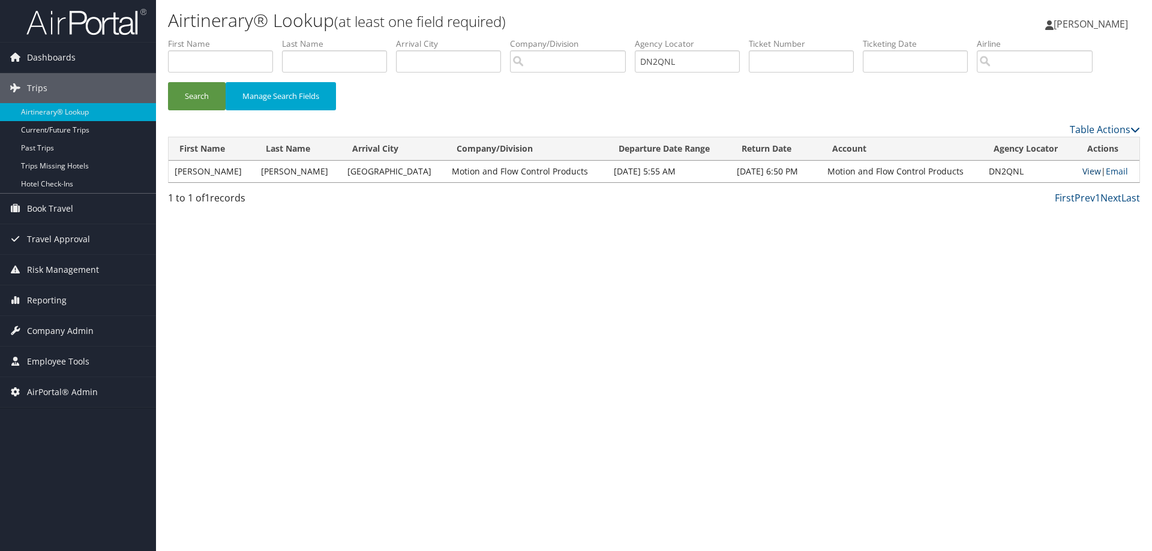
click at [1082, 173] on link "View" at bounding box center [1091, 171] width 19 height 11
click at [1082, 171] on link "View" at bounding box center [1091, 171] width 19 height 11
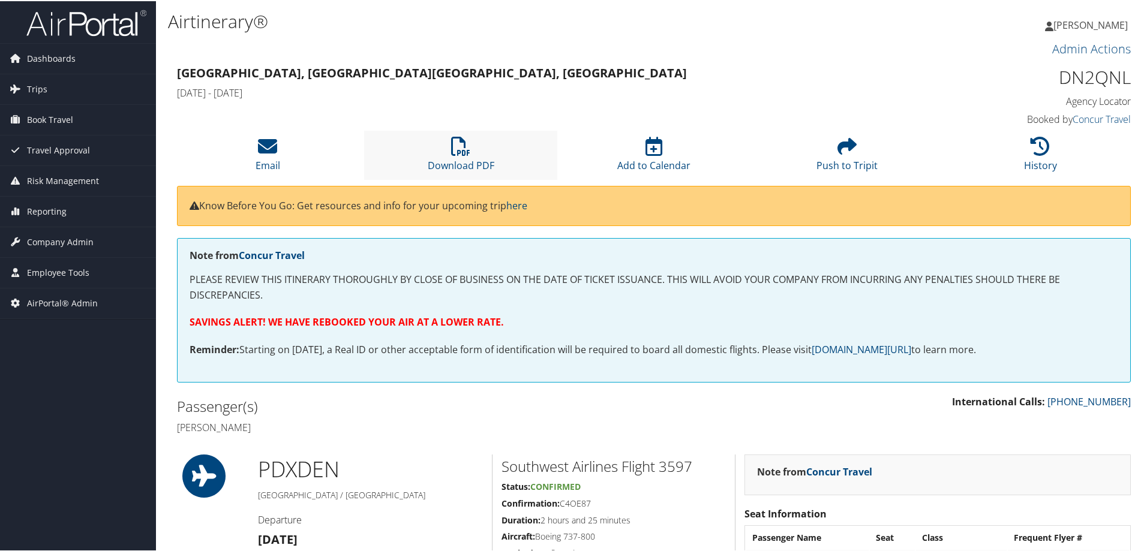
click at [444, 151] on li "Download PDF" at bounding box center [460, 154] width 193 height 49
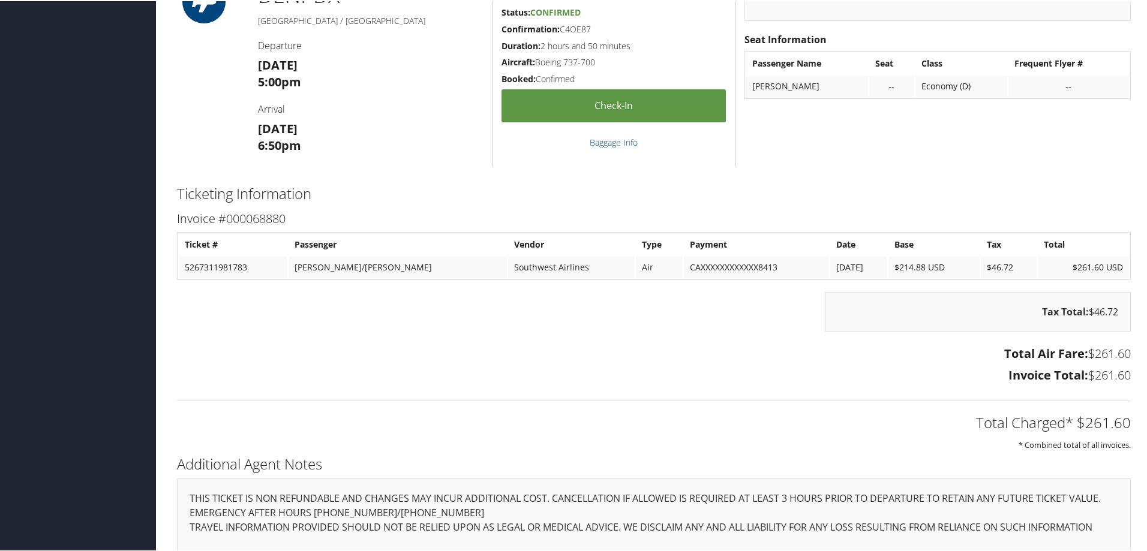
scroll to position [962, 0]
